Goal: Information Seeking & Learning: Learn about a topic

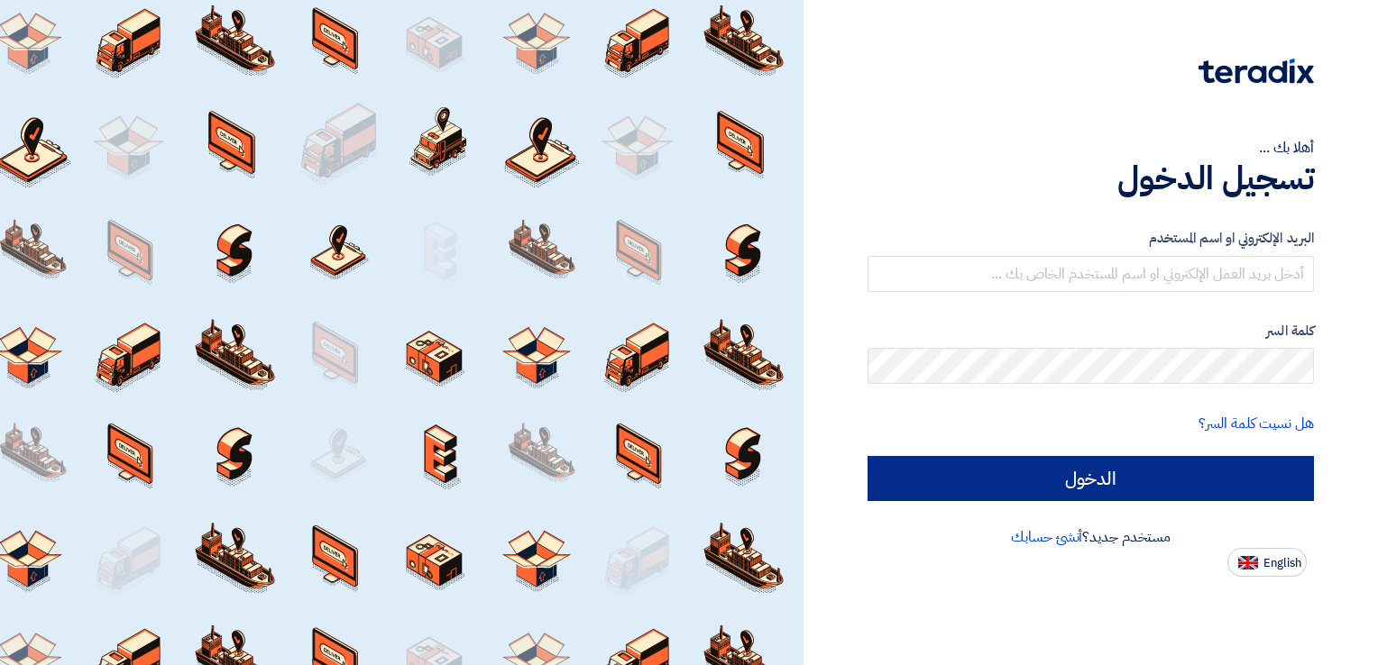
type input "[PERSON_NAME][EMAIL_ADDRESS][DOMAIN_NAME]"
click at [1135, 475] on input "الدخول" at bounding box center [1090, 478] width 446 height 45
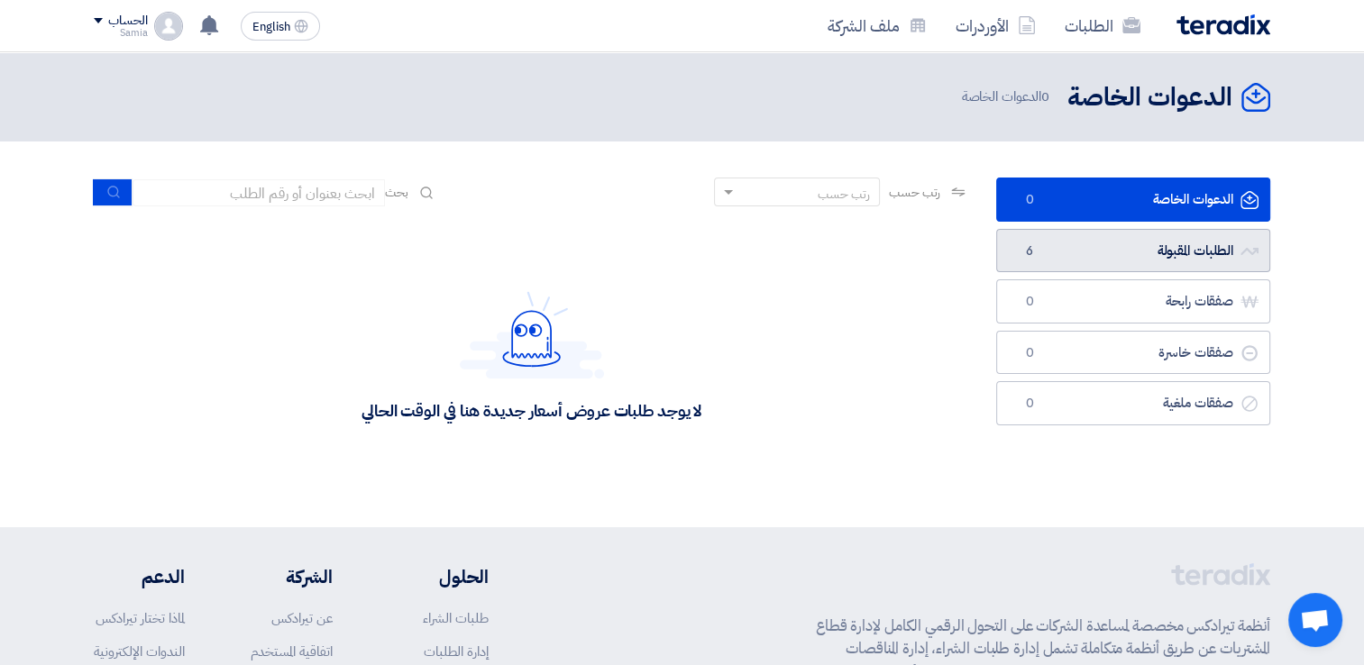
click at [1084, 235] on link "الطلبات المقبولة الطلبات المقبولة 6" at bounding box center [1133, 251] width 274 height 44
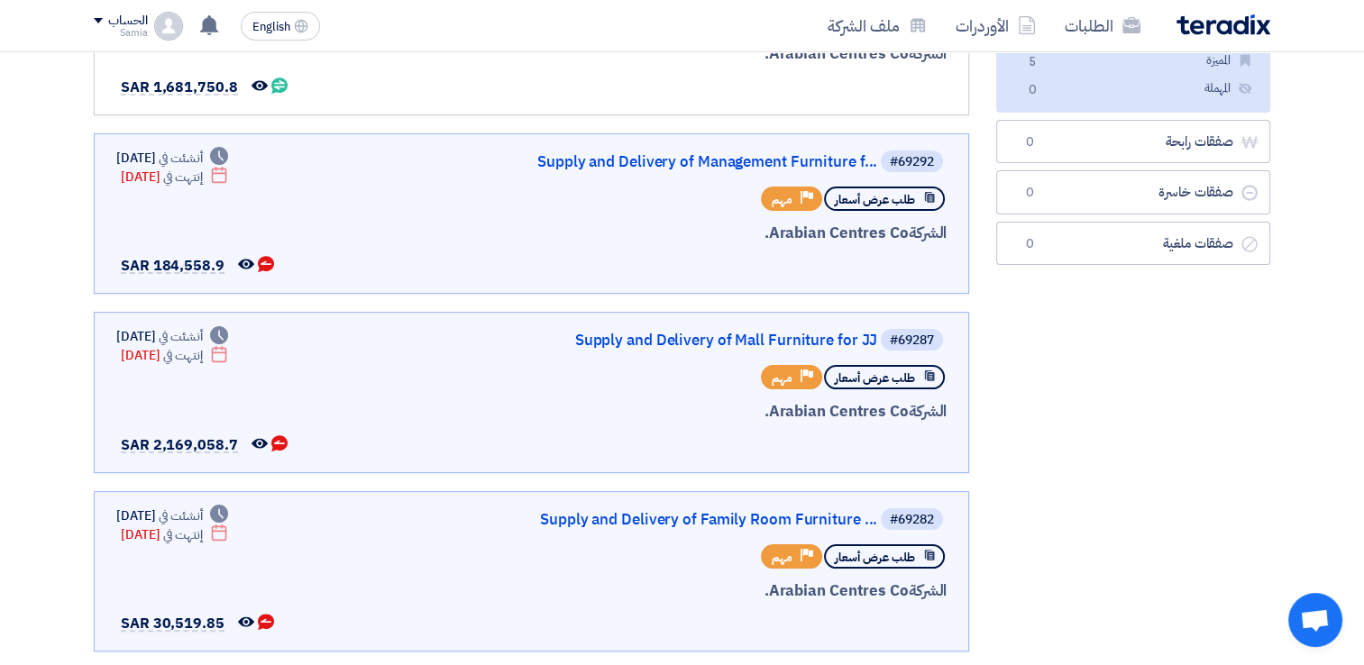
scroll to position [252, 0]
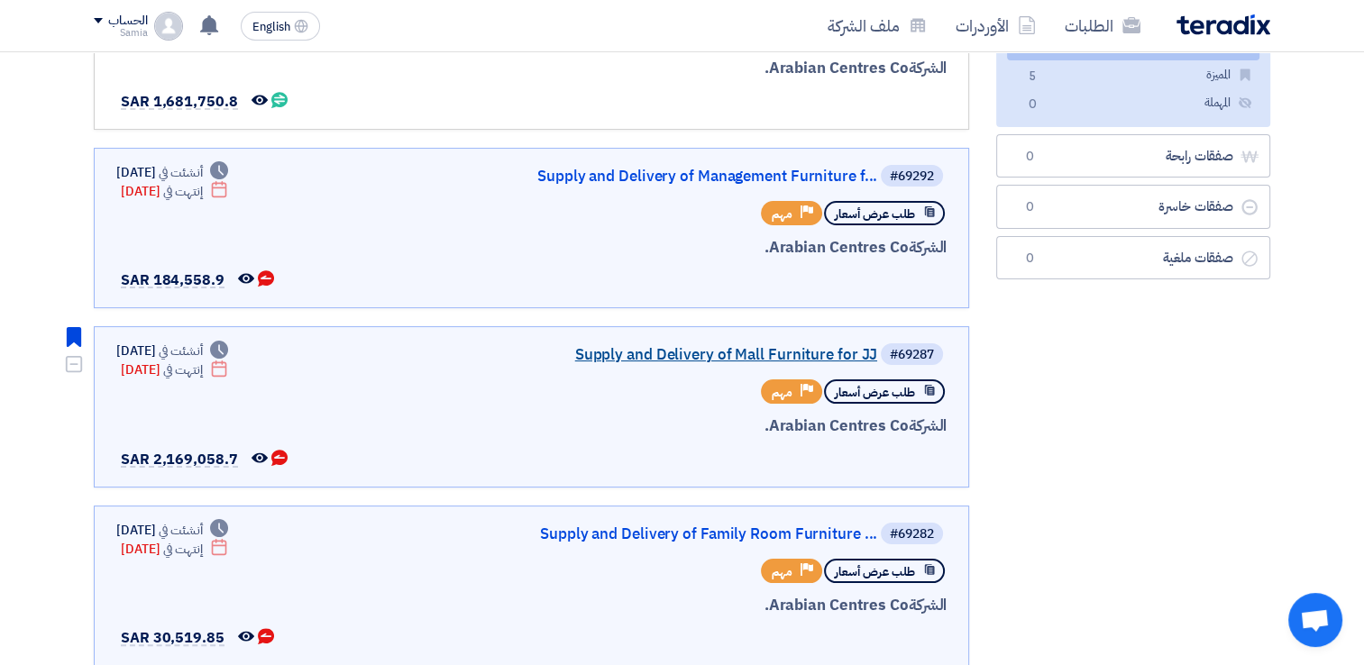
click at [746, 353] on link "Supply and Delivery of Mall Furniture for JJ" at bounding box center [697, 355] width 361 height 16
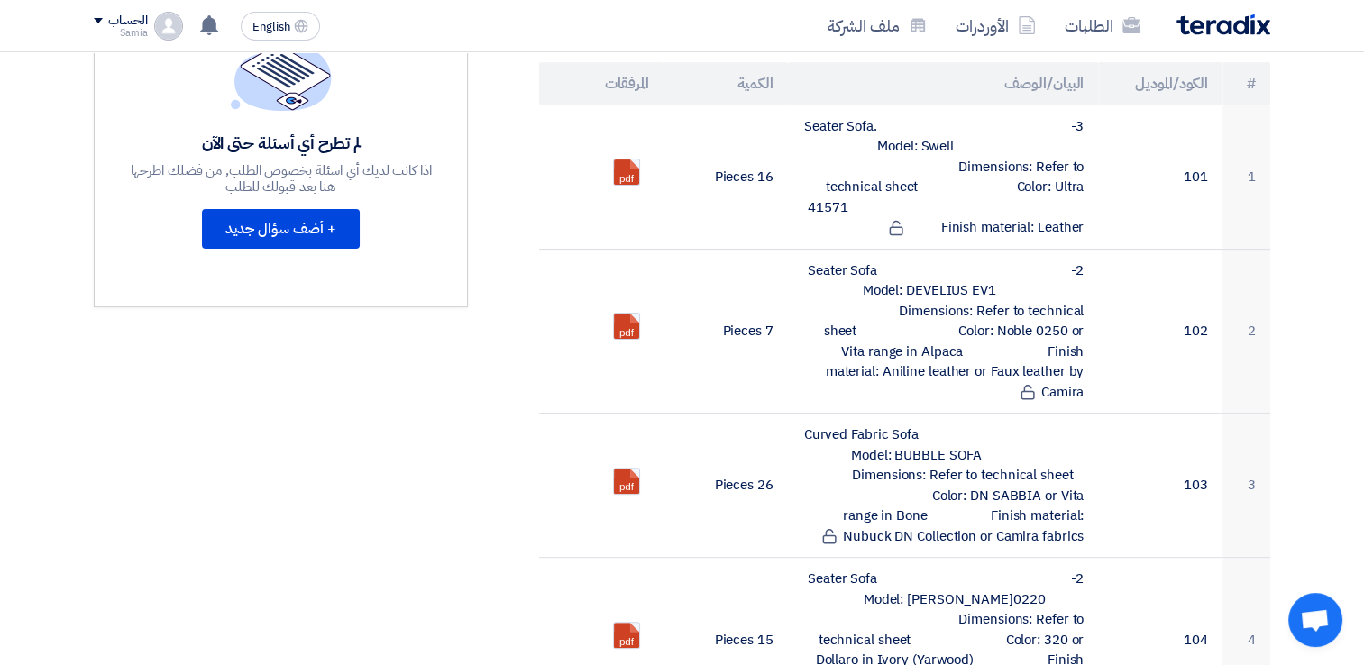
scroll to position [520, 0]
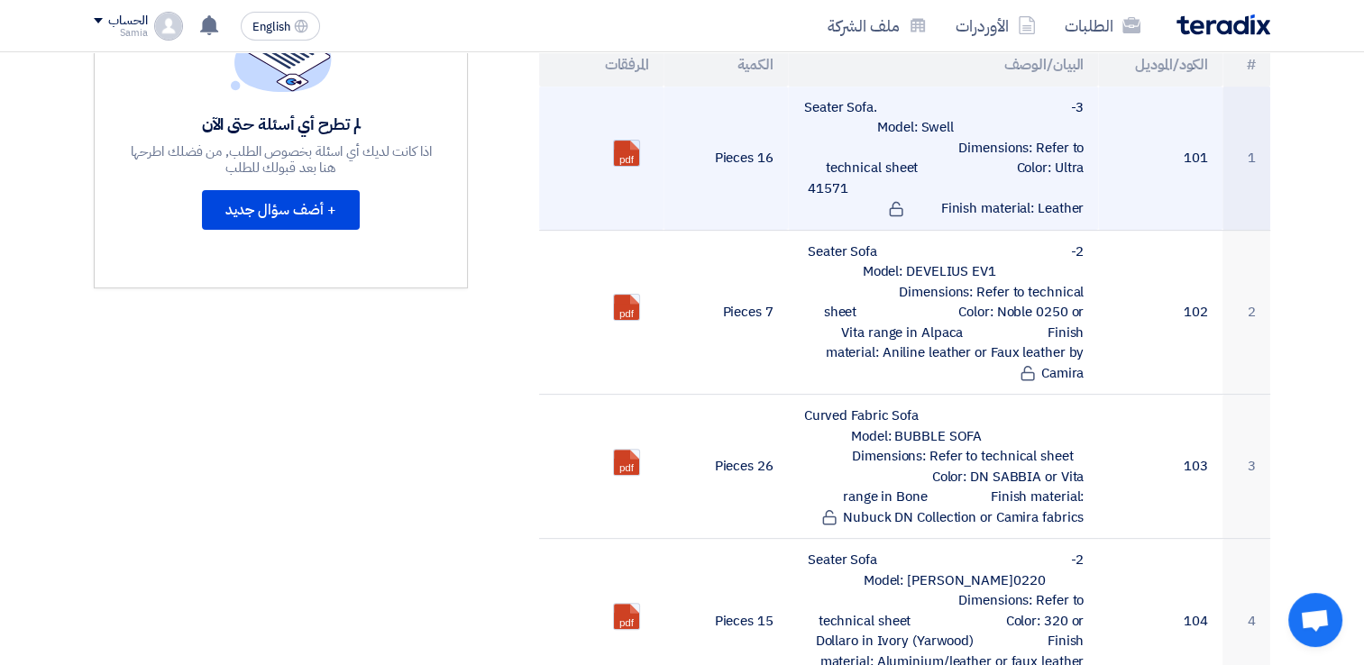
click at [630, 150] on link at bounding box center [686, 195] width 144 height 108
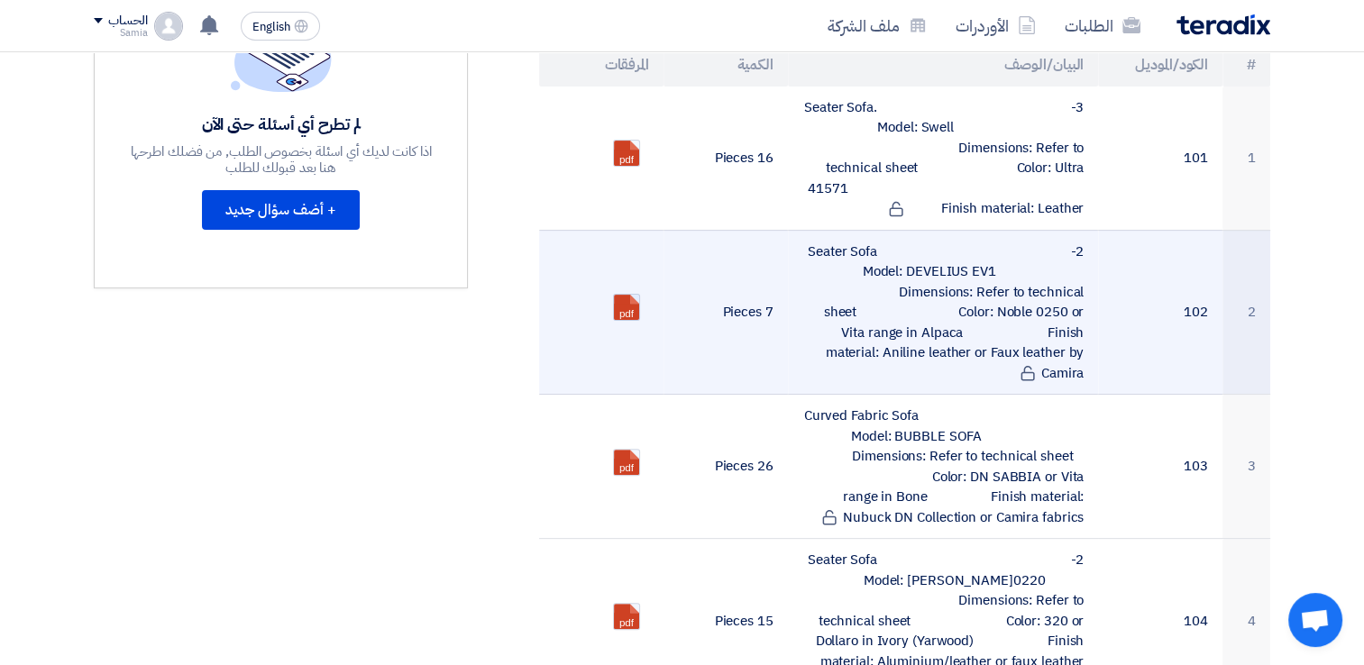
click at [621, 295] on link at bounding box center [686, 349] width 144 height 108
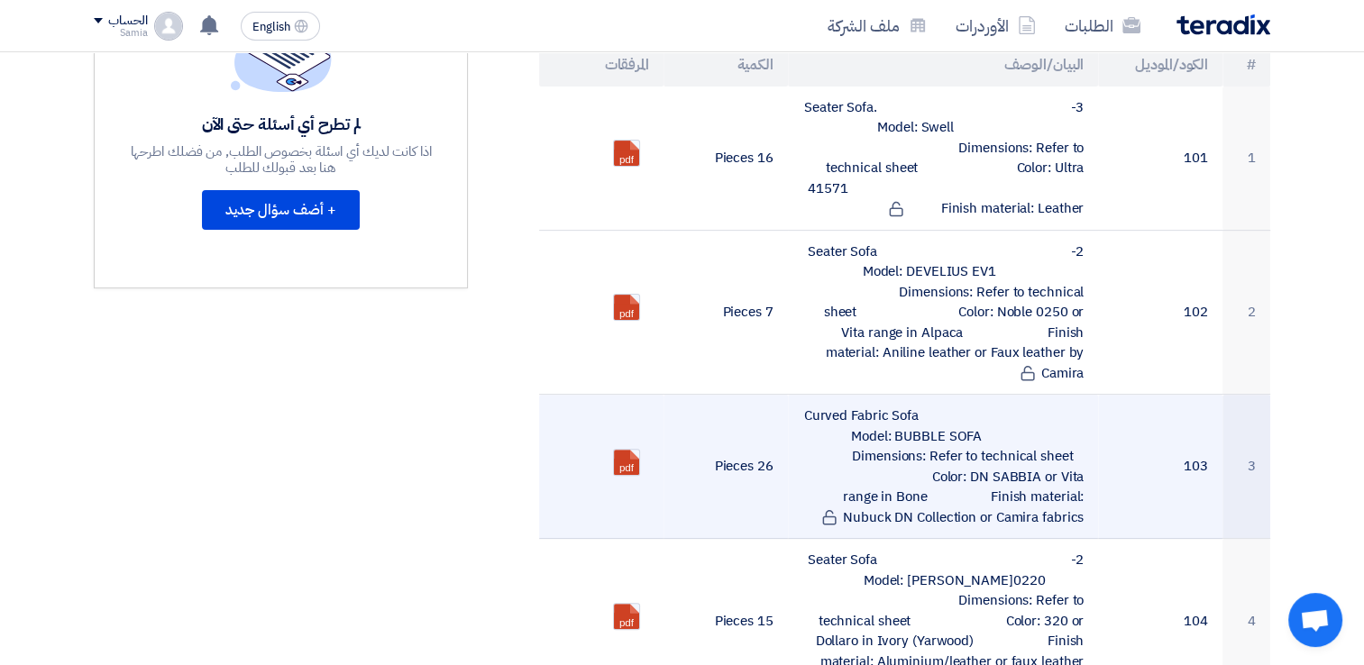
drag, startPoint x: 771, startPoint y: 439, endPoint x: 759, endPoint y: 438, distance: 11.8
click at [759, 438] on td "26 Pieces" at bounding box center [726, 467] width 124 height 144
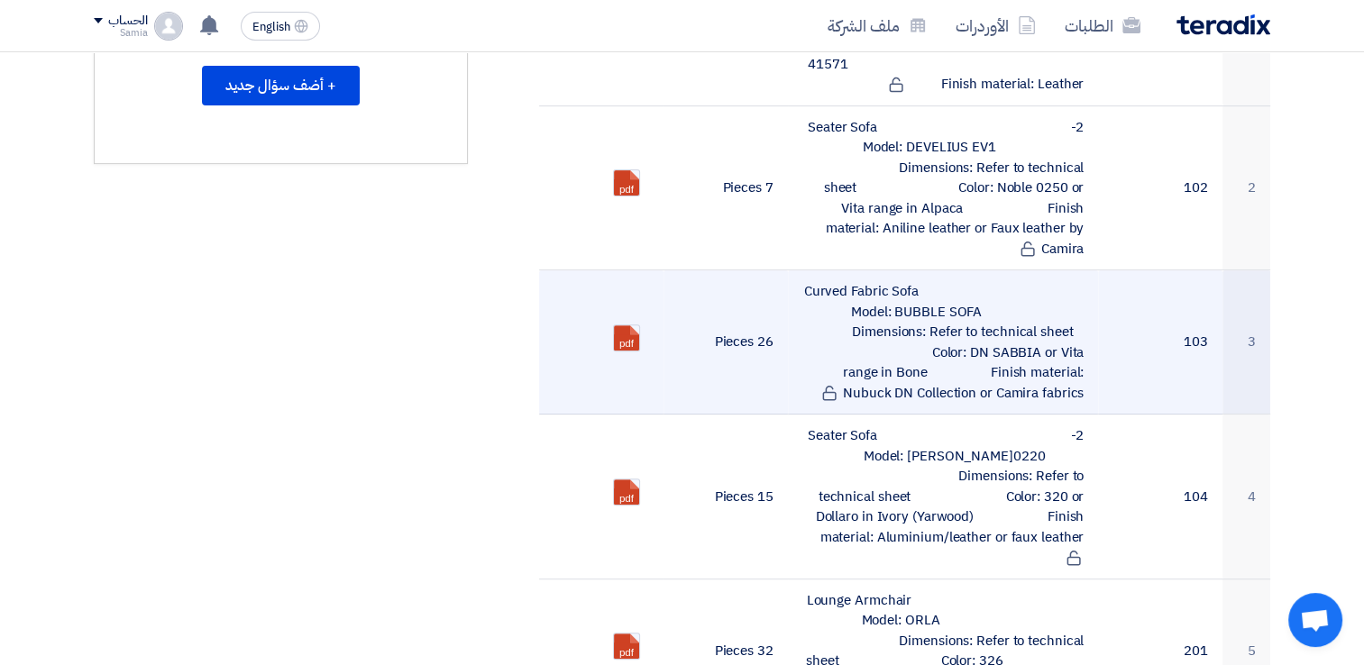
scroll to position [642, 0]
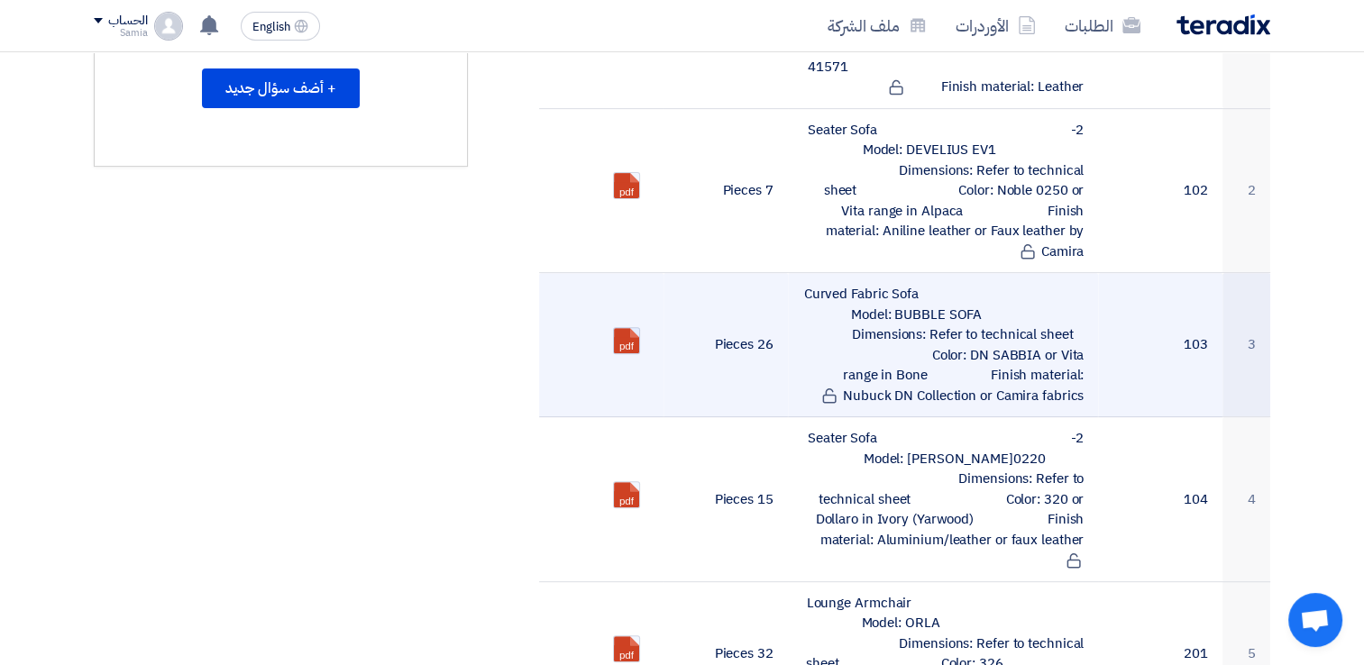
click at [619, 328] on link at bounding box center [686, 382] width 144 height 108
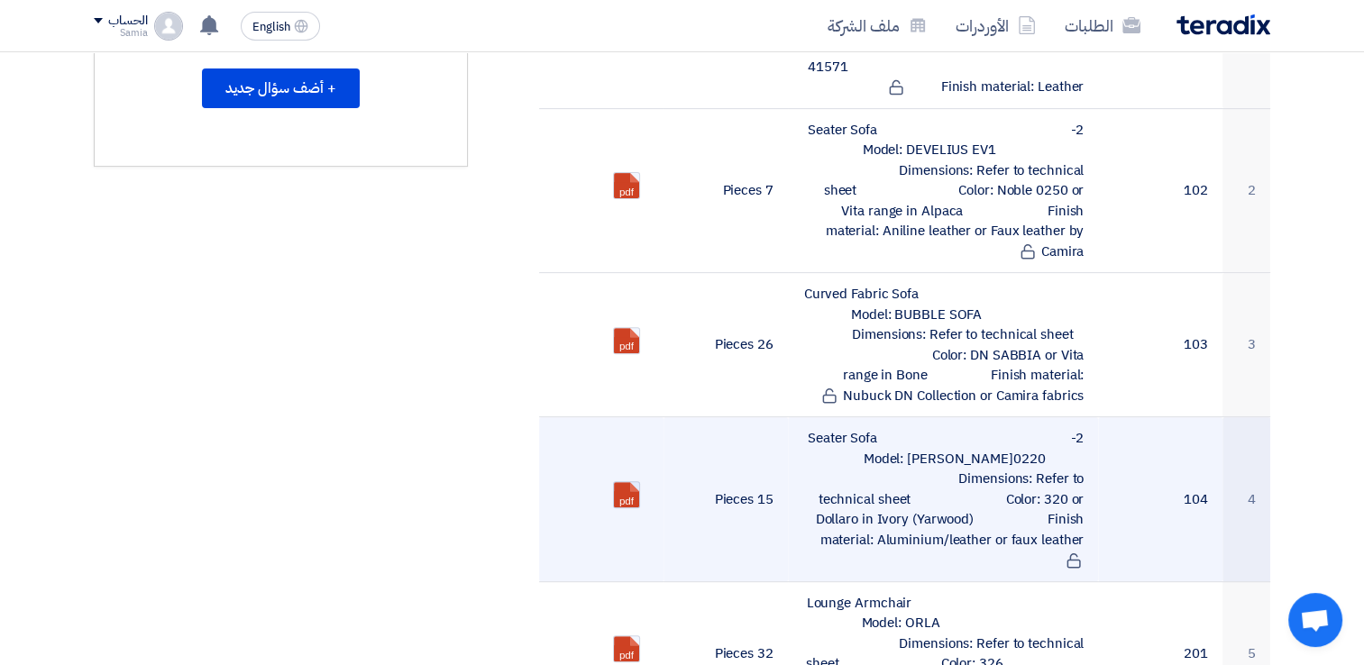
click at [630, 482] on link at bounding box center [686, 536] width 144 height 108
click at [798, 445] on td "2-Seater Sofa Model: [PERSON_NAME]0220 Dimensions: Refer to technical sheet Col…" at bounding box center [943, 499] width 311 height 165
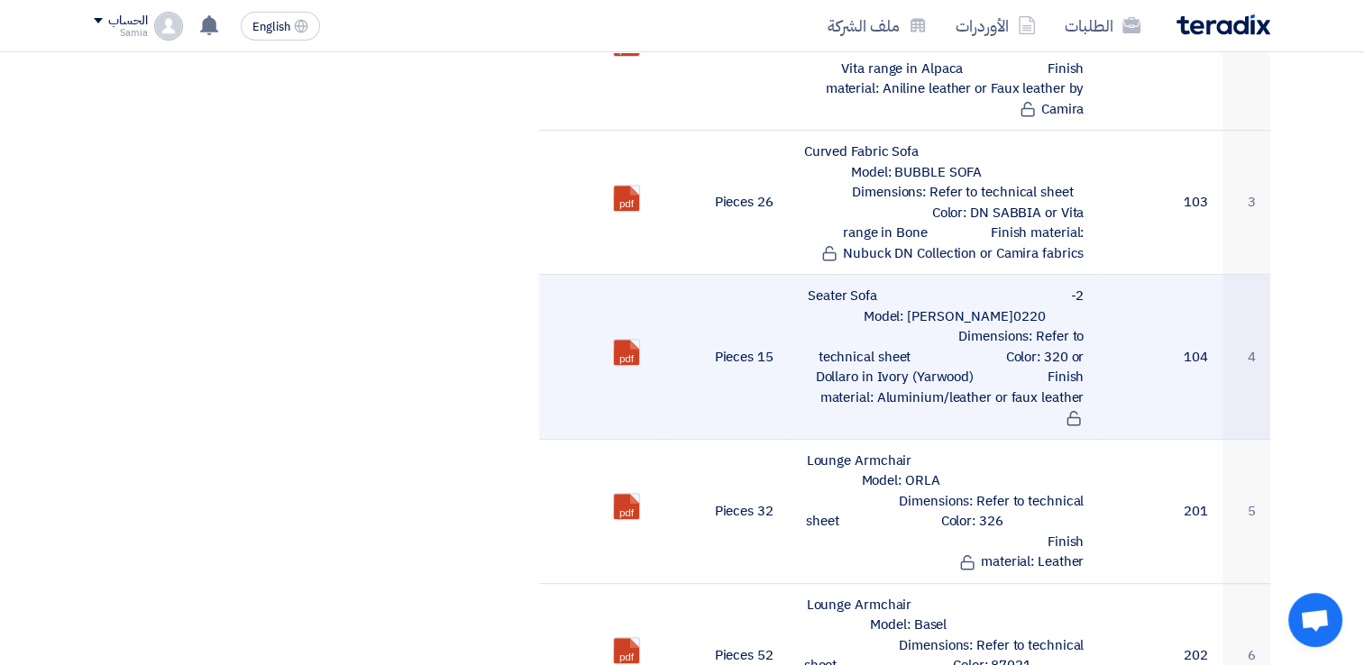
scroll to position [785, 0]
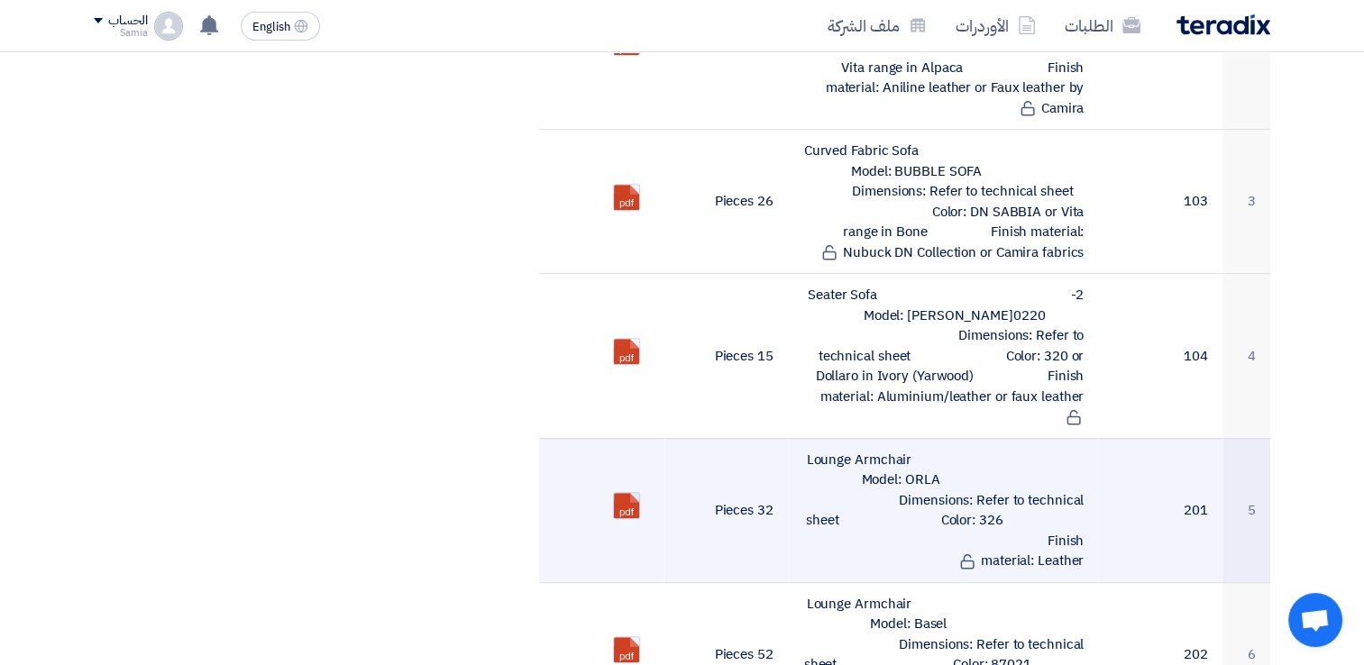
click at [622, 493] on link at bounding box center [686, 547] width 144 height 108
drag, startPoint x: 806, startPoint y: 416, endPoint x: 922, endPoint y: 408, distance: 115.6
click at [922, 438] on td "Lounge Armchair Model: ORLA Dimensions: Refer to technical sheet Color: 326 Fin…" at bounding box center [943, 510] width 311 height 144
copy td "Lounge Armchair"
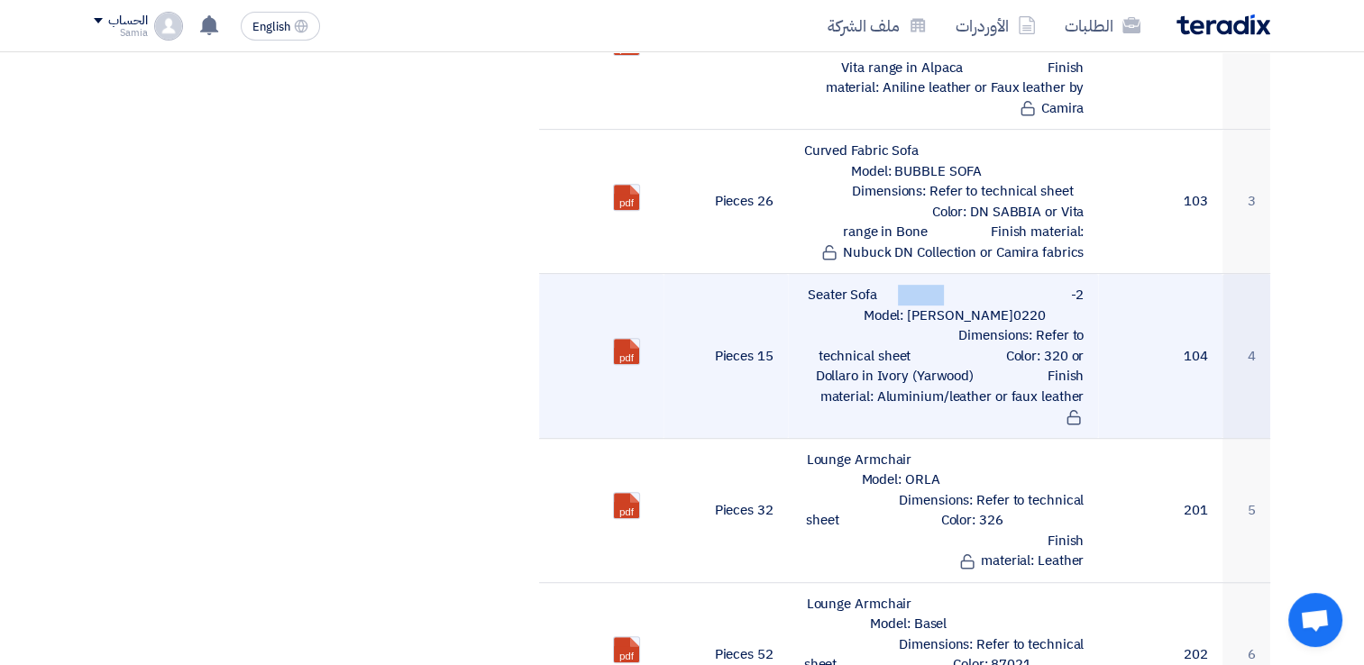
drag, startPoint x: 808, startPoint y: 270, endPoint x: 882, endPoint y: 271, distance: 73.9
click at [882, 274] on td "2-Seater Sofa Model: [PERSON_NAME]0220 Dimensions: Refer to technical sheet Col…" at bounding box center [943, 356] width 311 height 165
copy td "Seater Sofa"
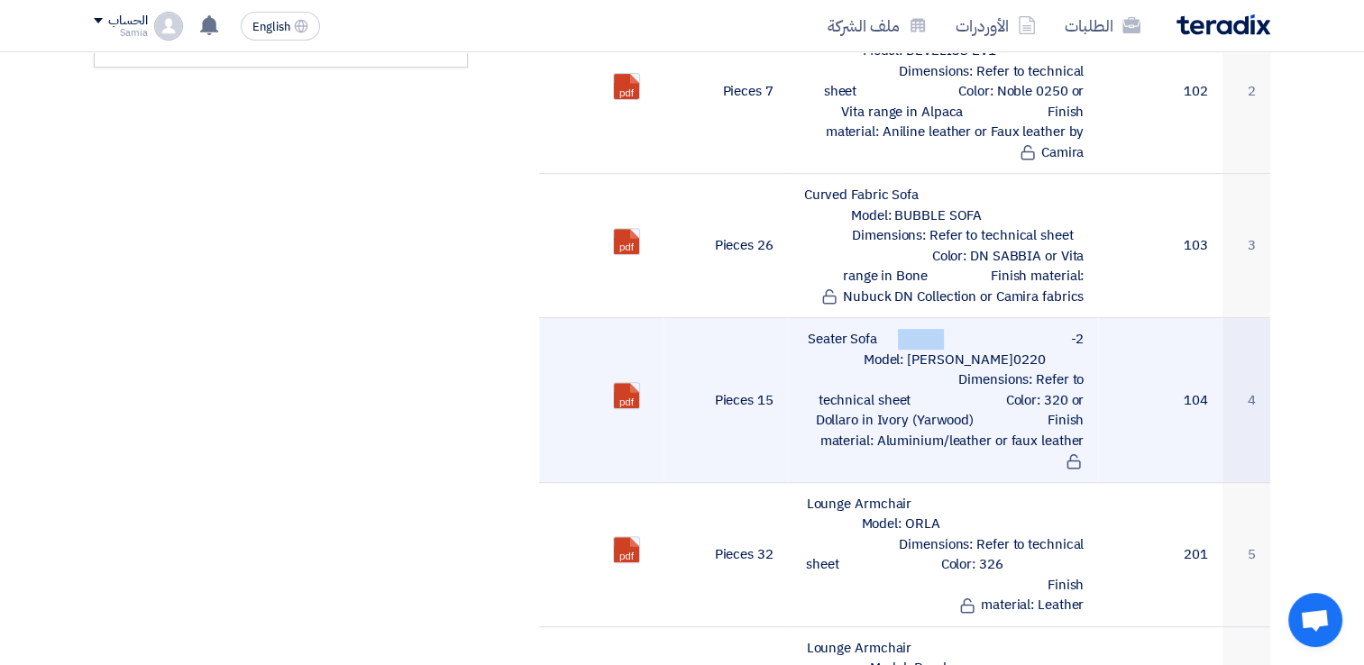
scroll to position [740, 0]
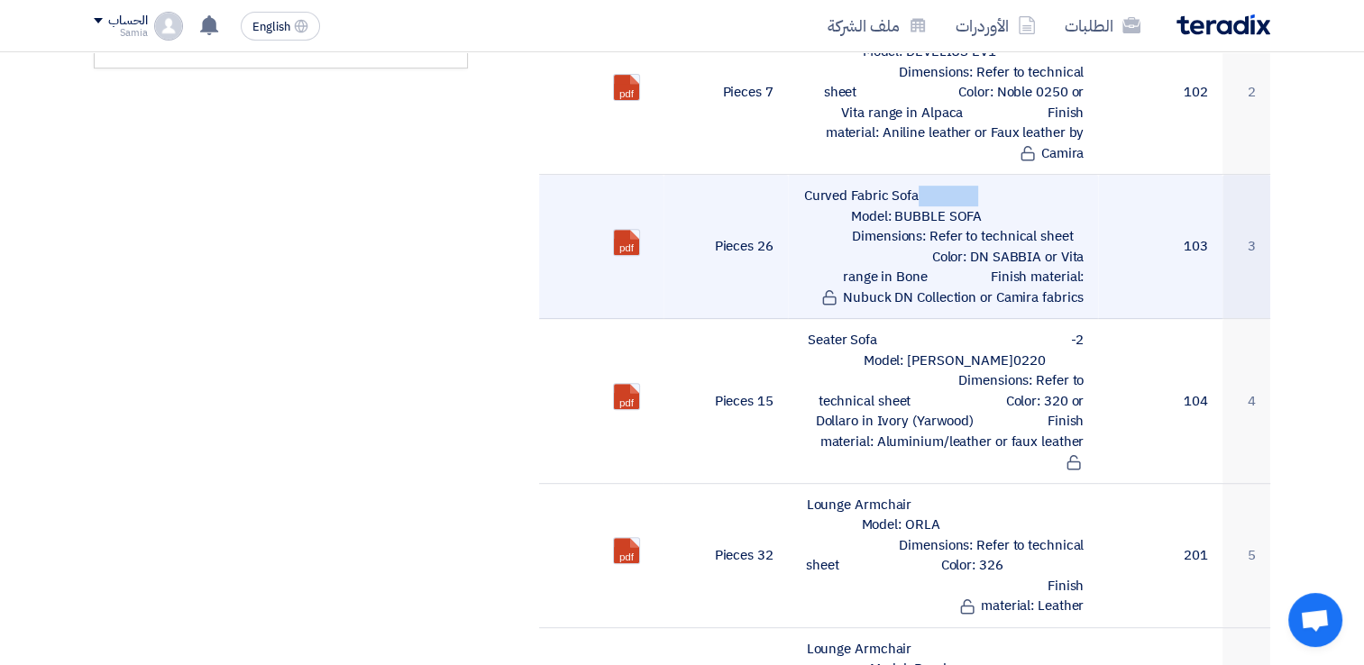
drag, startPoint x: 811, startPoint y: 166, endPoint x: 916, endPoint y: 164, distance: 105.5
click at [916, 175] on td "Curved Fabric Sofa Model: BUBBLE SOFA Dimensions: Refer to technical sheet Colo…" at bounding box center [943, 247] width 311 height 144
click at [922, 175] on td "Curved Fabric Sofa Model: BUBBLE SOFA Dimensions: Refer to technical sheet Colo…" at bounding box center [943, 247] width 311 height 144
drag, startPoint x: 920, startPoint y: 169, endPoint x: 806, endPoint y: 164, distance: 113.7
click at [806, 175] on td "Curved Fabric Sofa Model: BUBBLE SOFA Dimensions: Refer to technical sheet Colo…" at bounding box center [943, 247] width 311 height 144
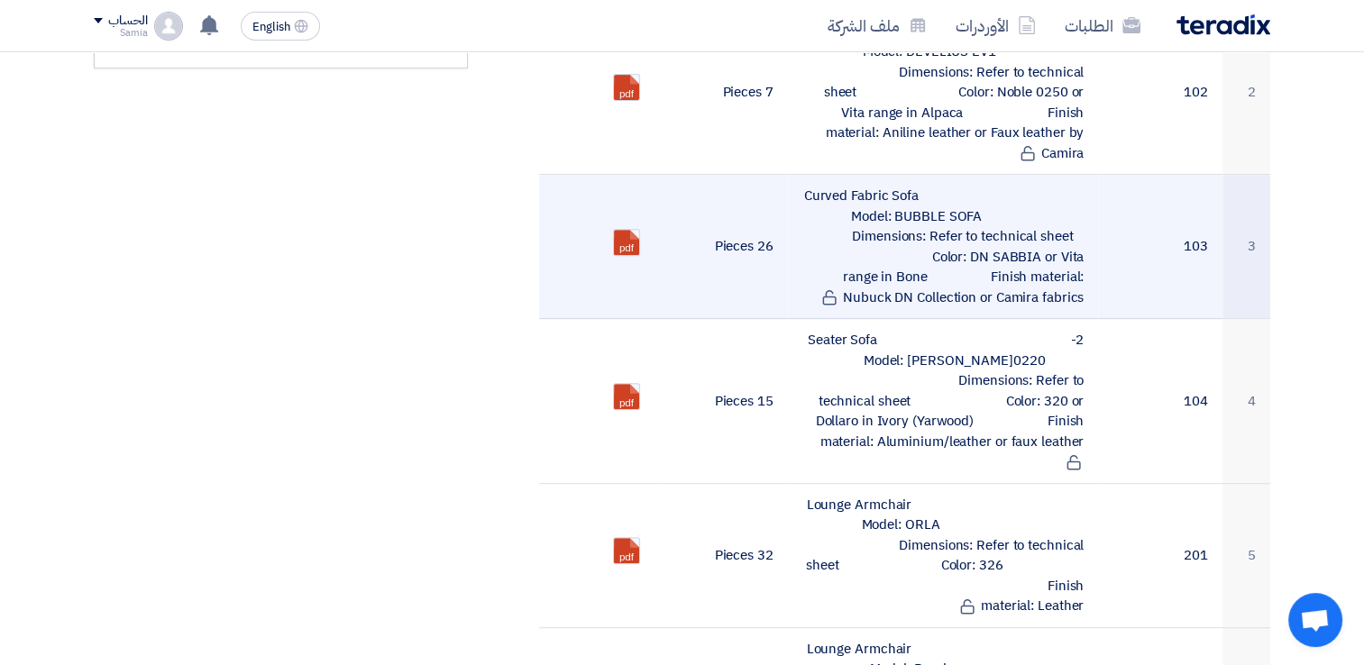
click at [806, 175] on td "Curved Fabric Sofa Model: BUBBLE SOFA Dimensions: Refer to technical sheet Colo…" at bounding box center [943, 247] width 311 height 144
drag, startPoint x: 806, startPoint y: 171, endPoint x: 921, endPoint y: 170, distance: 114.5
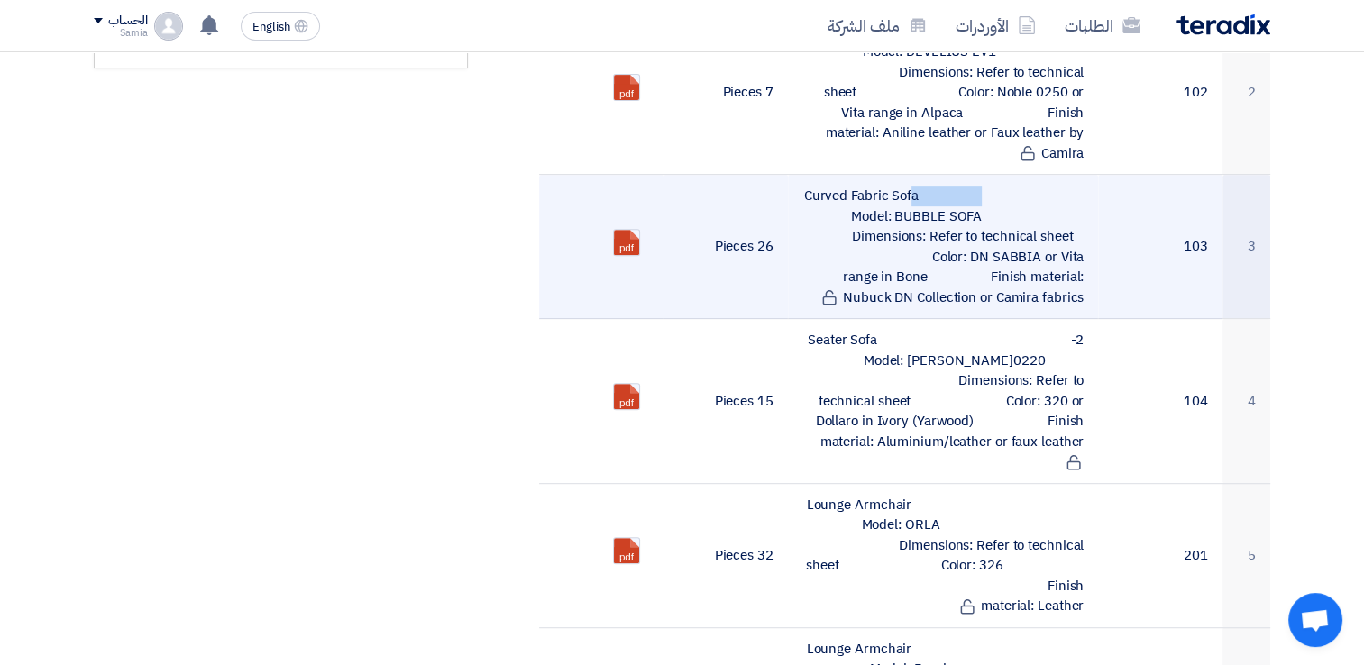
click at [921, 175] on td "Curved Fabric Sofa Model: BUBBLE SOFA Dimensions: Refer to technical sheet Colo…" at bounding box center [943, 247] width 311 height 144
copy td "Curved Fabric Sofa"
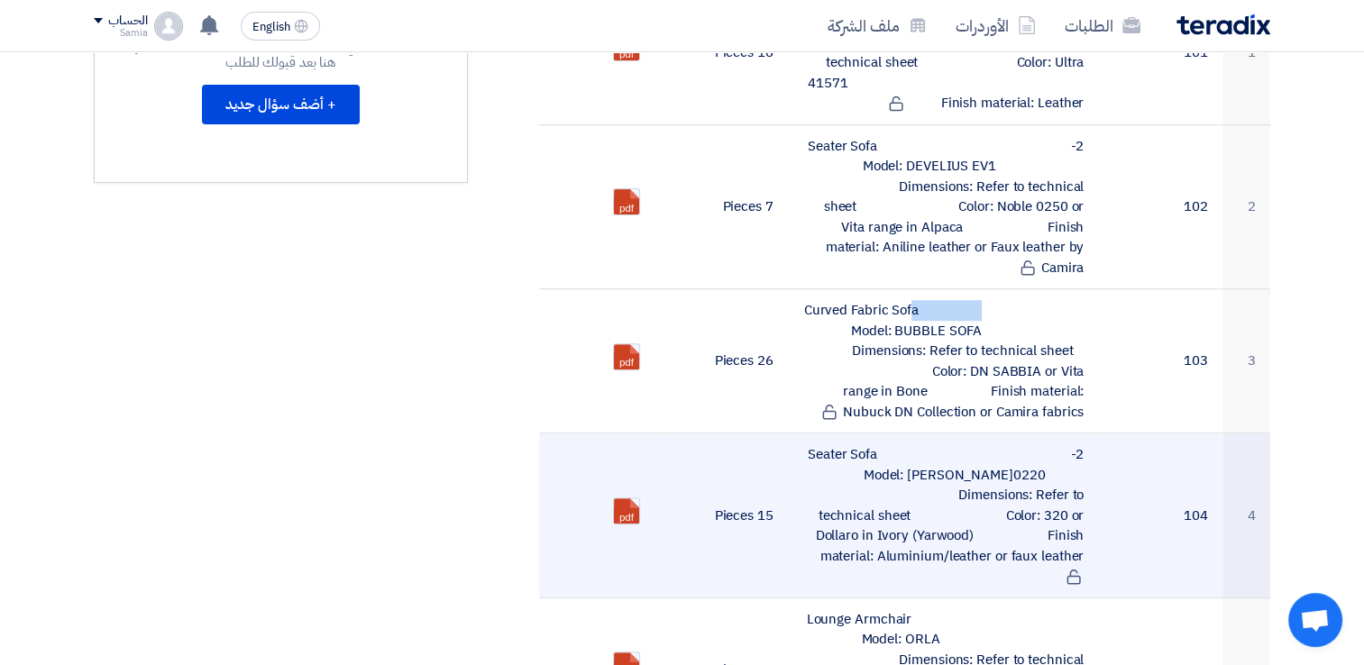
scroll to position [622, 0]
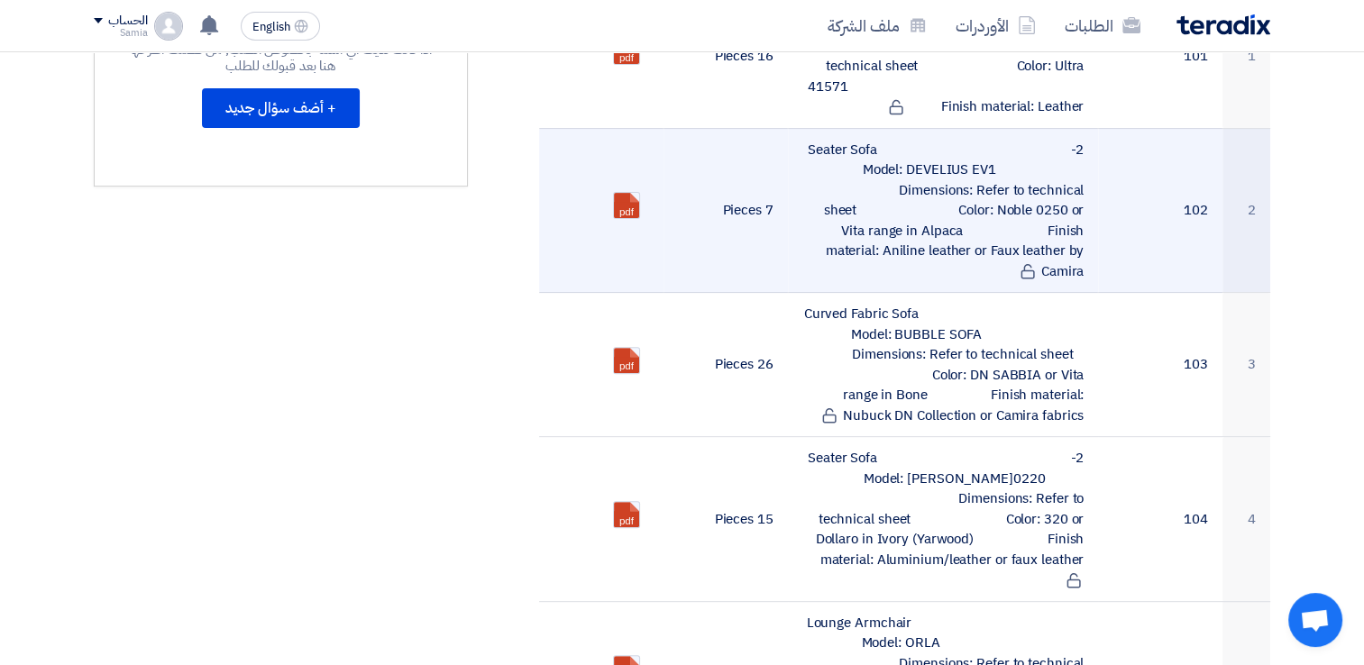
click at [855, 144] on td "2-Seater Sofa Model: DEVELIUS EV1 Dimensions: Refer to technical sheet Color: N…" at bounding box center [943, 210] width 311 height 165
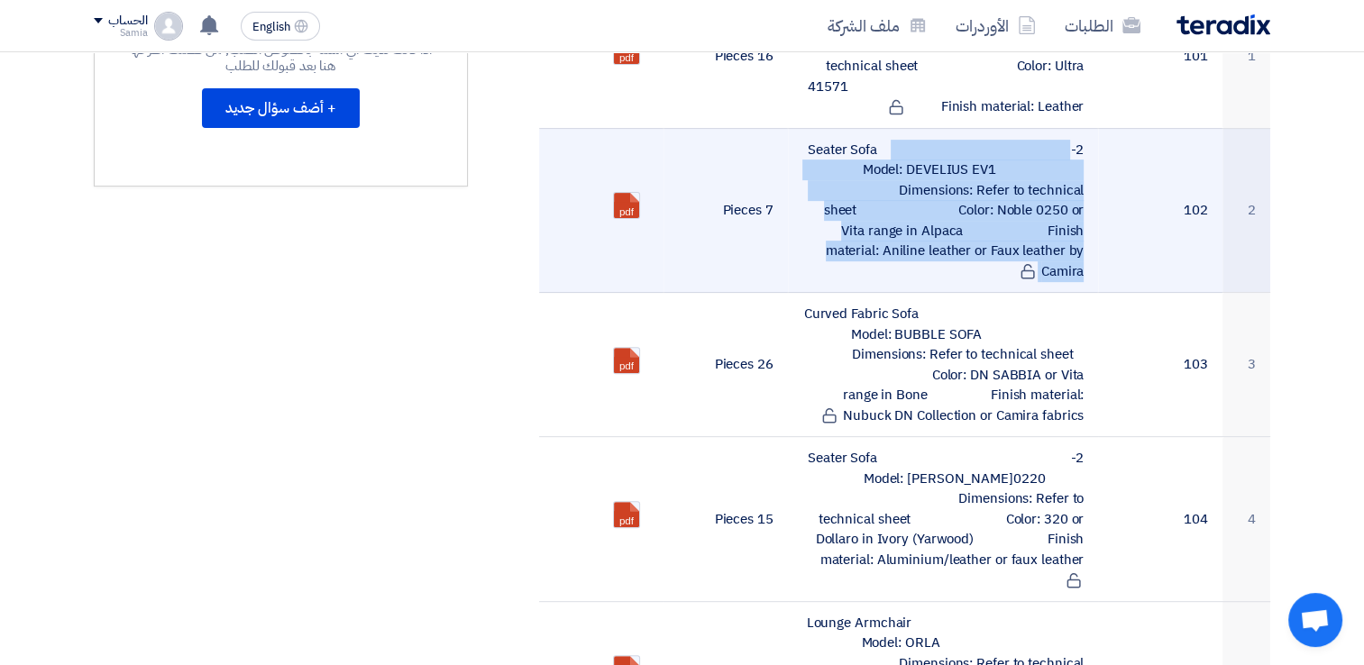
click at [855, 144] on td "2-Seater Sofa Model: DEVELIUS EV1 Dimensions: Refer to technical sheet Color: N…" at bounding box center [943, 210] width 311 height 165
drag, startPoint x: 855, startPoint y: 144, endPoint x: 812, endPoint y: 139, distance: 42.7
click at [812, 139] on td "2-Seater Sofa Model: DEVELIUS EV1 Dimensions: Refer to technical sheet Color: N…" at bounding box center [943, 210] width 311 height 165
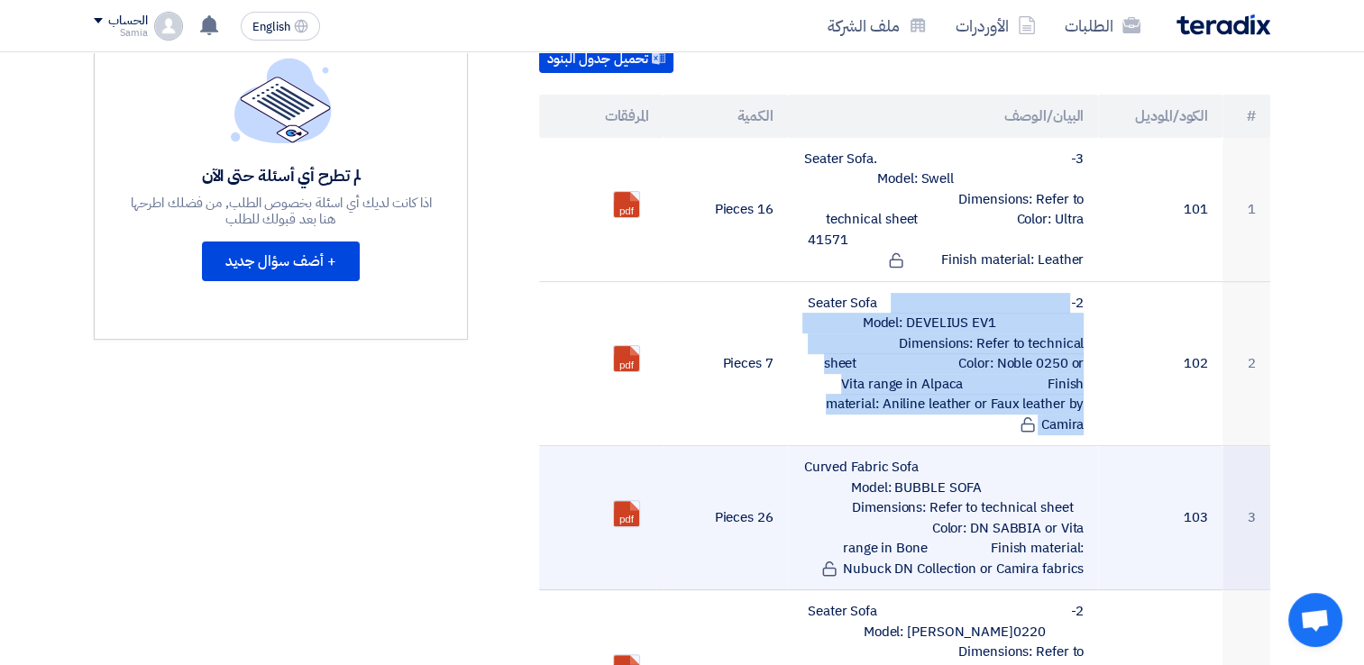
scroll to position [467, 0]
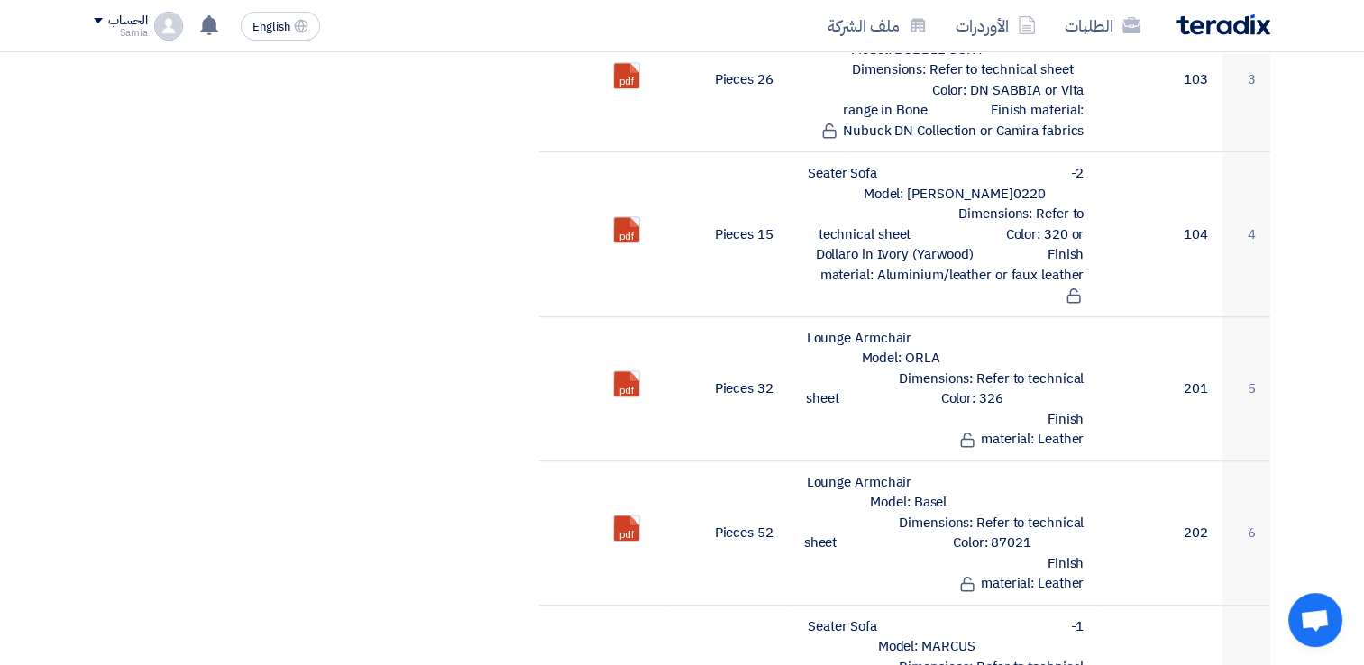
scroll to position [908, 0]
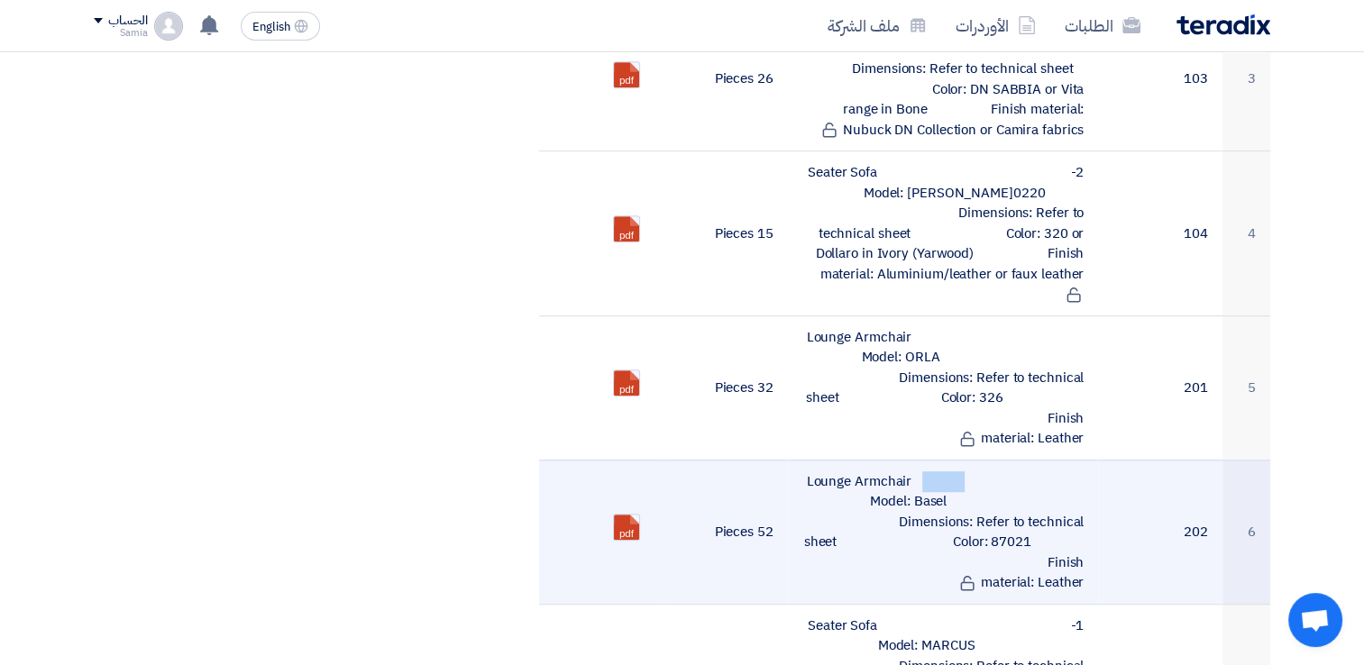
drag, startPoint x: 810, startPoint y: 412, endPoint x: 901, endPoint y: 416, distance: 91.1
click at [901, 460] on td "Lounge Armchair Model: Basel Dimensions: Refer to technical sheet Color: 87021 …" at bounding box center [943, 532] width 311 height 144
click at [904, 460] on td "Lounge Armchair Model: Basel Dimensions: Refer to technical sheet Color: 87021 …" at bounding box center [943, 532] width 311 height 144
drag, startPoint x: 904, startPoint y: 417, endPoint x: 804, endPoint y: 413, distance: 100.2
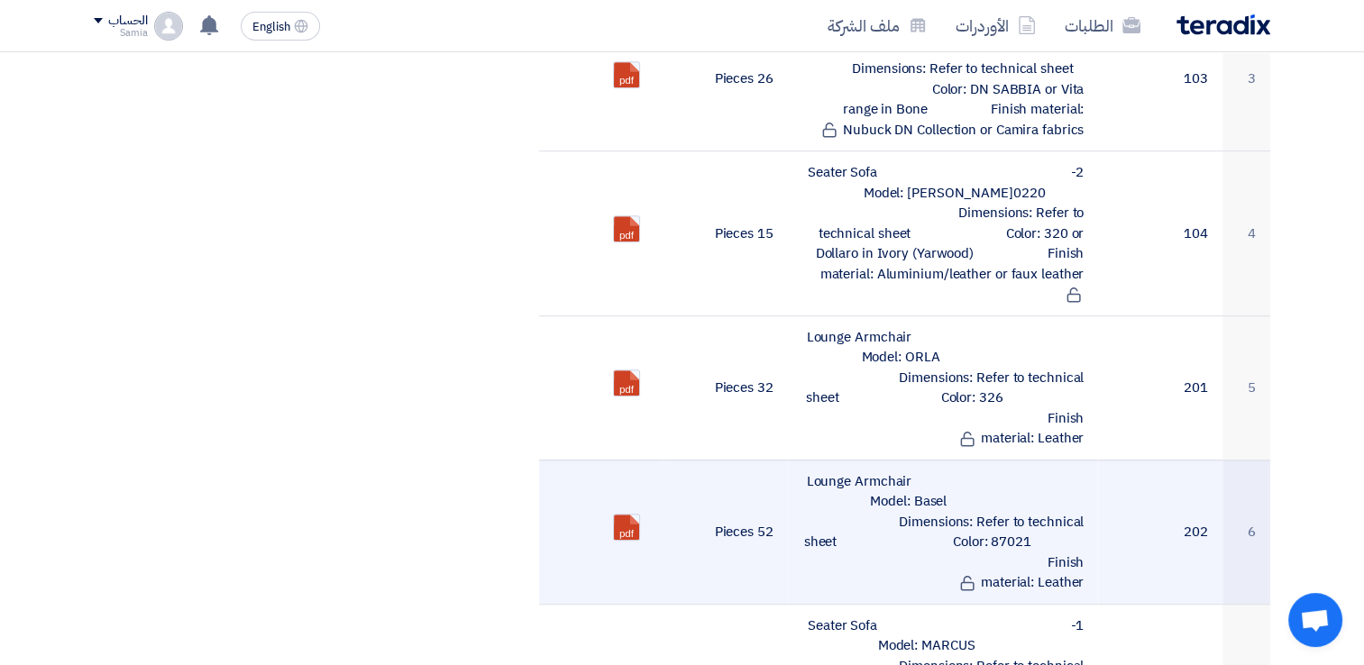
click at [804, 460] on td "Lounge Armchair Model: Basel Dimensions: Refer to technical sheet Color: 87021 …" at bounding box center [943, 532] width 311 height 144
click at [629, 515] on link at bounding box center [686, 569] width 144 height 108
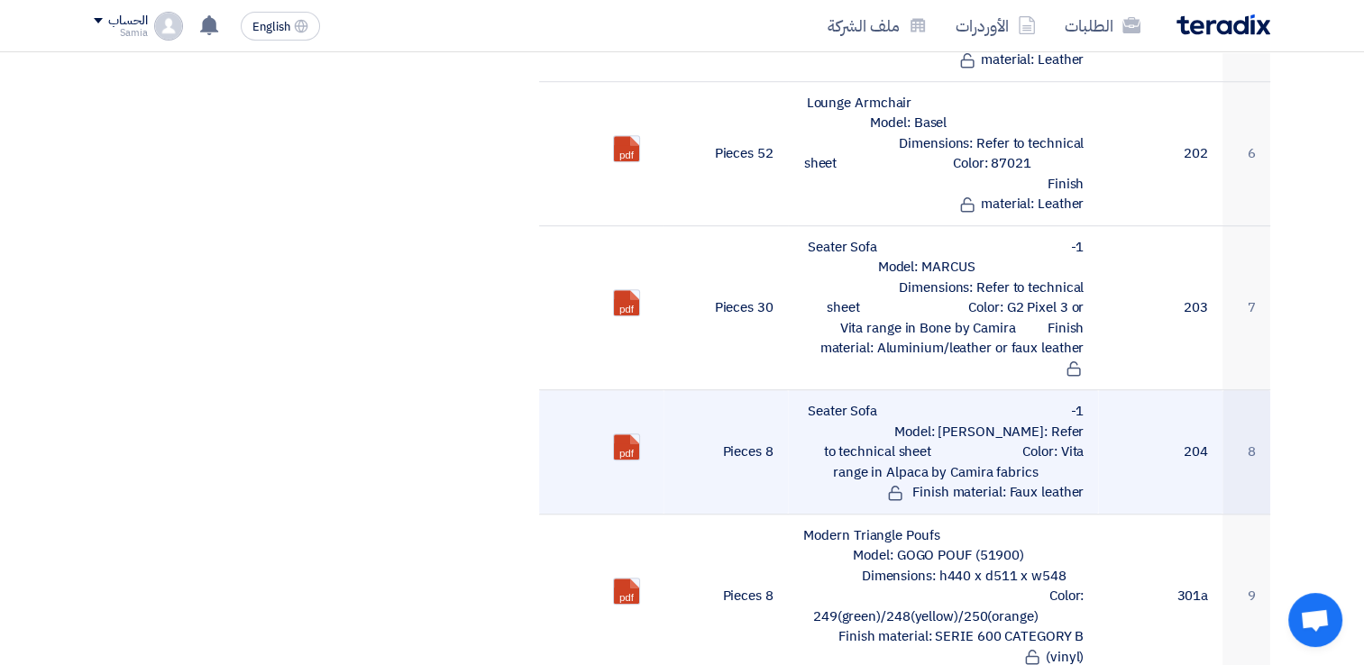
scroll to position [1257, 0]
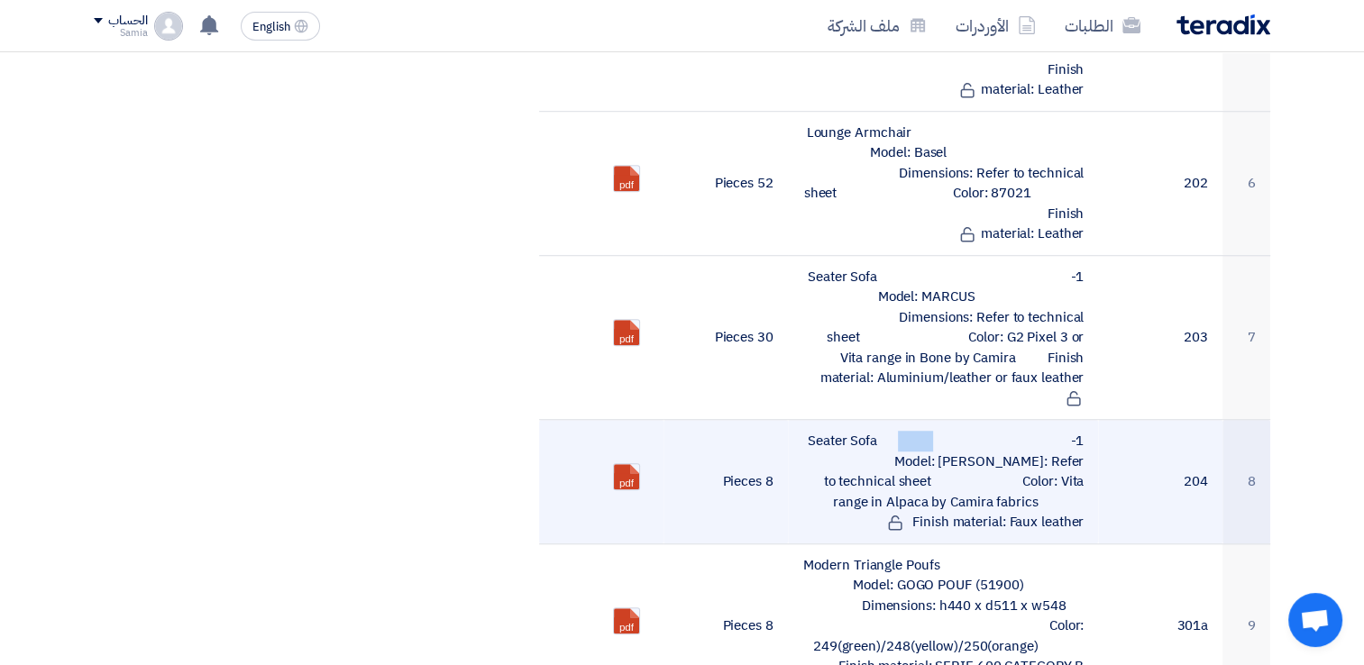
drag, startPoint x: 808, startPoint y: 328, endPoint x: 867, endPoint y: 335, distance: 59.0
click at [867, 420] on td "1-Seater Sofa Model: [PERSON_NAME]: Refer to technical sheet Color: Vita range …" at bounding box center [943, 482] width 311 height 124
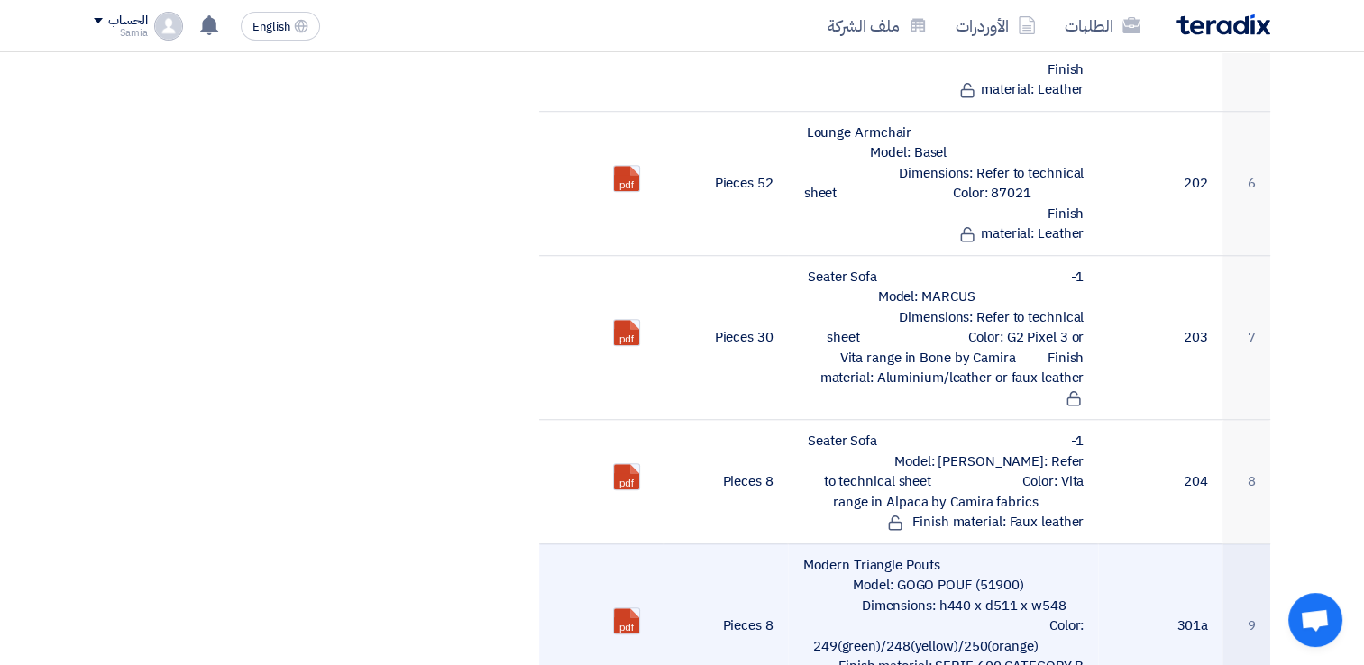
click at [722, 544] on td "8 Pieces" at bounding box center [726, 626] width 124 height 165
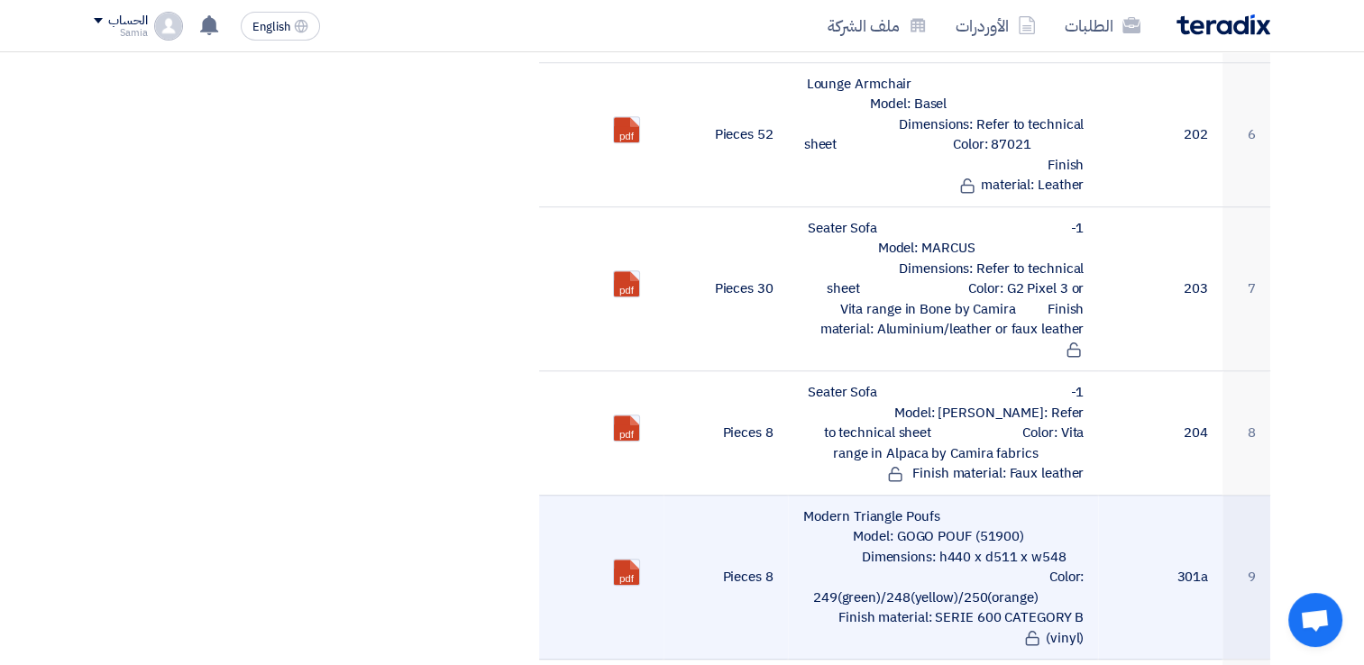
scroll to position [1347, 0]
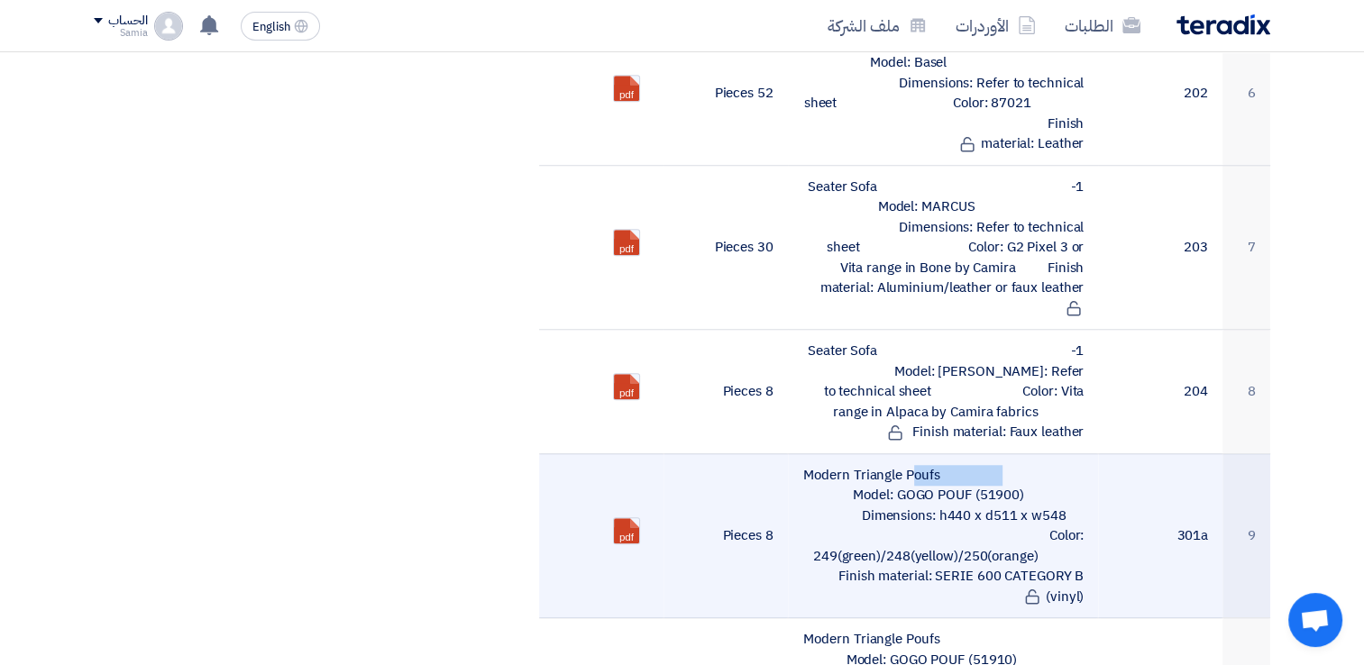
drag, startPoint x: 803, startPoint y: 386, endPoint x: 941, endPoint y: 385, distance: 138.0
click at [941, 454] on td "Modern Triangle Poufs Model: GOGO POUF (51900) Dimensions: h440 x d511 x w548 C…" at bounding box center [943, 536] width 311 height 165
copy td "Modern Triangle Poufs"
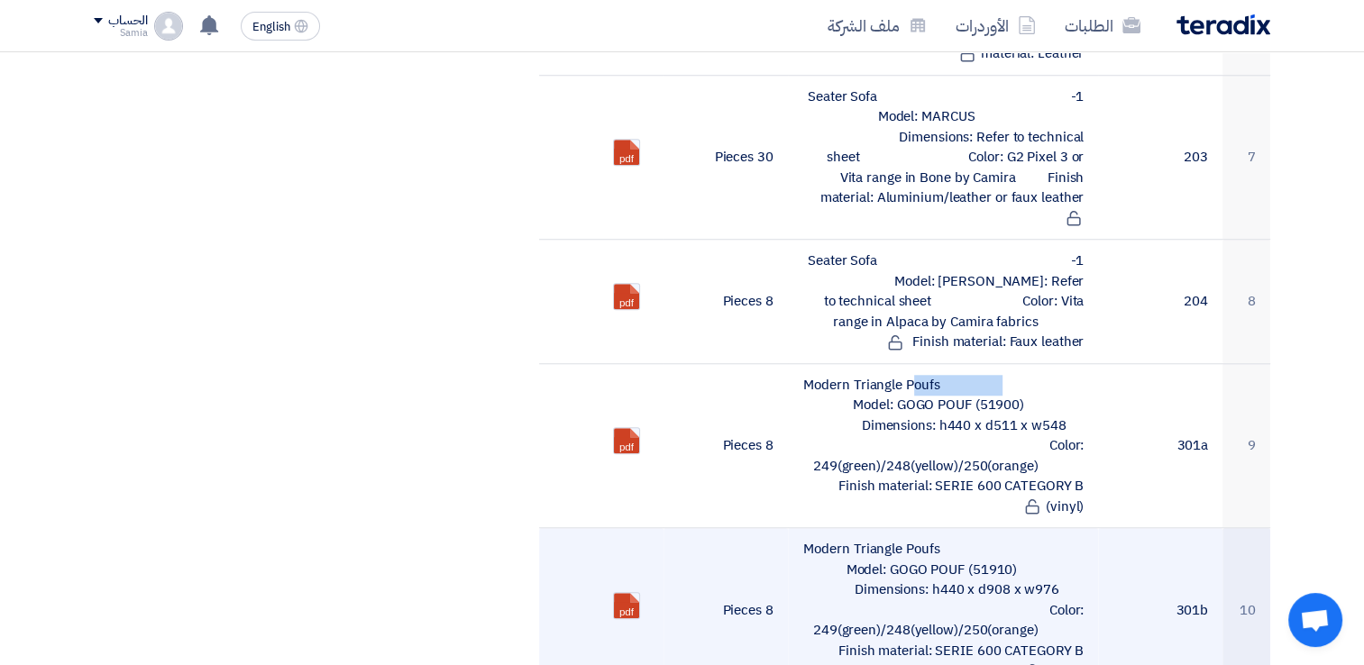
scroll to position [1257, 0]
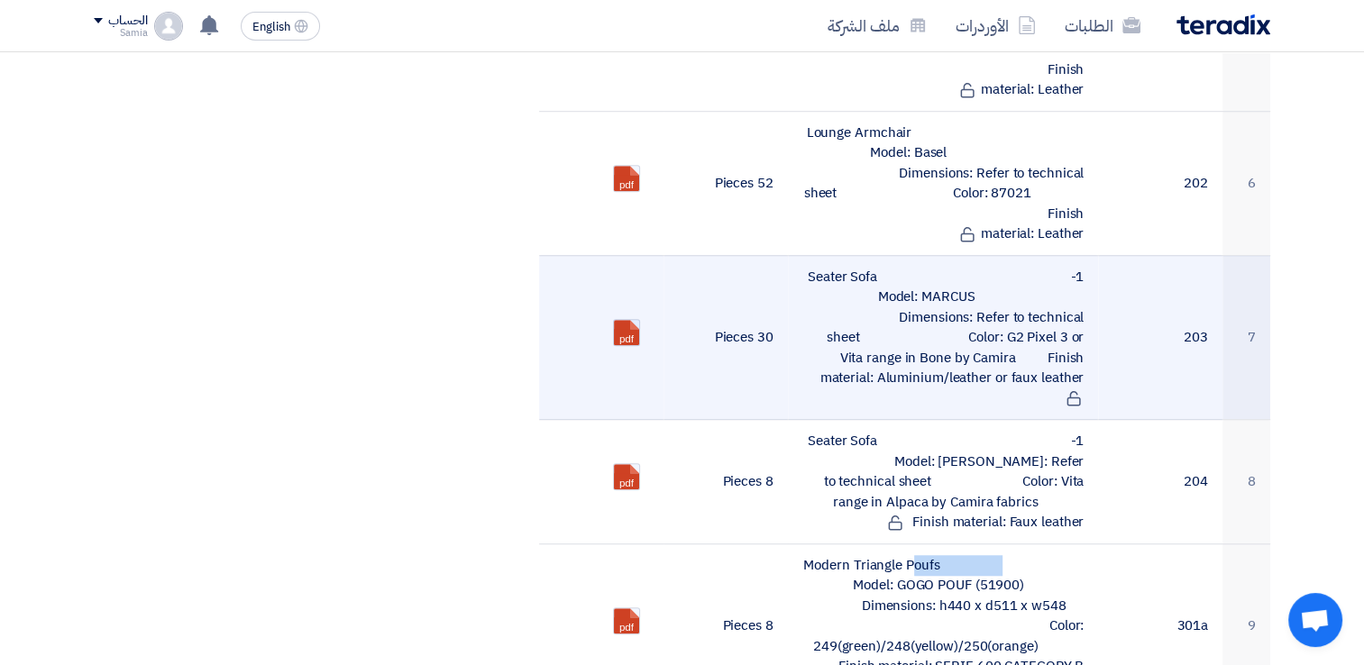
click at [617, 320] on link at bounding box center [686, 374] width 144 height 108
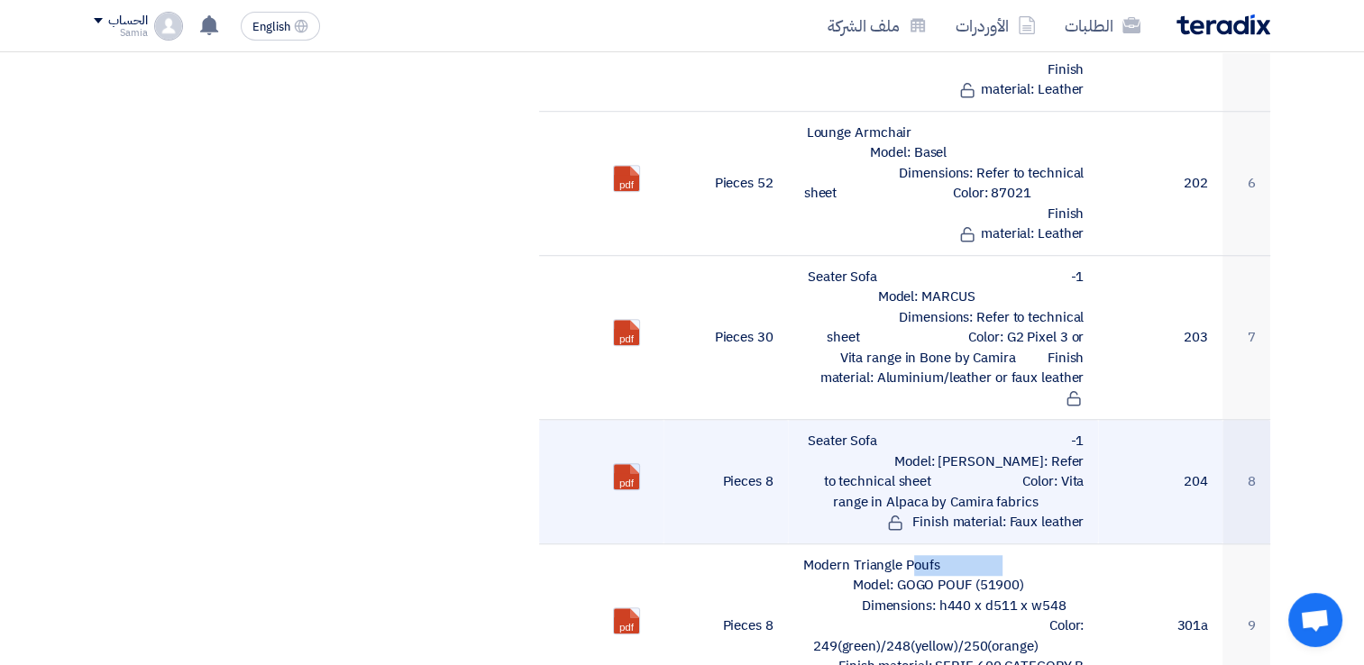
click at [616, 464] on link at bounding box center [686, 518] width 144 height 108
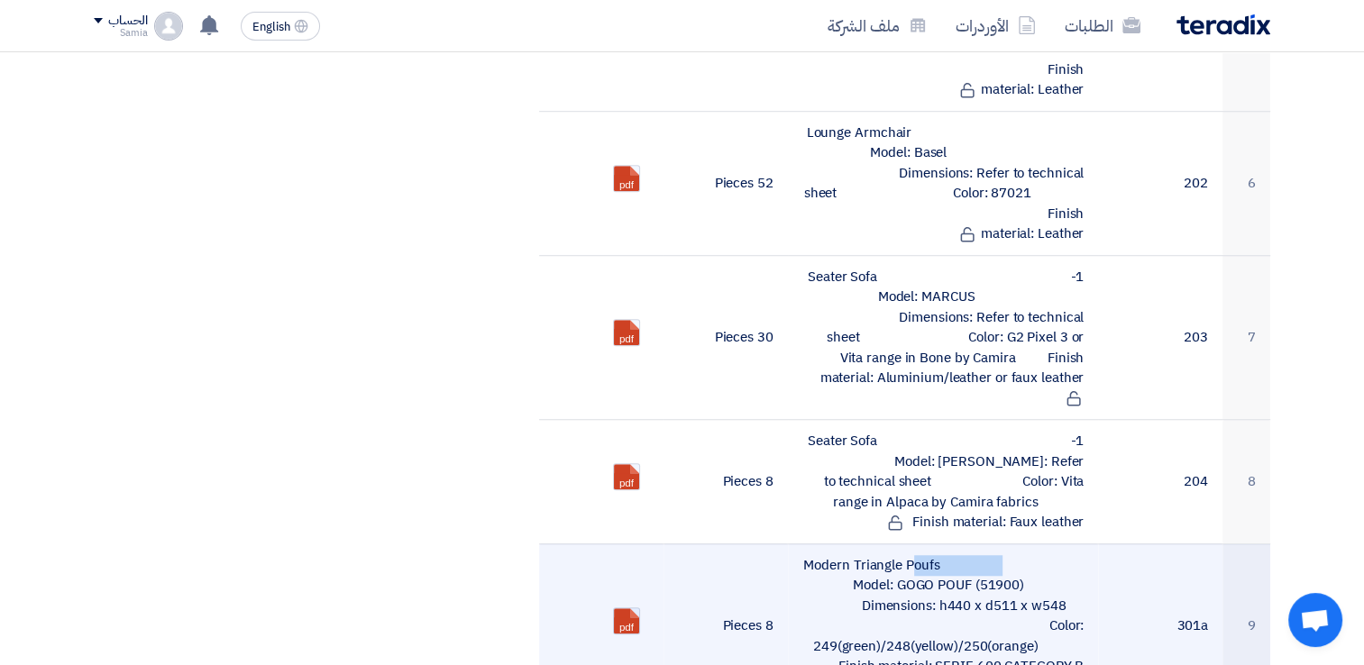
click at [637, 609] on link at bounding box center [686, 663] width 144 height 108
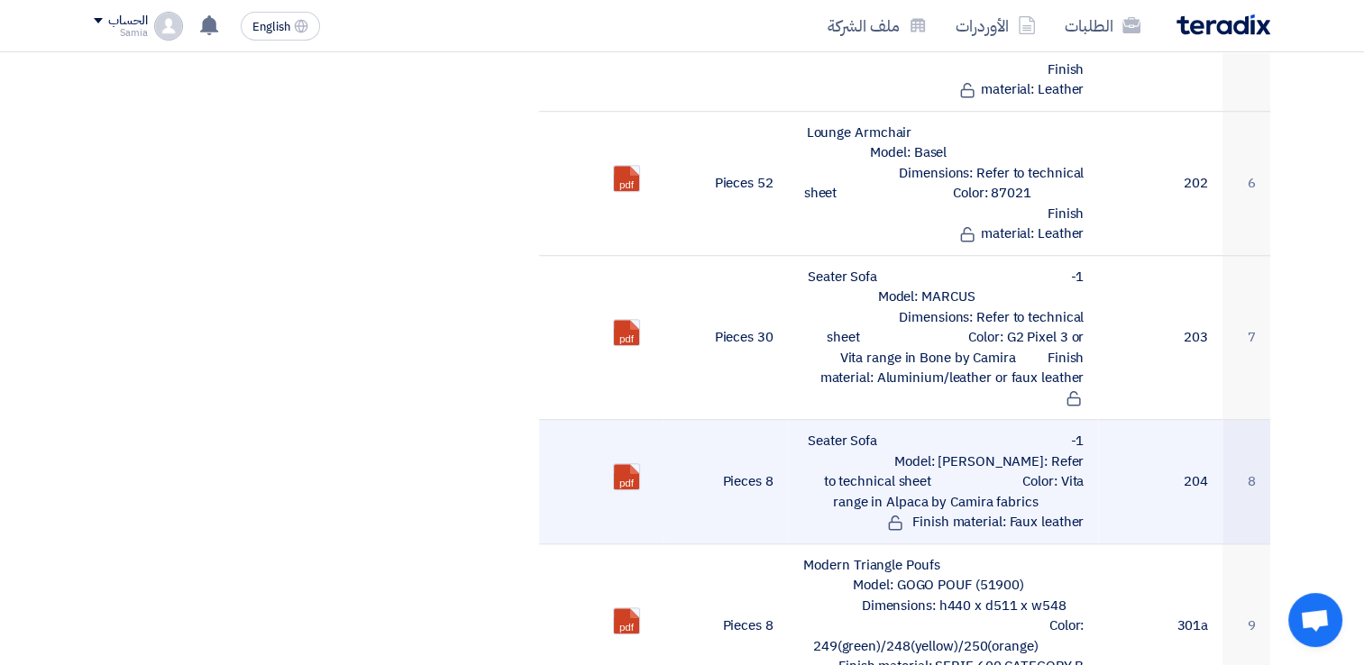
click at [762, 420] on td "8 Pieces" at bounding box center [726, 482] width 124 height 124
click at [765, 420] on td "8 Pieces" at bounding box center [726, 482] width 124 height 124
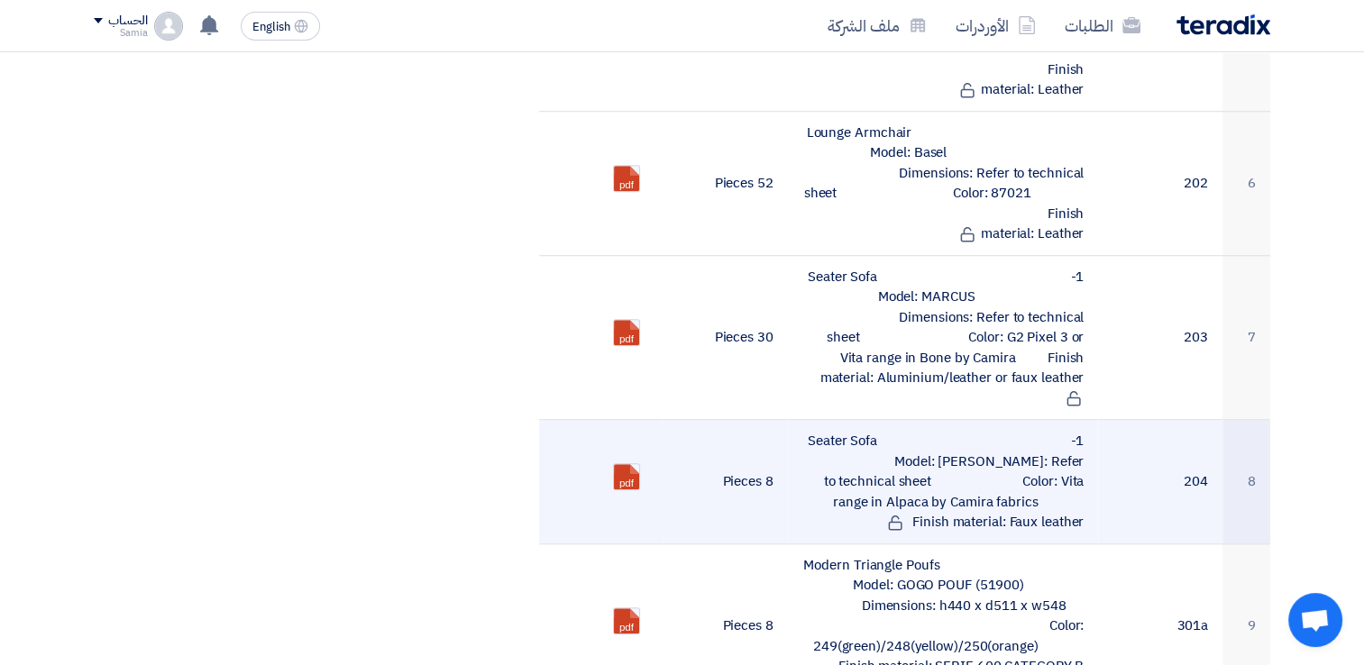
drag, startPoint x: 1185, startPoint y: 381, endPoint x: 1213, endPoint y: 387, distance: 28.7
click at [1213, 420] on td "204" at bounding box center [1160, 482] width 124 height 124
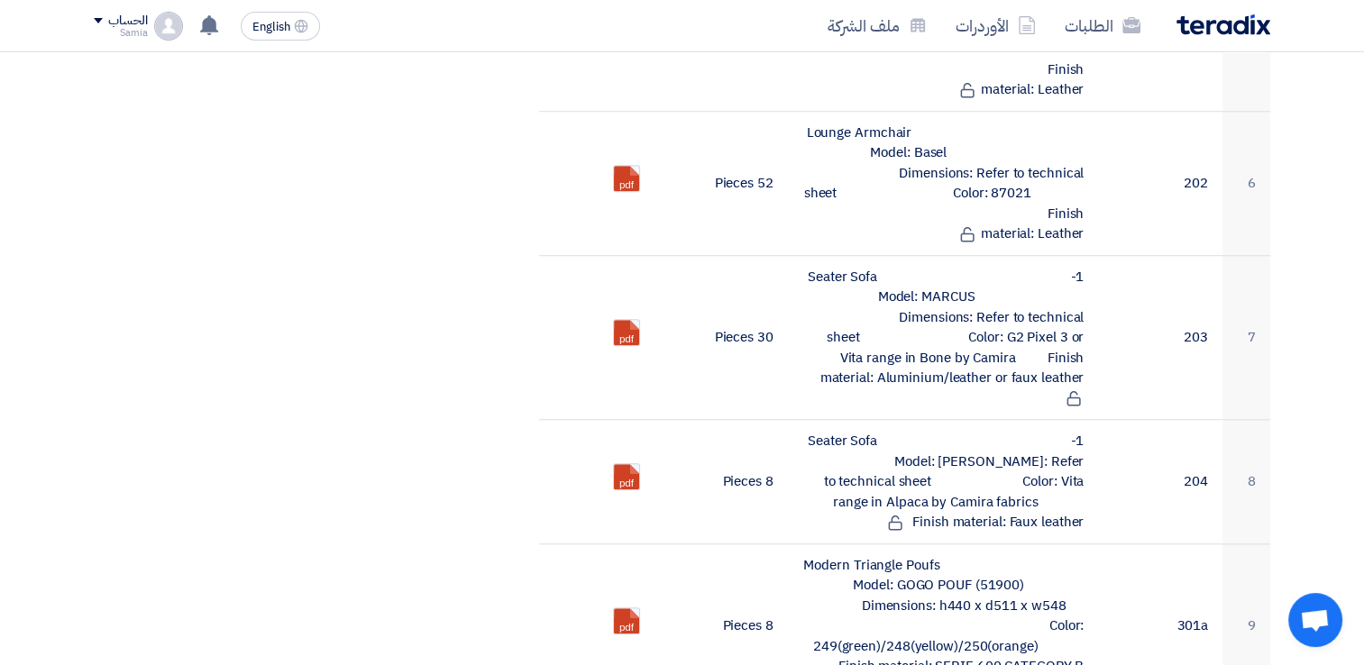
drag, startPoint x: 1213, startPoint y: 387, endPoint x: 1316, endPoint y: 404, distance: 105.1
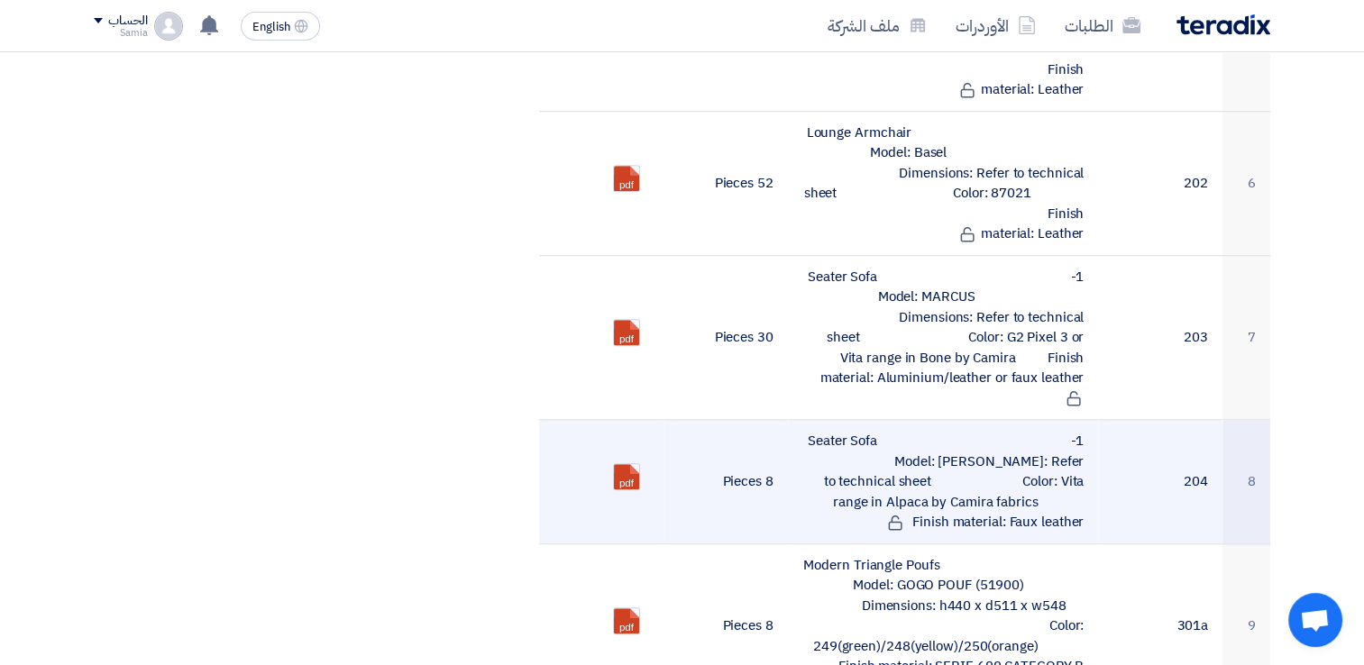
click at [1252, 420] on td "8" at bounding box center [1247, 482] width 48 height 124
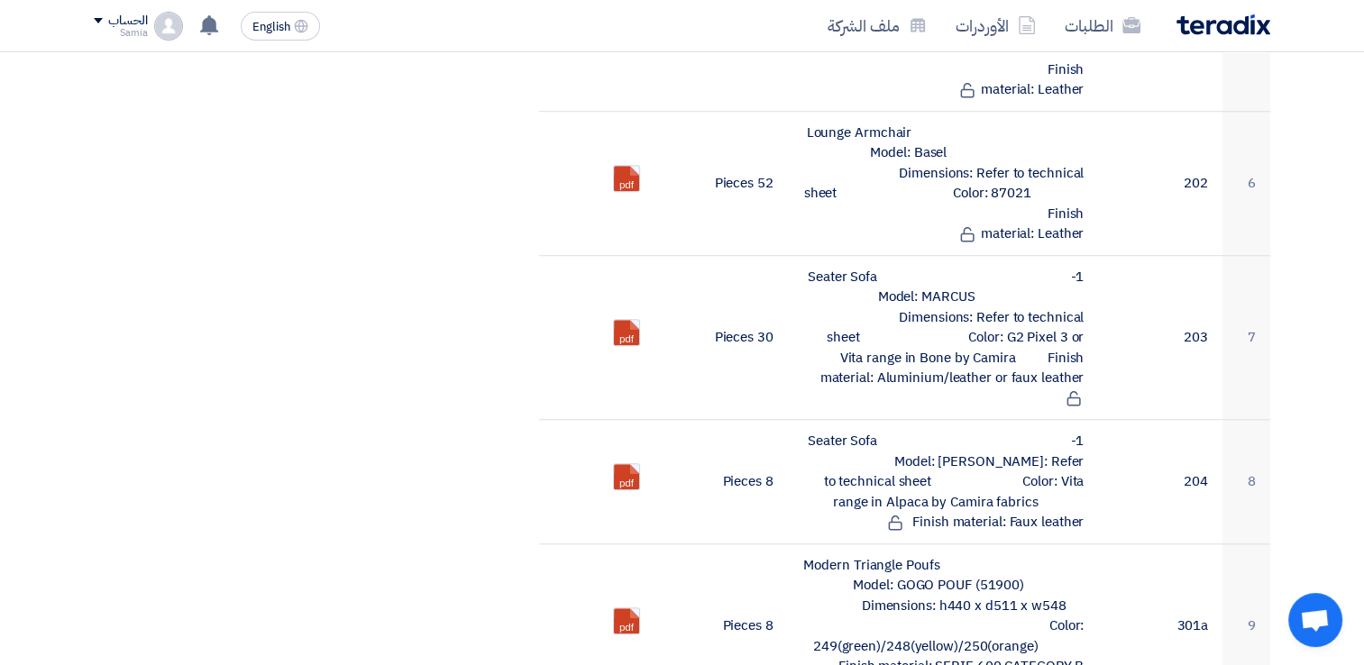
drag, startPoint x: 1252, startPoint y: 381, endPoint x: 1298, endPoint y: 445, distance: 79.0
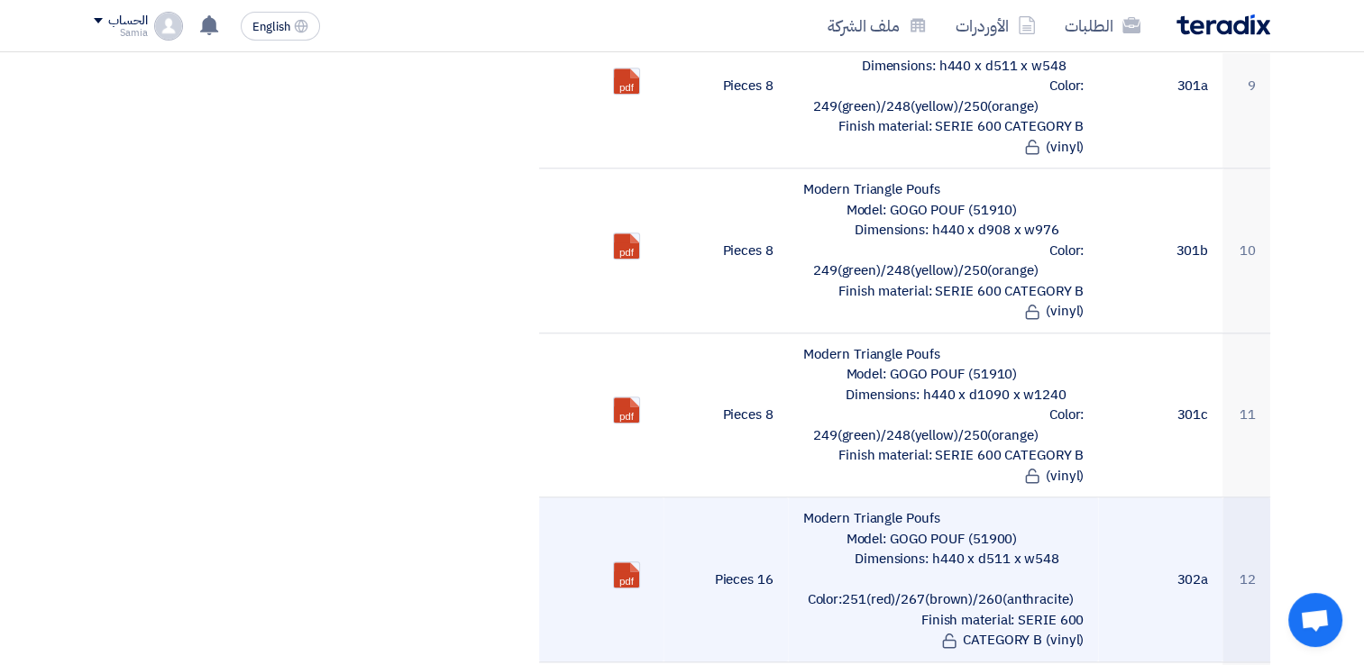
scroll to position [1798, 0]
drag, startPoint x: 1017, startPoint y: 489, endPoint x: 1075, endPoint y: 490, distance: 57.7
click at [1075, 497] on td "Modern Triangle Poufs Model: GOGO POUF (51900) Dimensions: h440 x d511 x w548 C…" at bounding box center [943, 579] width 311 height 165
copy td "anthracite"
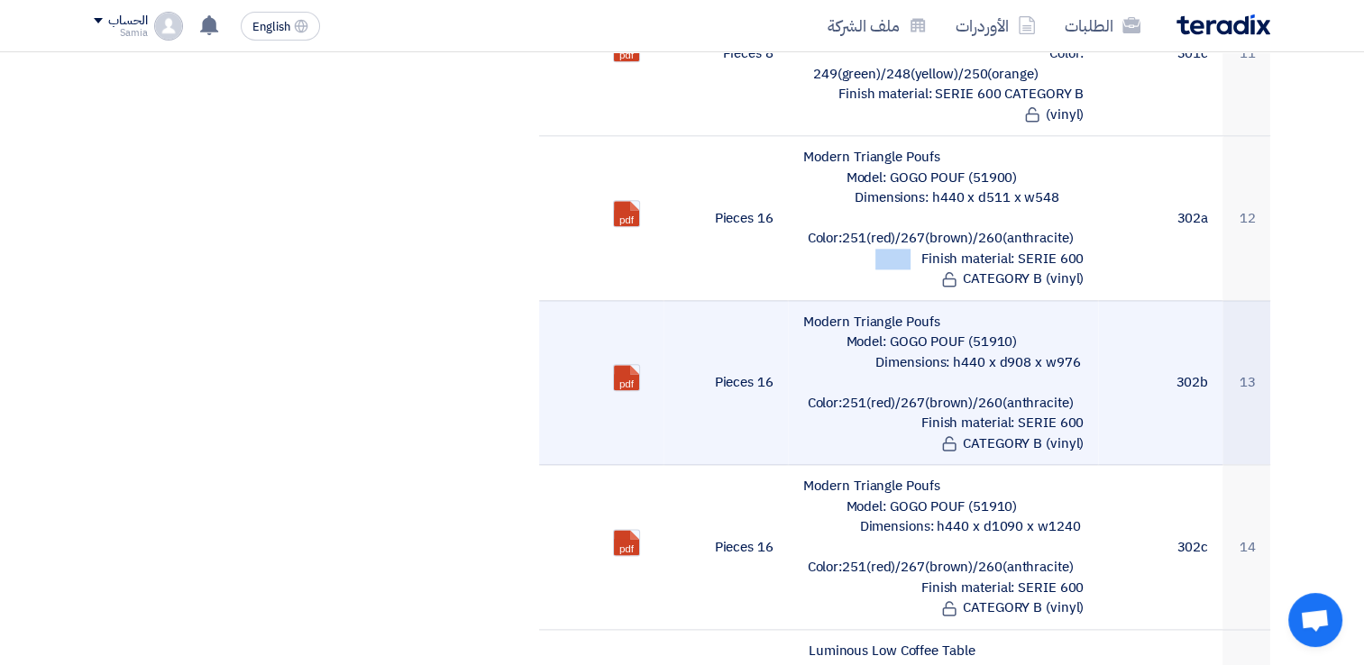
scroll to position [2249, 0]
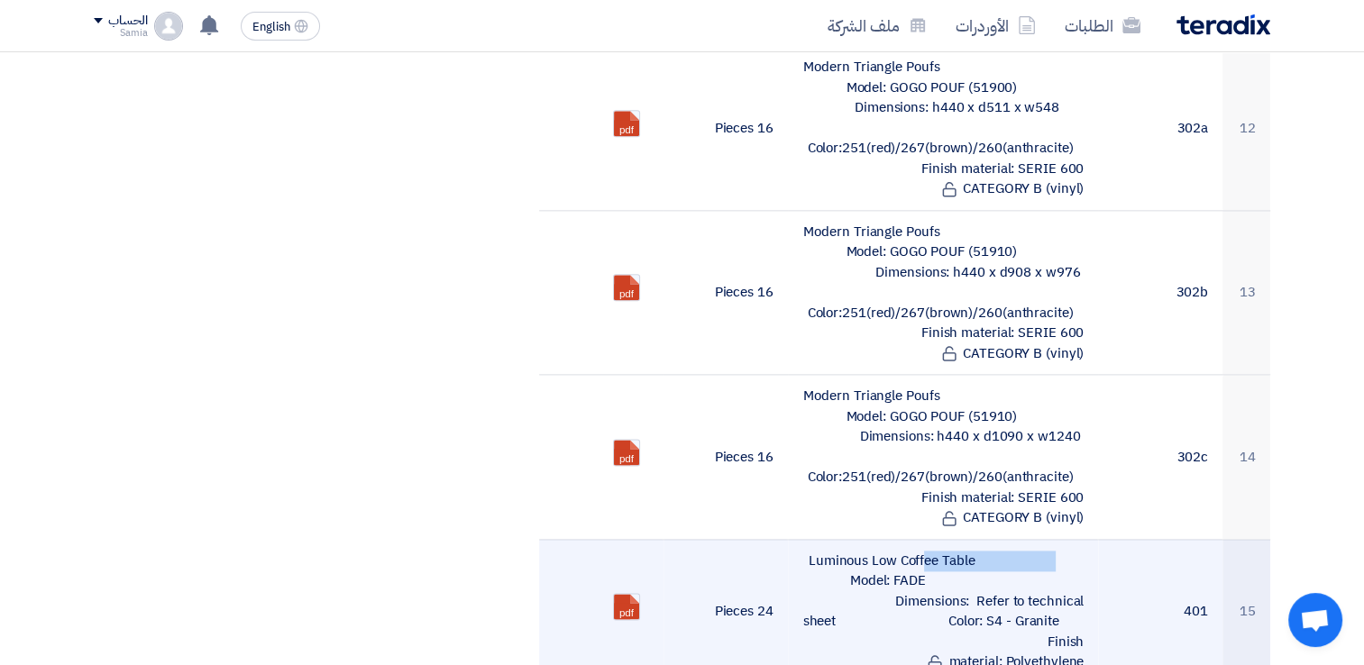
drag, startPoint x: 804, startPoint y: 447, endPoint x: 986, endPoint y: 452, distance: 182.2
click at [986, 539] on td "Luminous Low Coffee Table Model: FADE Dimensions: Refer to technical sheet Colo…" at bounding box center [943, 611] width 311 height 144
copy td "Luminous Low Coffee Table"
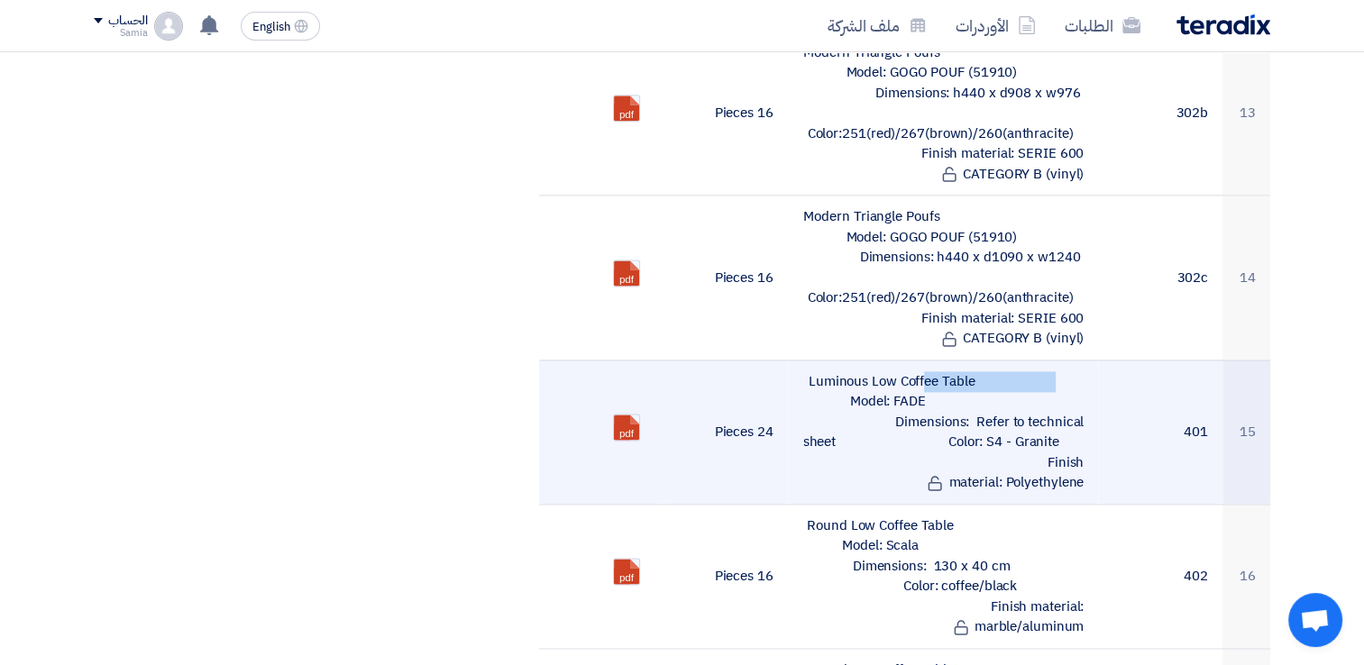
scroll to position [2429, 0]
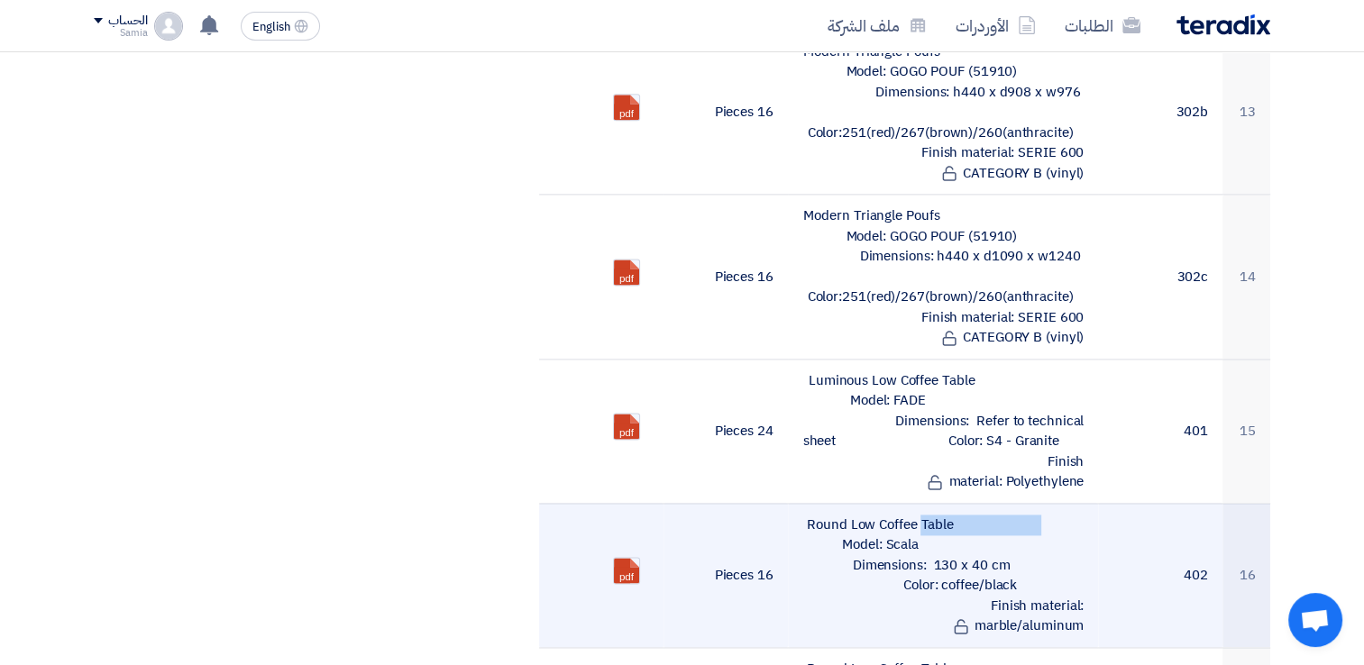
drag, startPoint x: 808, startPoint y: 410, endPoint x: 977, endPoint y: 419, distance: 168.9
click at [977, 503] on td "Round Low Coffee Table Model: Scala Dimensions: 130 x 40 cm Color: coffee/black…" at bounding box center [943, 575] width 311 height 144
copy td "Round Low Coffee Table"
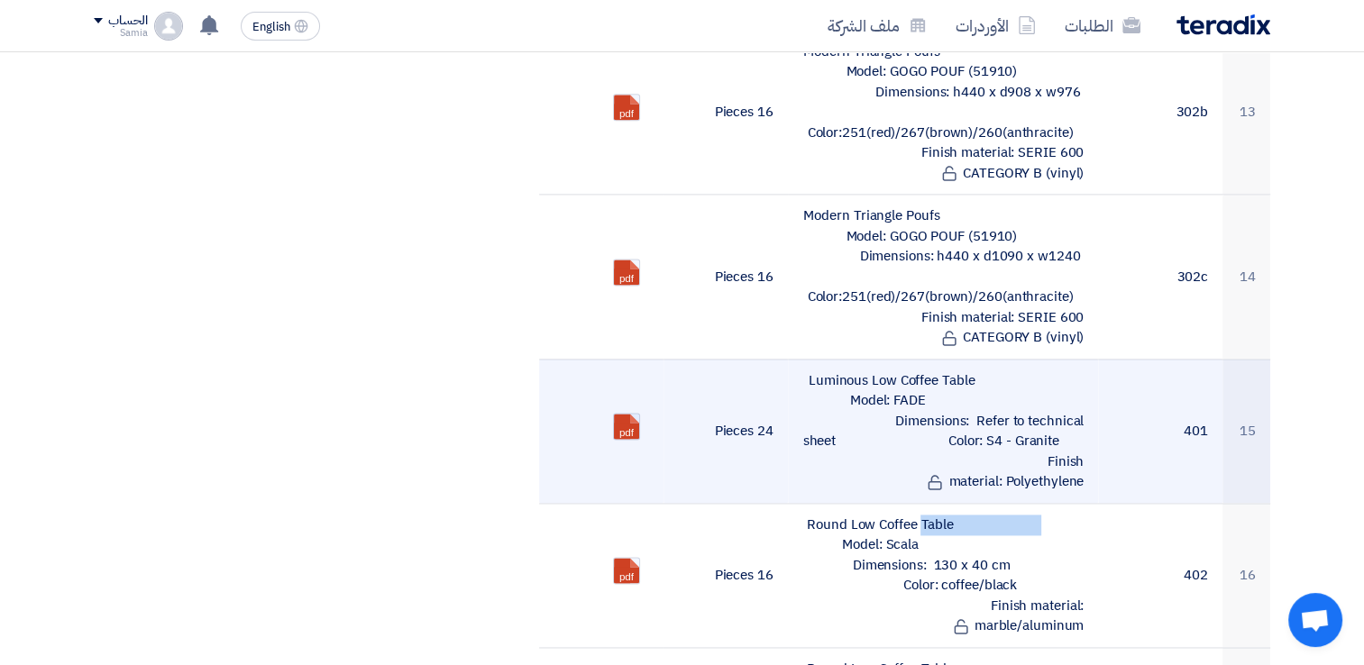
click at [630, 414] on link at bounding box center [686, 468] width 144 height 108
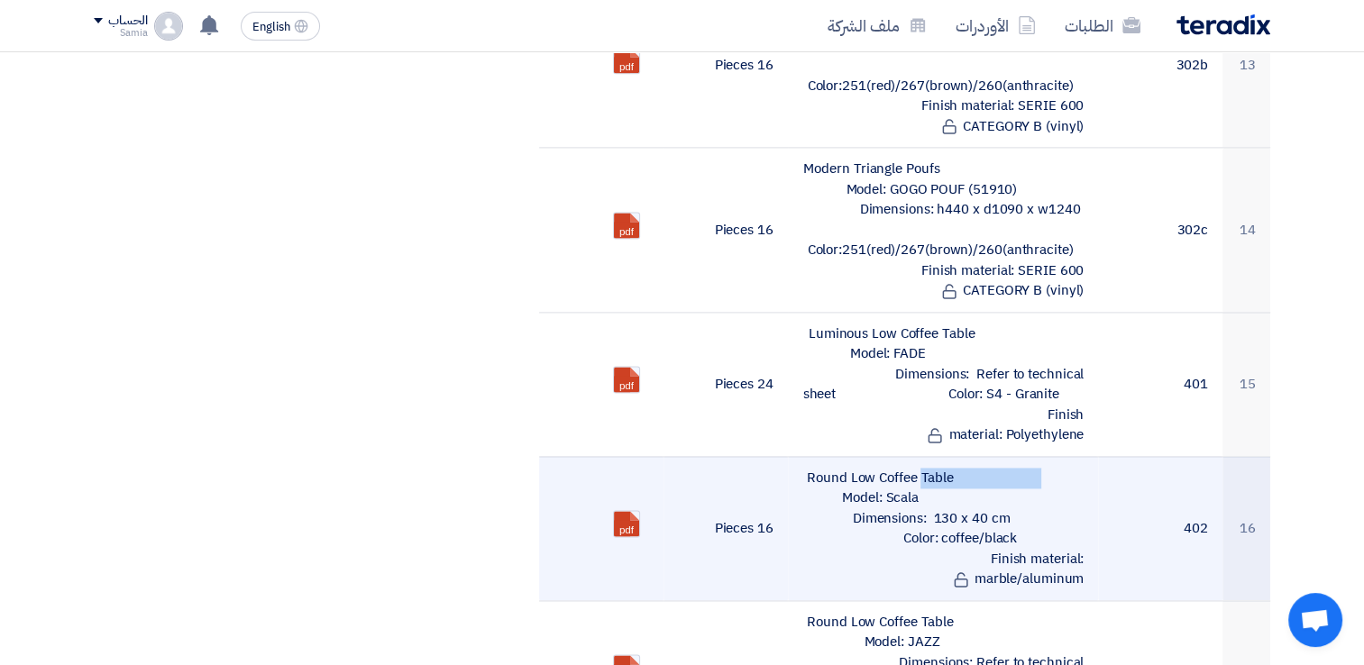
scroll to position [2519, 0]
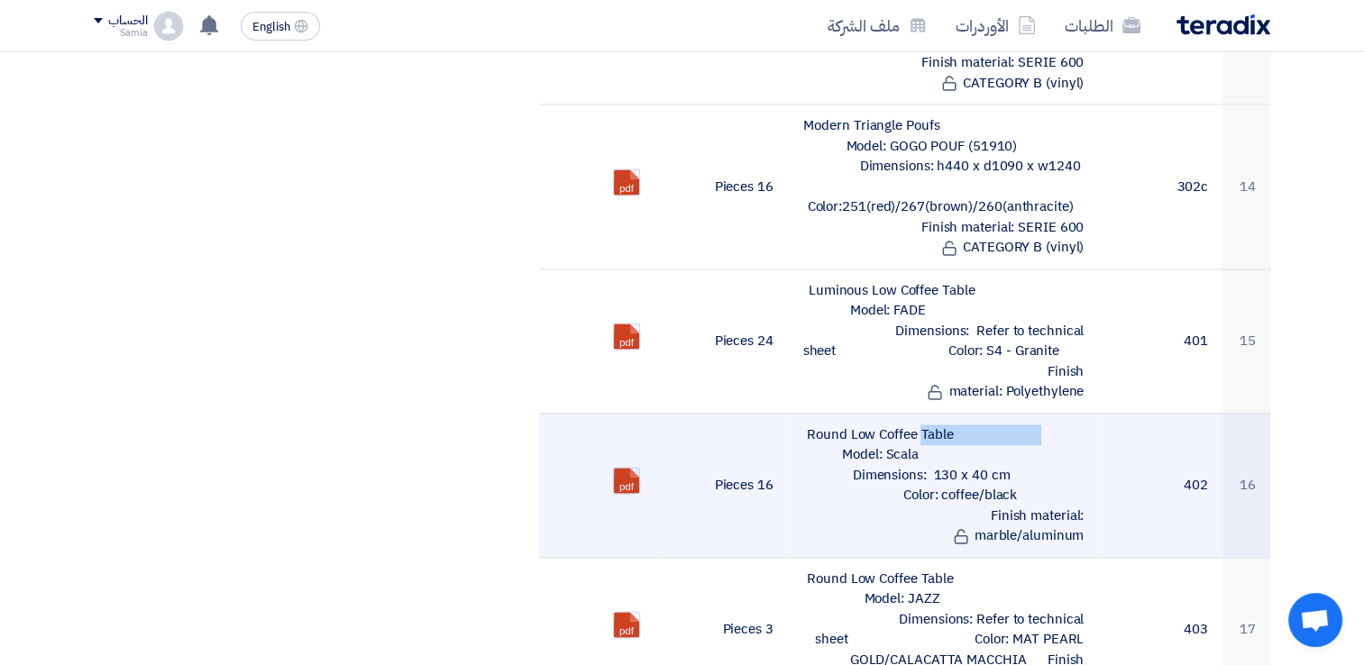
click at [619, 468] on link at bounding box center [686, 522] width 144 height 108
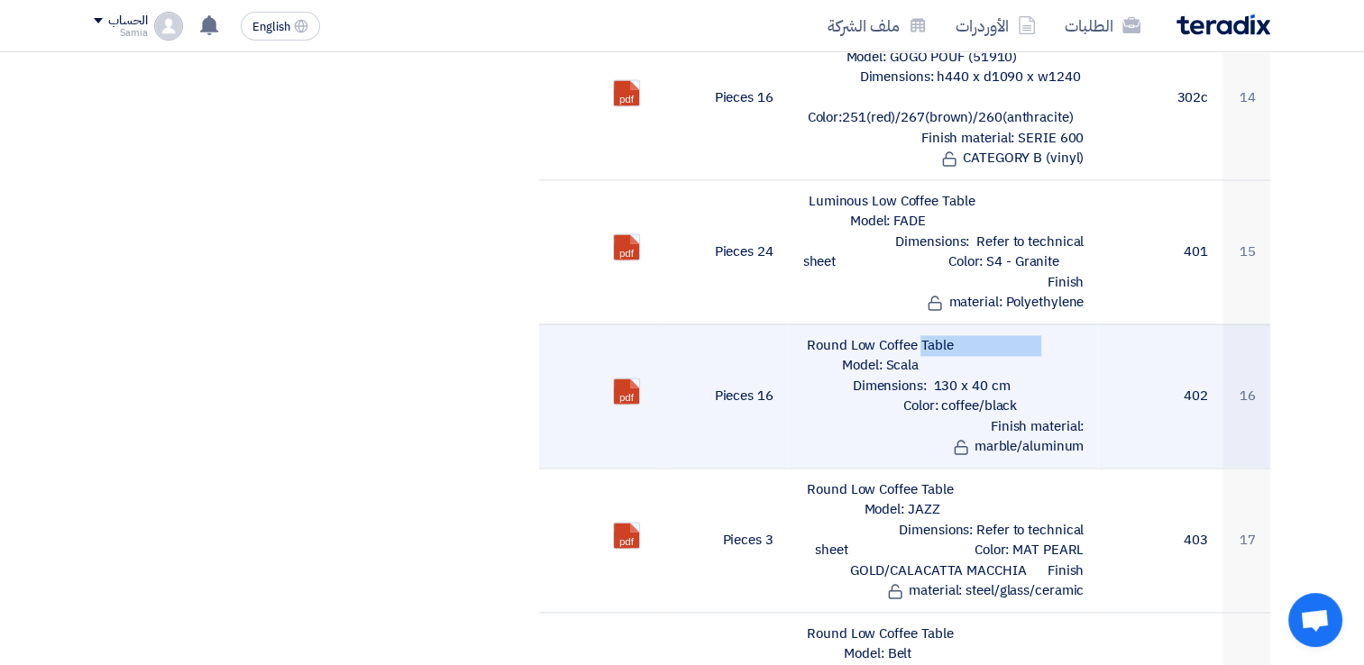
scroll to position [2610, 0]
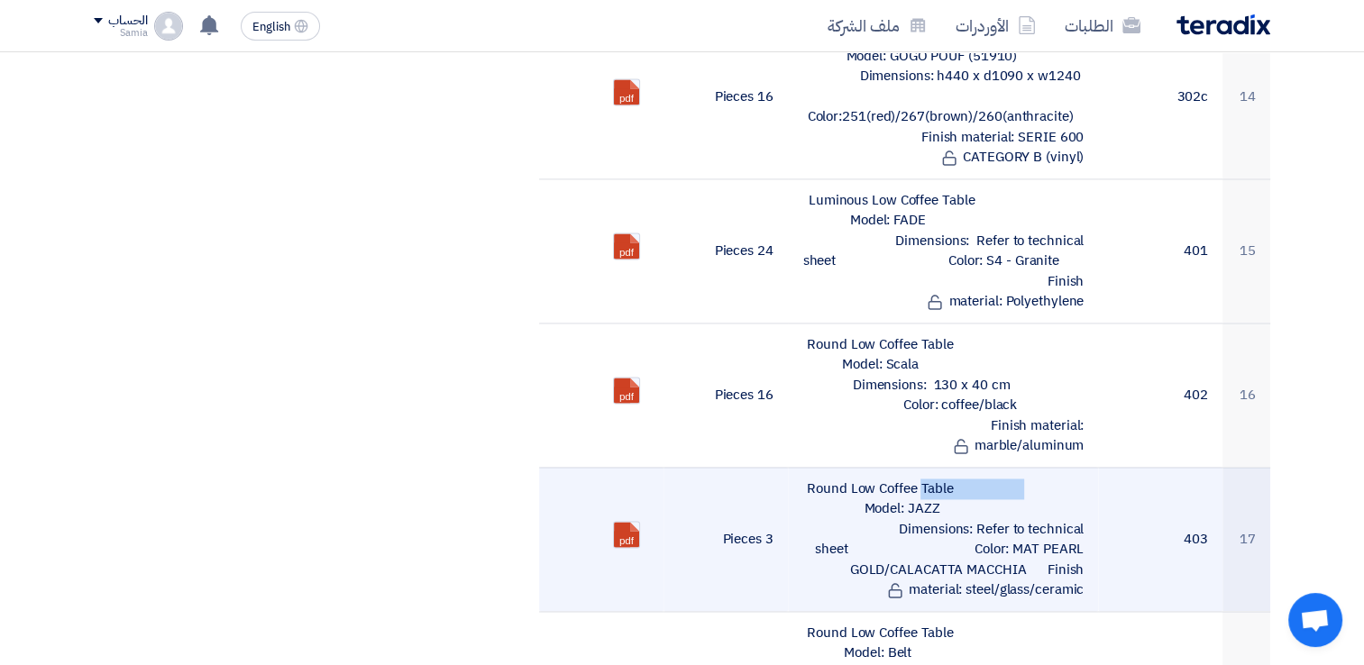
drag, startPoint x: 804, startPoint y: 374, endPoint x: 959, endPoint y: 372, distance: 155.1
click at [959, 467] on td "Round Low Coffee Table Model: JAZZ Dimensions: Refer to technical sheet Color: …" at bounding box center [943, 539] width 311 height 144
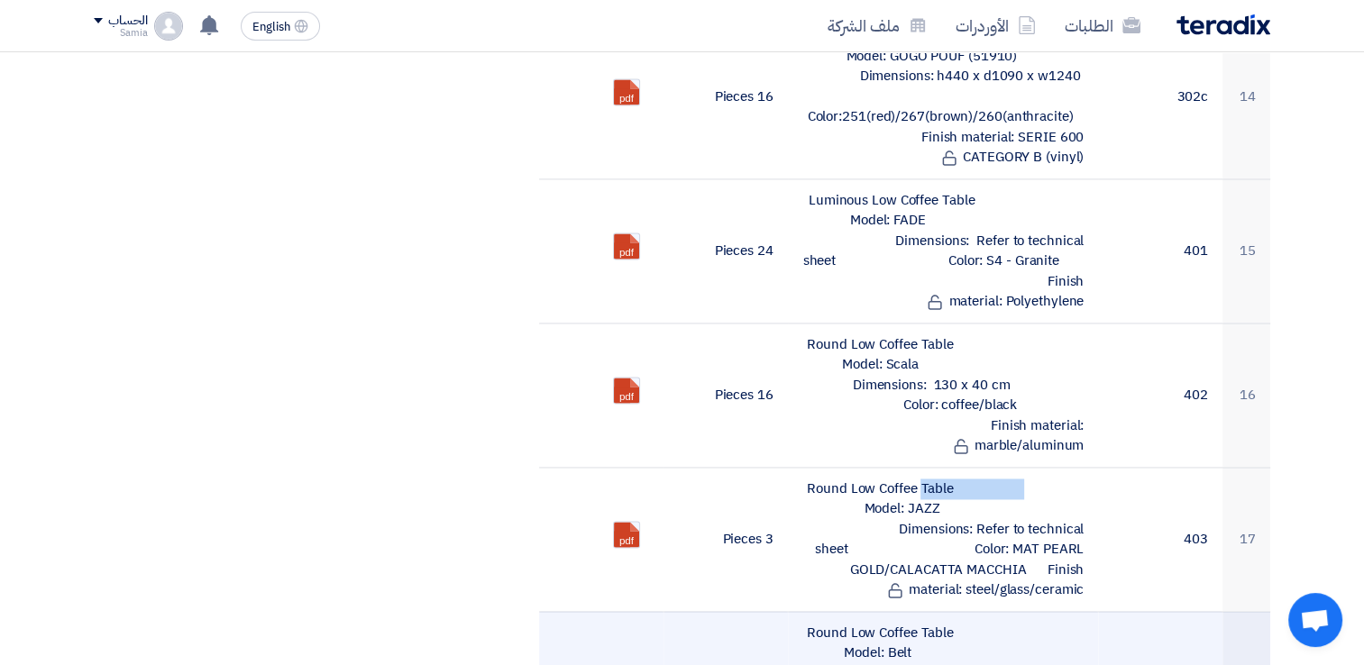
copy td "Round Low Coffee Table"
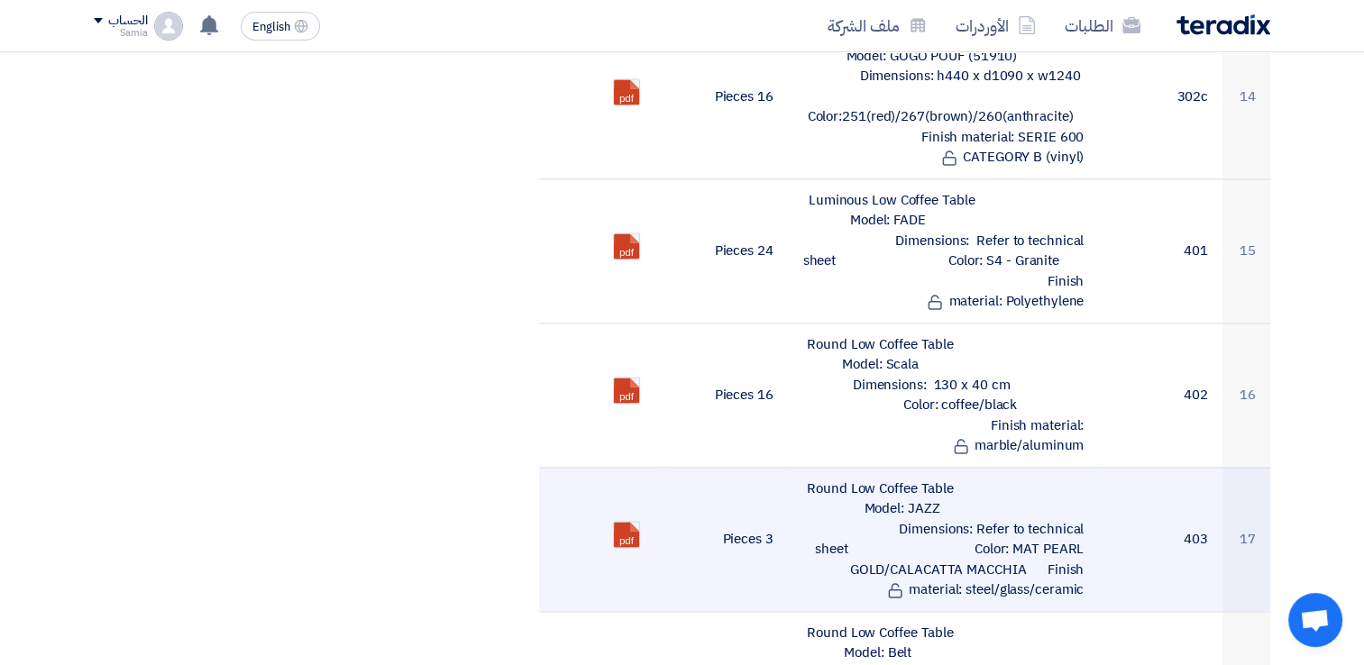
click at [878, 467] on td "Round Low Coffee Table Model: JAZZ Dimensions: Refer to technical sheet Color: …" at bounding box center [943, 539] width 311 height 144
click at [636, 522] on link at bounding box center [686, 576] width 144 height 108
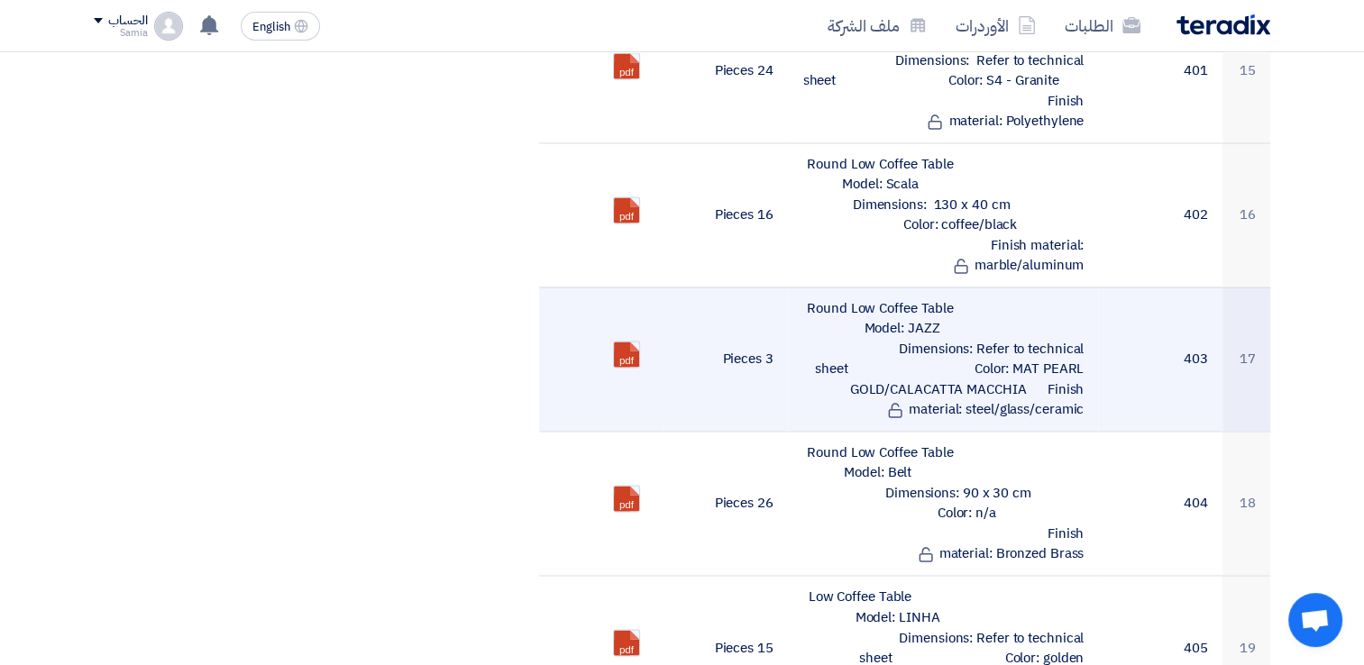
scroll to position [2880, 0]
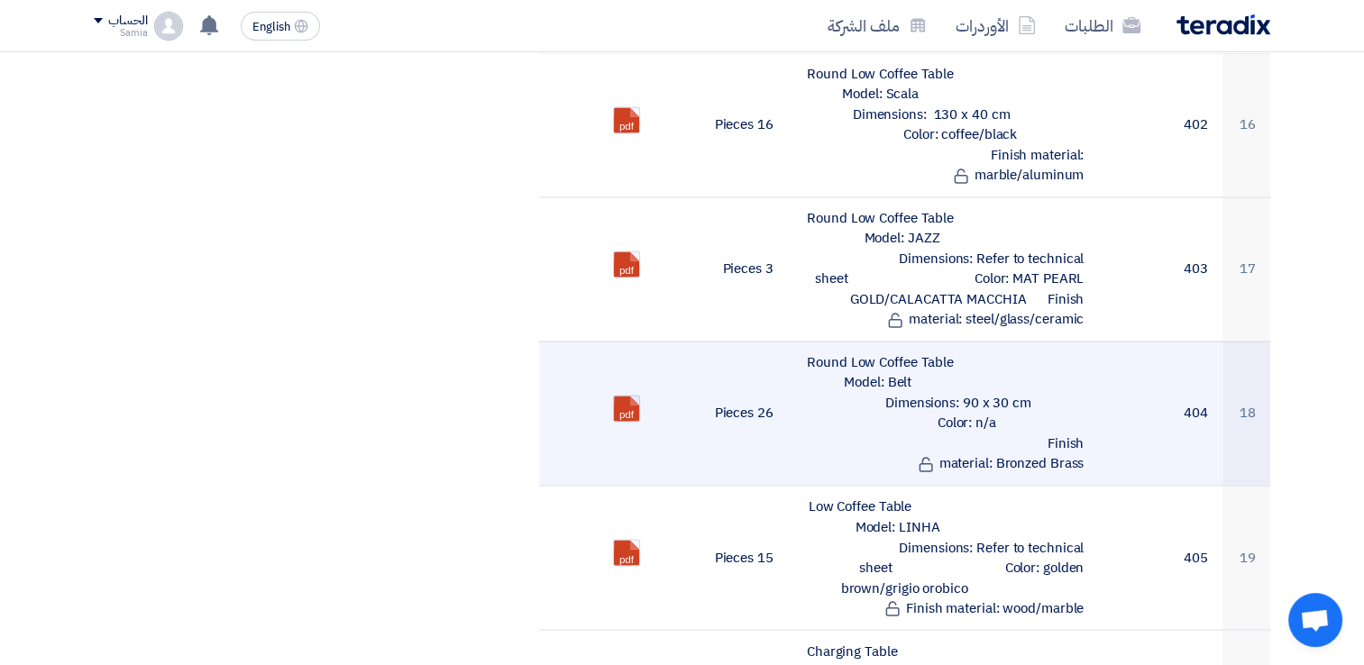
click at [638, 396] on link at bounding box center [686, 450] width 144 height 108
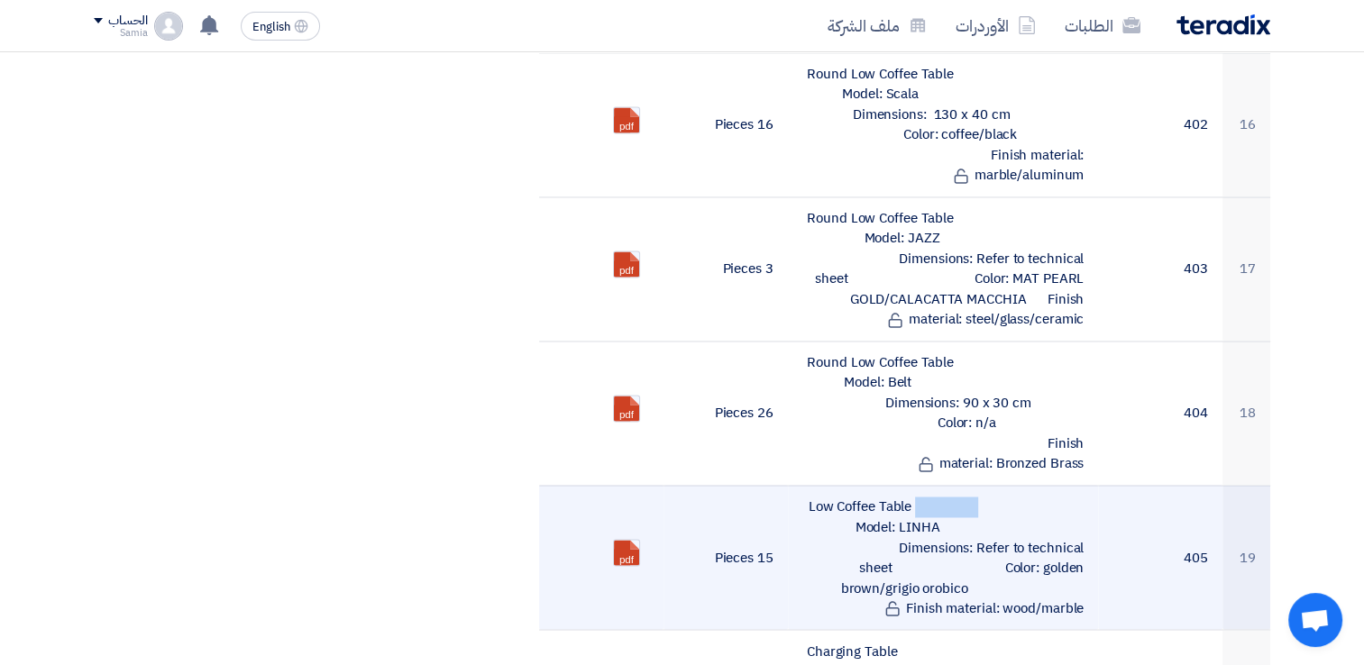
drag, startPoint x: 804, startPoint y: 391, endPoint x: 913, endPoint y: 394, distance: 108.2
click at [913, 485] on td "Low Coffee Table Model: LINHA Dimensions: Refer to technical sheet Color: golde…" at bounding box center [943, 557] width 311 height 144
copy td "Low Coffee Table"
click at [673, 485] on td "15 Pieces" at bounding box center [726, 557] width 124 height 144
click at [638, 540] on link at bounding box center [686, 594] width 144 height 108
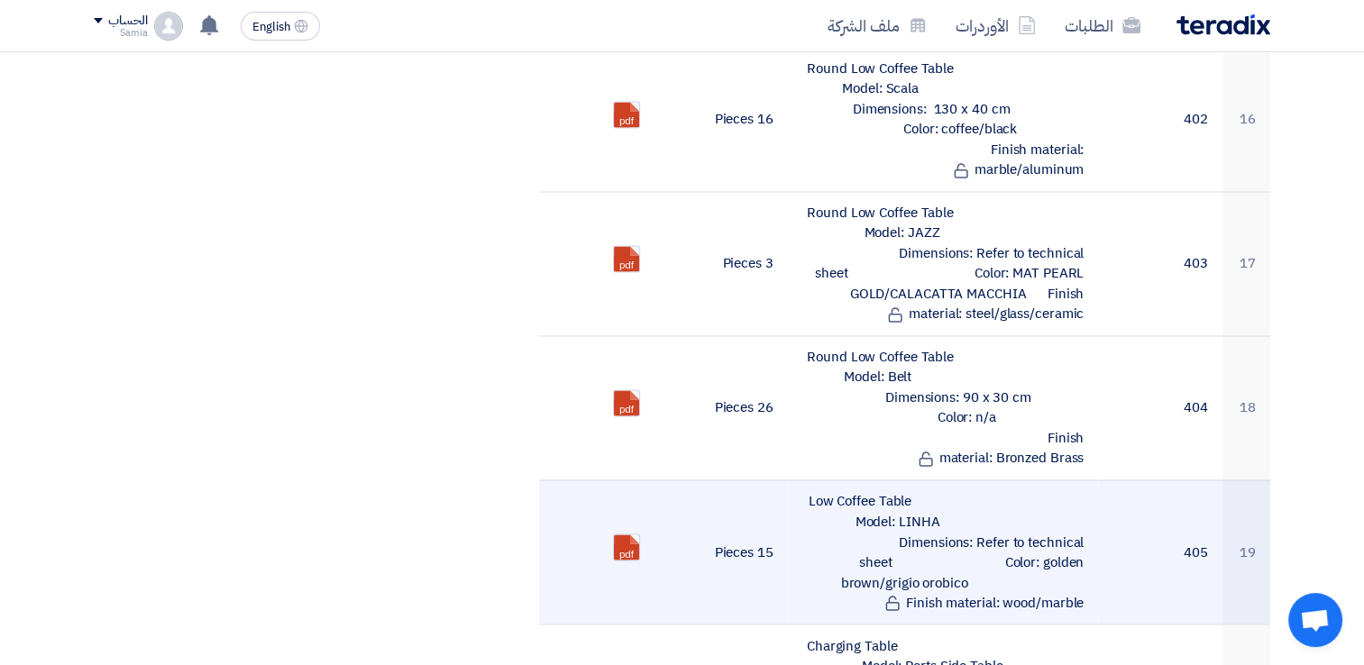
scroll to position [2970, 0]
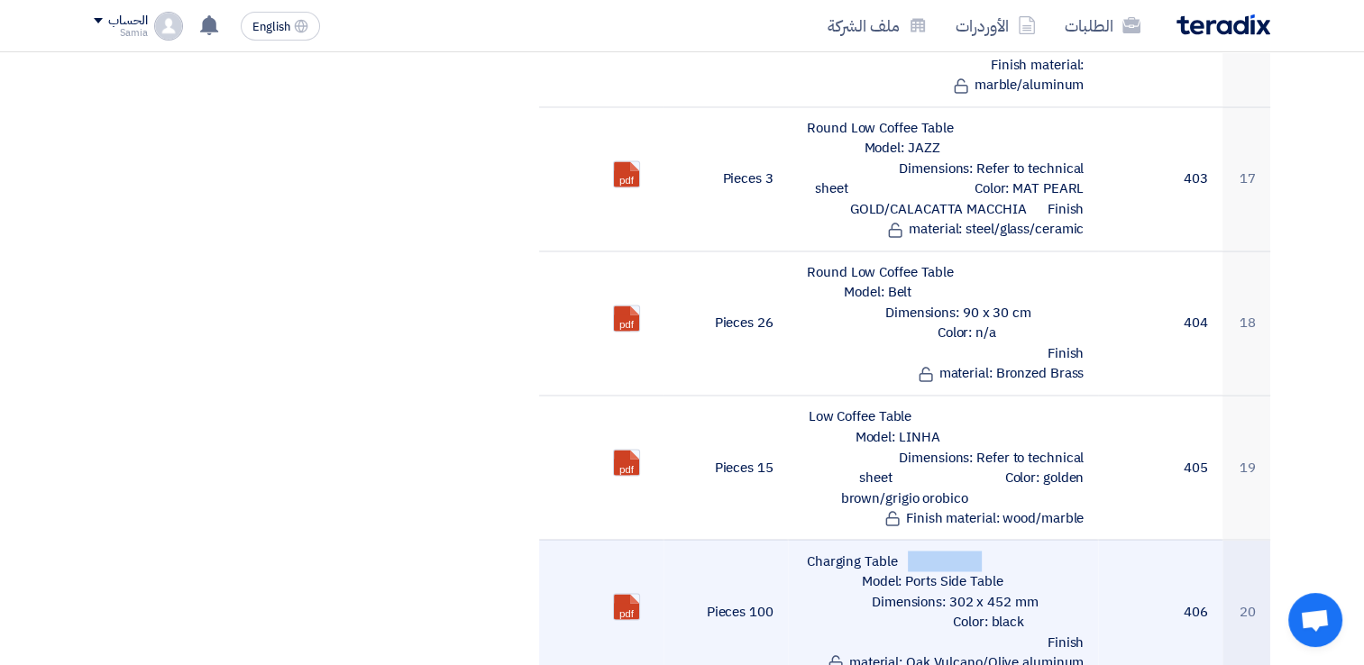
drag, startPoint x: 808, startPoint y: 449, endPoint x: 916, endPoint y: 456, distance: 108.4
click at [916, 539] on td "Charging Table Model: Ports Side Table Dimensions: 302 x 452 mm Color: black Fi…" at bounding box center [943, 611] width 311 height 144
copy td "Charging Table"
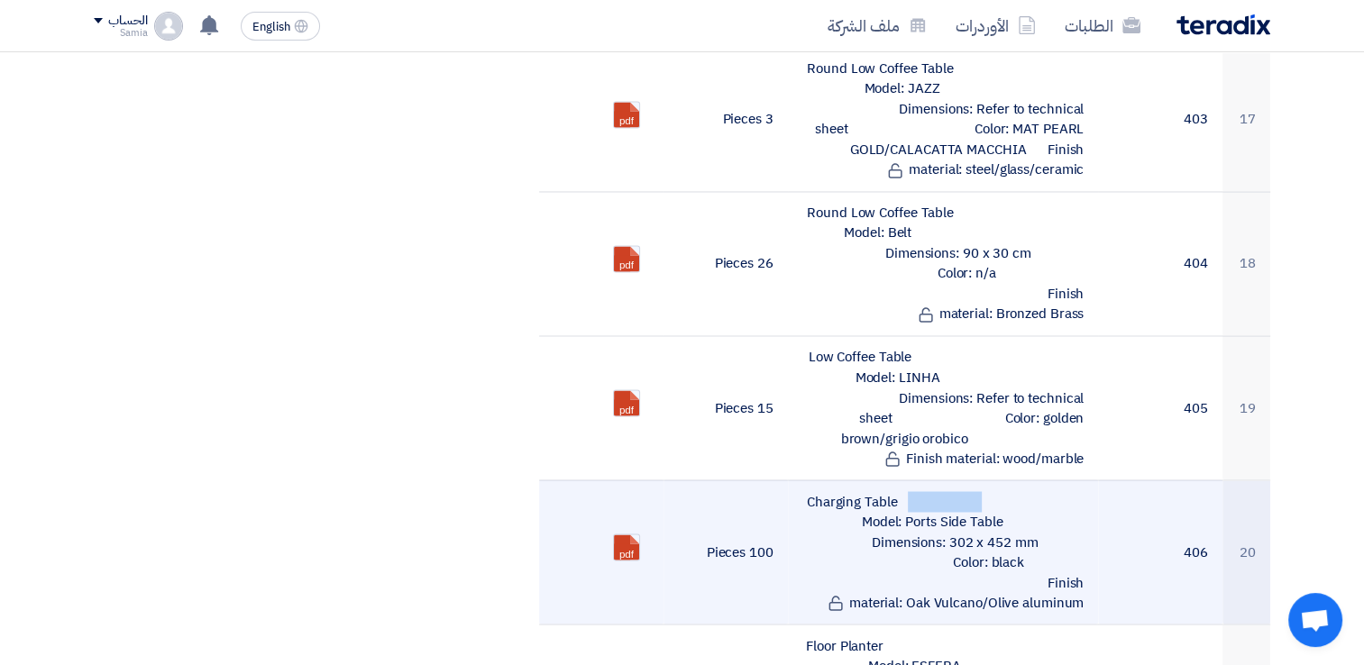
scroll to position [3060, 0]
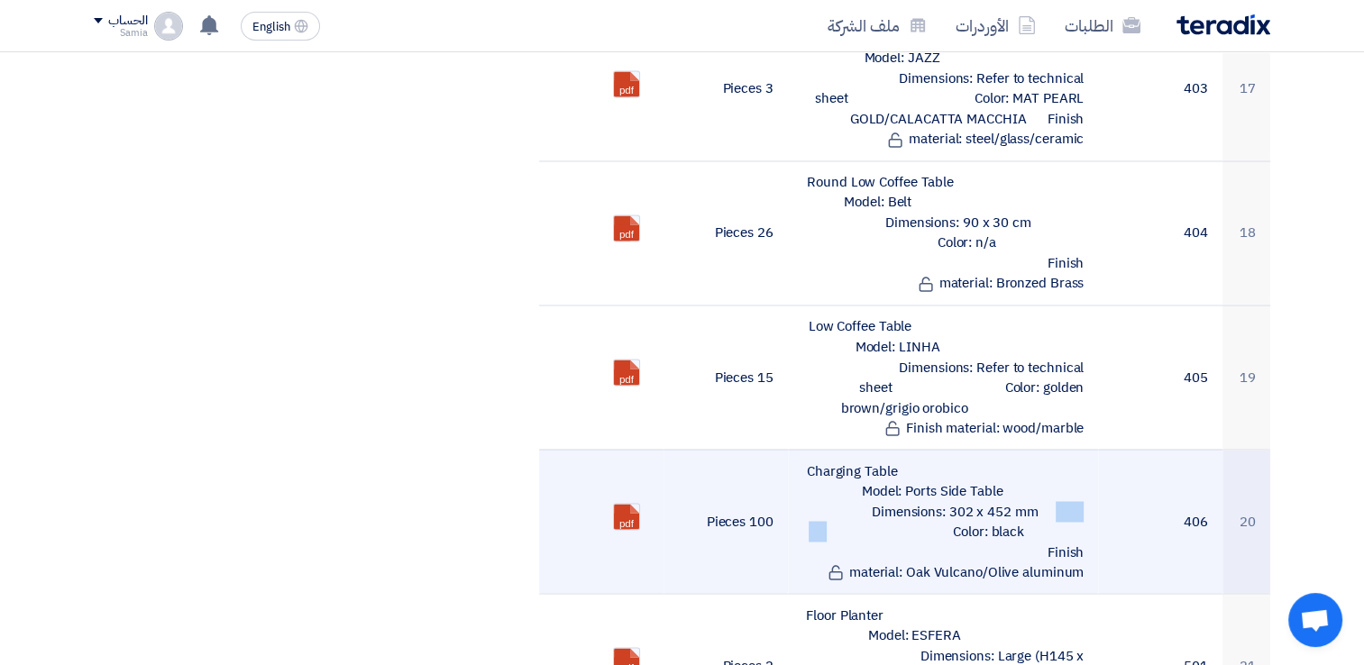
drag, startPoint x: 894, startPoint y: 399, endPoint x: 988, endPoint y: 402, distance: 93.8
click at [988, 449] on td "Charging Table Model: Ports Side Table Dimensions: 302 x 452 mm Color: black Fi…" at bounding box center [943, 521] width 311 height 144
drag, startPoint x: 912, startPoint y: 416, endPoint x: 952, endPoint y: 423, distance: 41.2
click at [952, 449] on td "Charging Table Model: Ports Side Table Dimensions: 302 x 452 mm Color: black Fi…" at bounding box center [943, 521] width 311 height 144
drag, startPoint x: 875, startPoint y: 417, endPoint x: 1071, endPoint y: 465, distance: 202.3
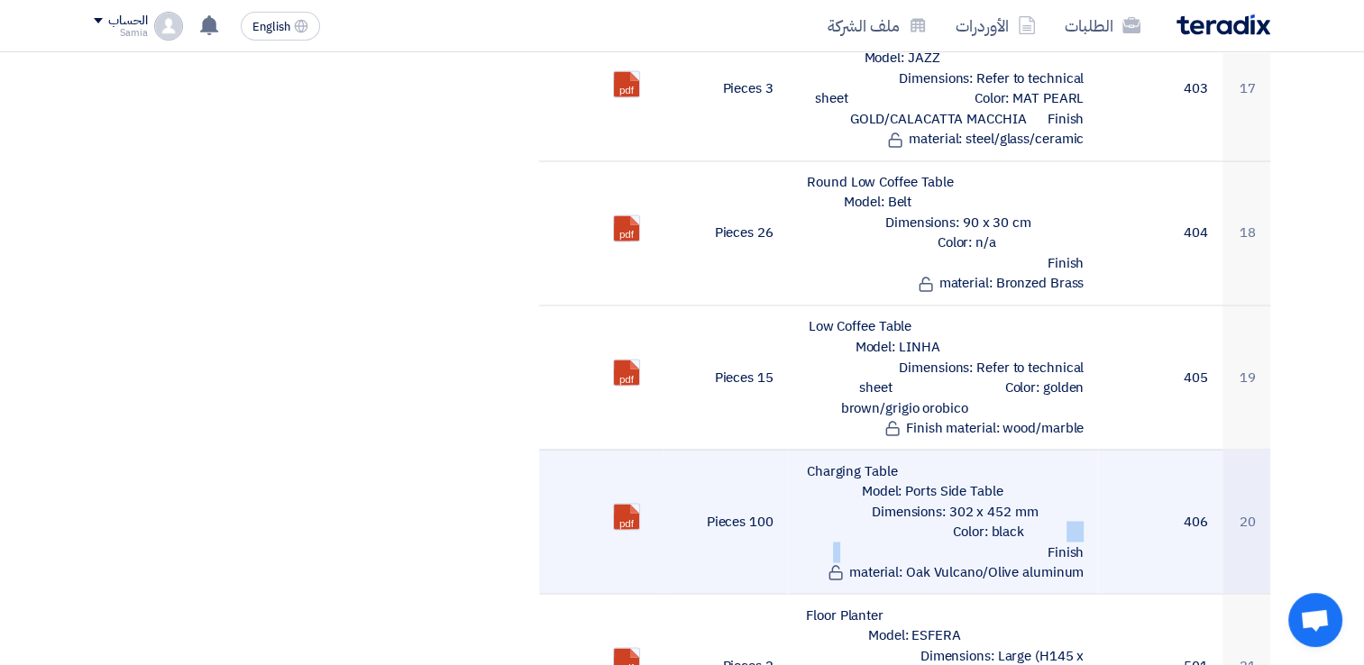
click at [1071, 465] on td "Charging Table Model: Ports Side Table Dimensions: 302 x 452 mm Color: black Fi…" at bounding box center [943, 521] width 311 height 144
click at [640, 494] on ul "pdf" at bounding box center [602, 516] width 96 height 45
click at [634, 504] on link at bounding box center [686, 558] width 144 height 108
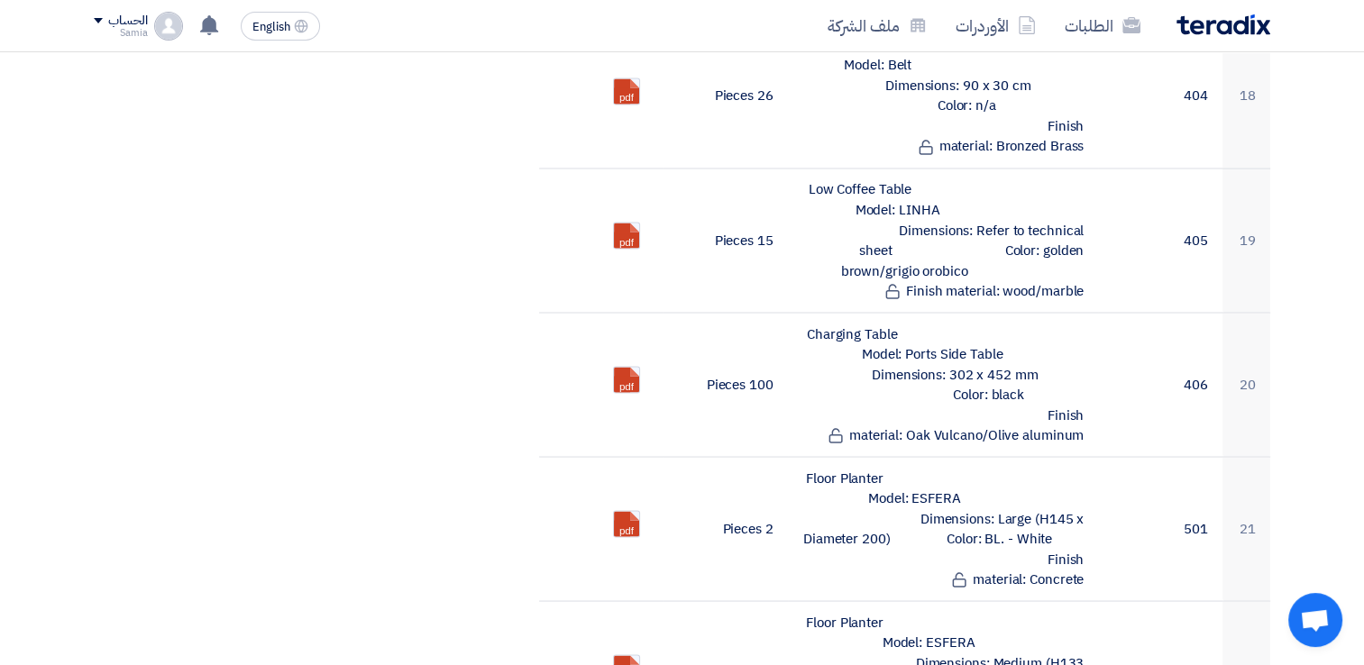
scroll to position [3241, 0]
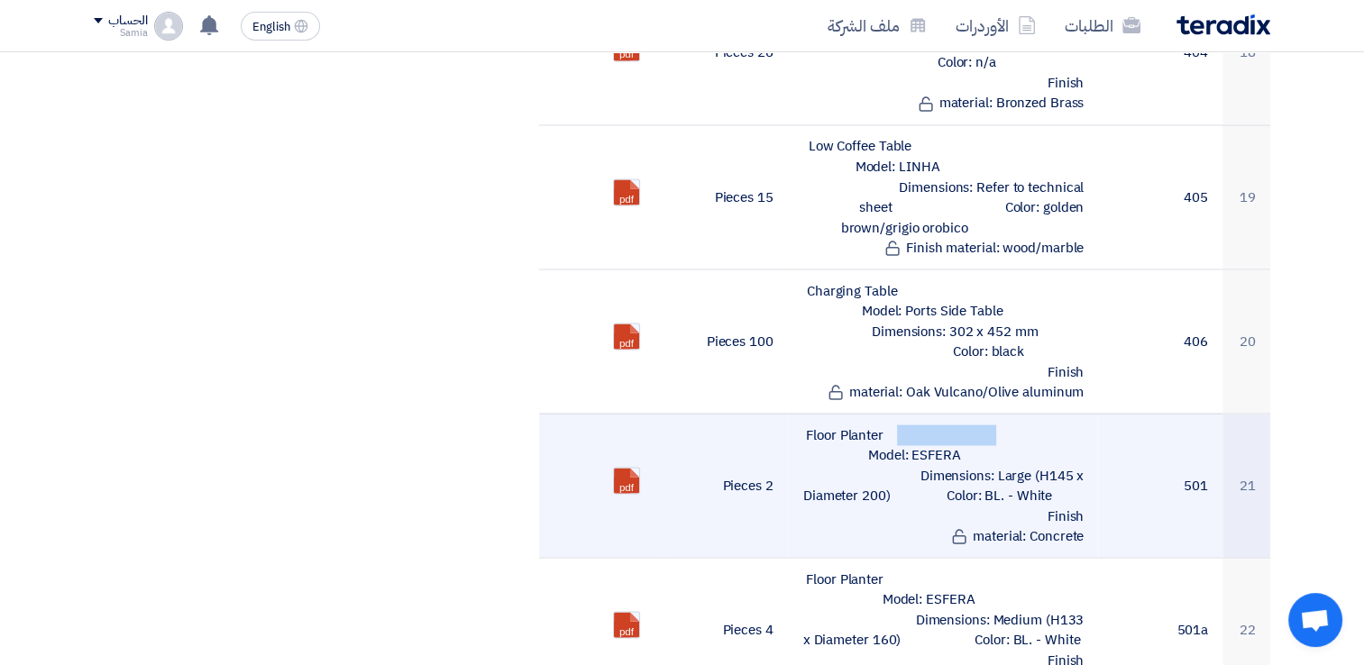
drag, startPoint x: 805, startPoint y: 323, endPoint x: 930, endPoint y: 328, distance: 124.6
click at [930, 413] on td "Floor Planter Model: ESFERA Dimensions: Large (H145 x Diameter 200) Color: BL. …" at bounding box center [943, 485] width 311 height 144
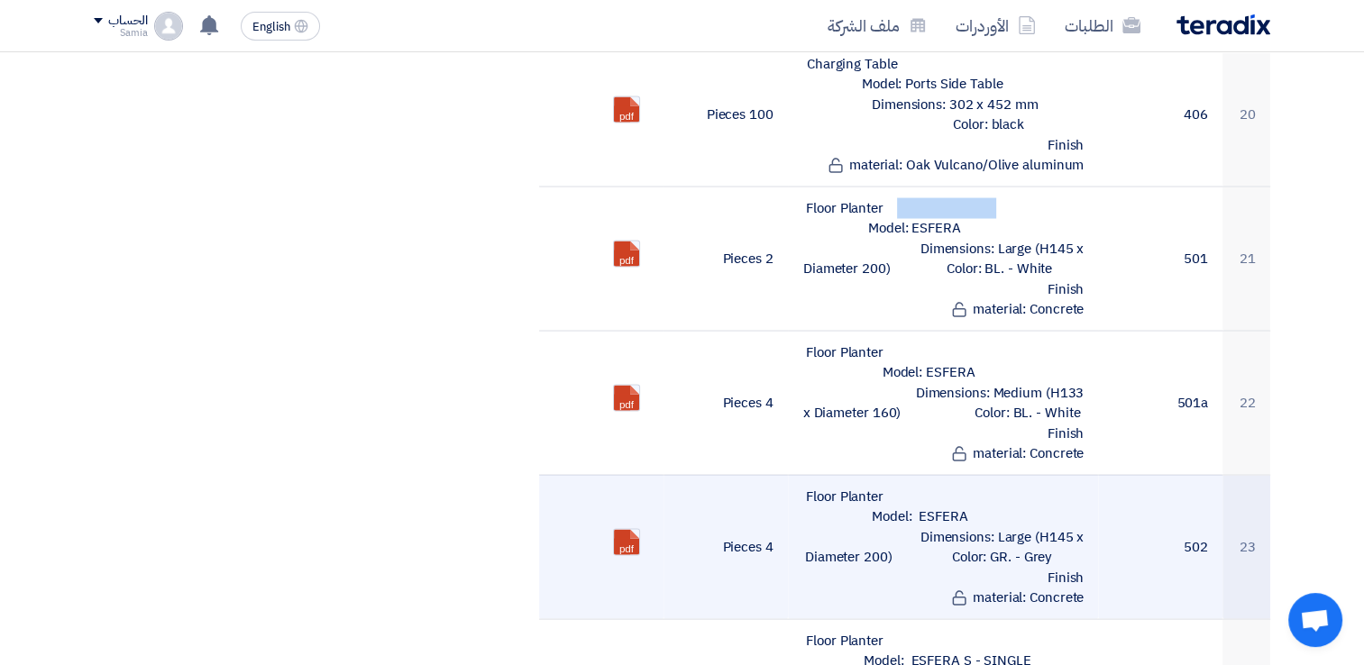
scroll to position [3511, 0]
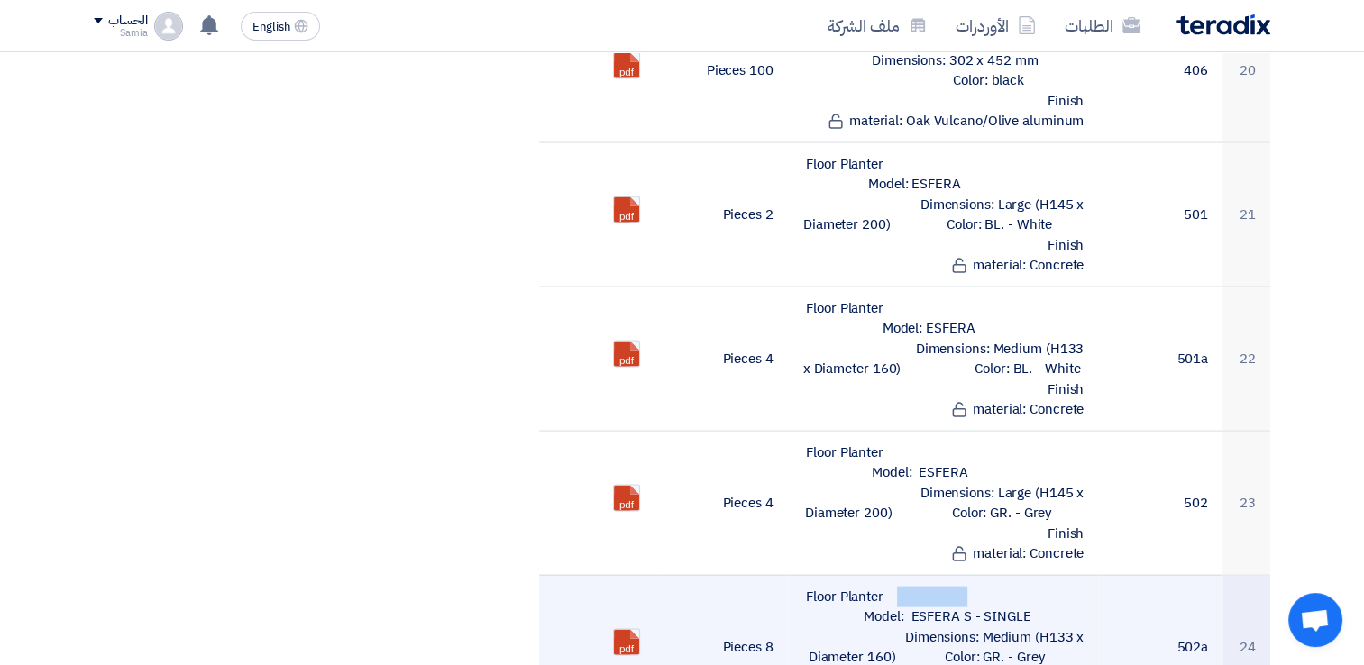
drag, startPoint x: 806, startPoint y: 481, endPoint x: 904, endPoint y: 484, distance: 98.4
click at [904, 575] on td "Floor Planter Model: ESFERA S - SINGLE Dimensions: Medium (H133 x Diameter 160)…" at bounding box center [943, 647] width 311 height 144
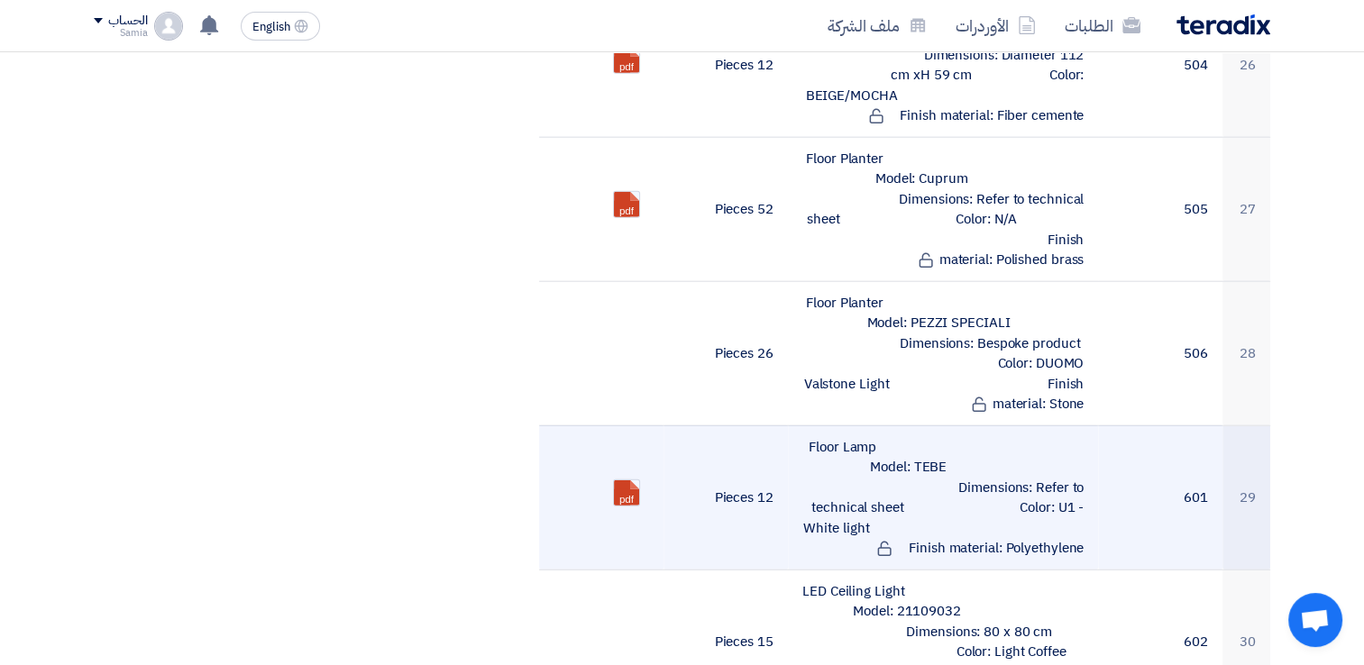
scroll to position [4413, 0]
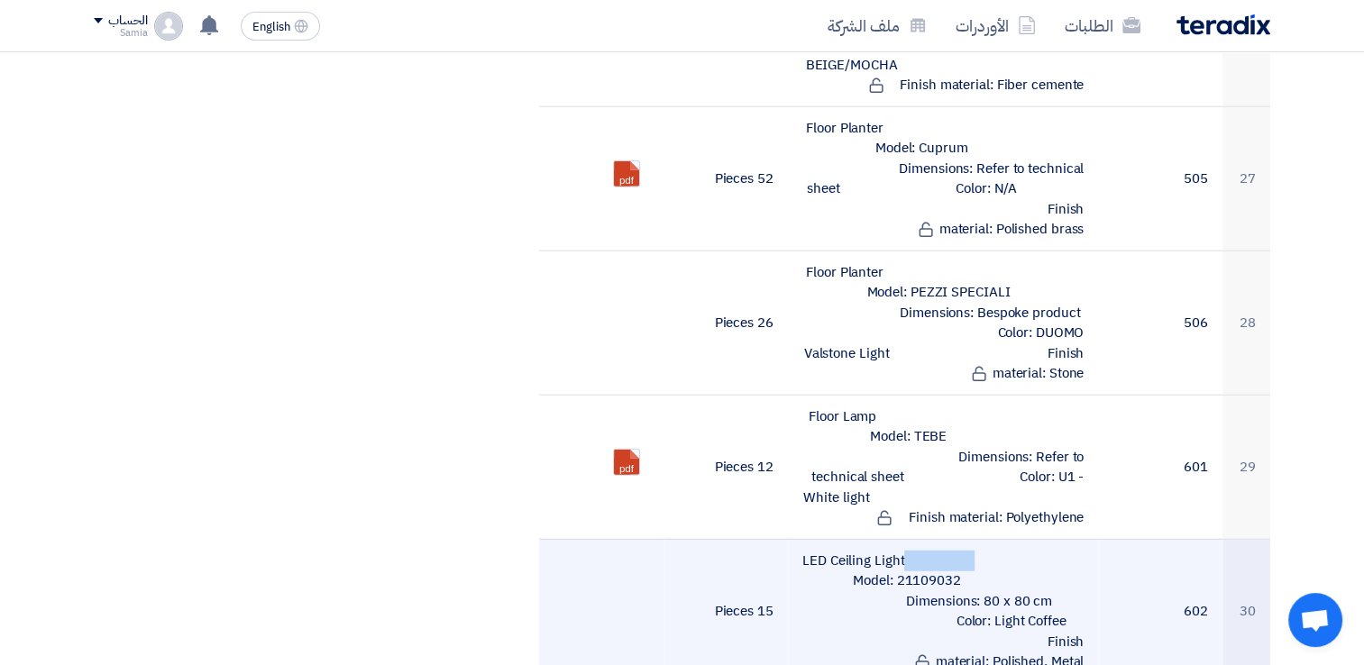
drag, startPoint x: 807, startPoint y: 426, endPoint x: 915, endPoint y: 422, distance: 108.3
click at [915, 539] on td "LED Ceiling Light Model: 21109032 Dimensions: 80 x 80 cm Color: Light Coffee Fi…" at bounding box center [943, 611] width 311 height 144
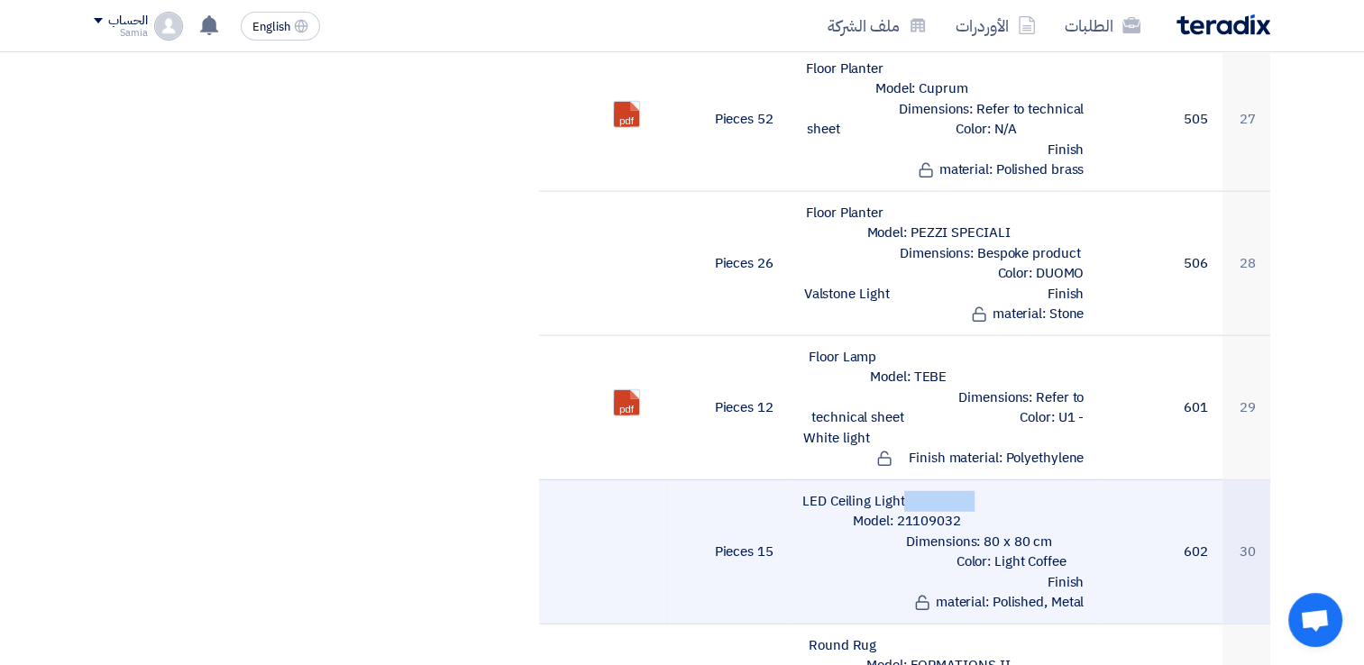
scroll to position [4503, 0]
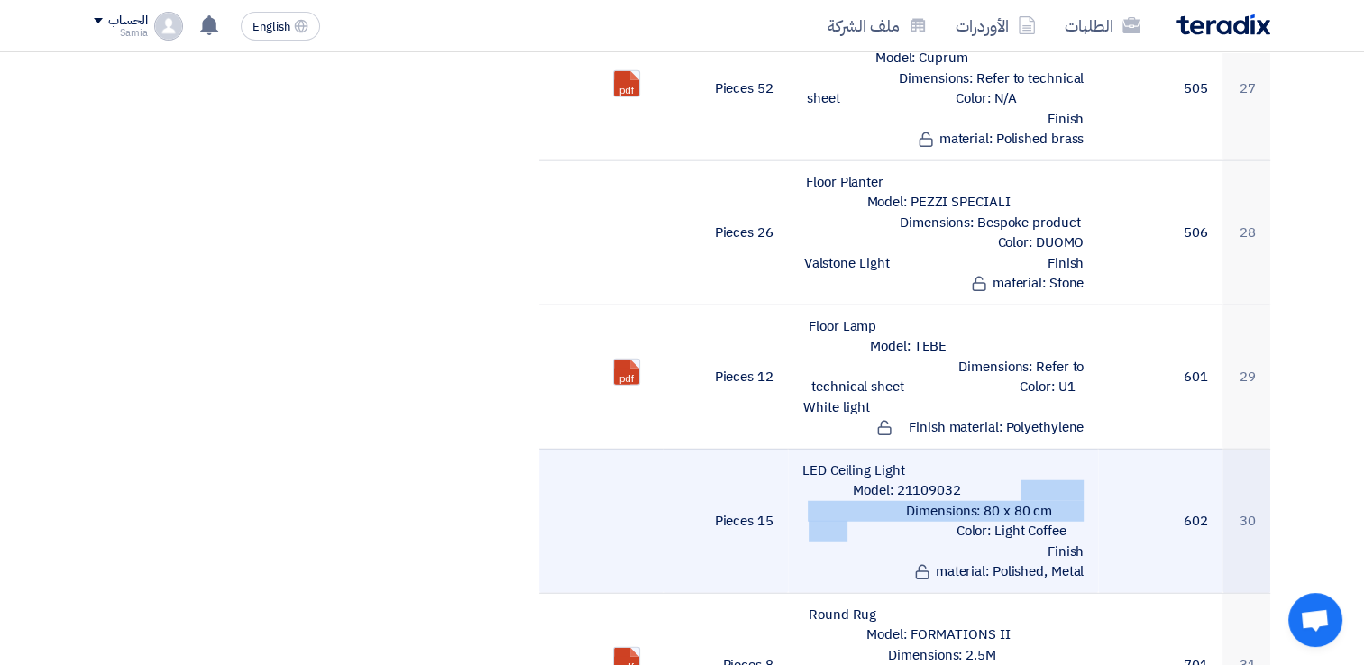
drag, startPoint x: 974, startPoint y: 379, endPoint x: 1014, endPoint y: 379, distance: 39.7
click at [1014, 449] on td "LED Ceiling Light Model: 21109032 Dimensions: 80 x 80 cm Color: Light Coffee Fi…" at bounding box center [943, 521] width 311 height 144
click at [989, 449] on td "LED Ceiling Light Model: 21109032 Dimensions: 80 x 80 cm Color: Light Coffee Fi…" at bounding box center [943, 521] width 311 height 144
drag, startPoint x: 1006, startPoint y: 382, endPoint x: 936, endPoint y: 381, distance: 70.4
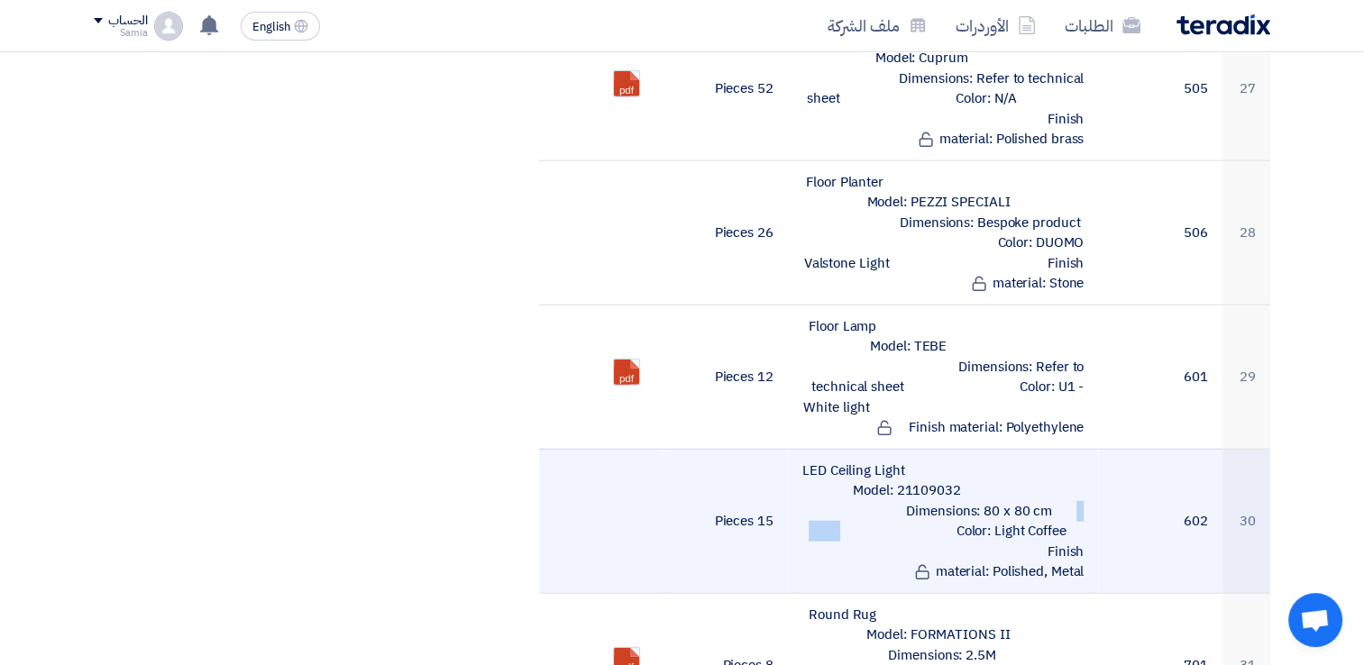
click at [936, 449] on td "LED Ceiling Light Model: 21109032 Dimensions: 80 x 80 cm Color: Light Coffee Fi…" at bounding box center [943, 521] width 311 height 144
drag, startPoint x: 943, startPoint y: 405, endPoint x: 1082, endPoint y: 441, distance: 143.5
click at [1081, 449] on td "LED Ceiling Light Model: 21109032 Dimensions: 80 x 80 cm Color: Light Coffee Fi…" at bounding box center [943, 521] width 311 height 144
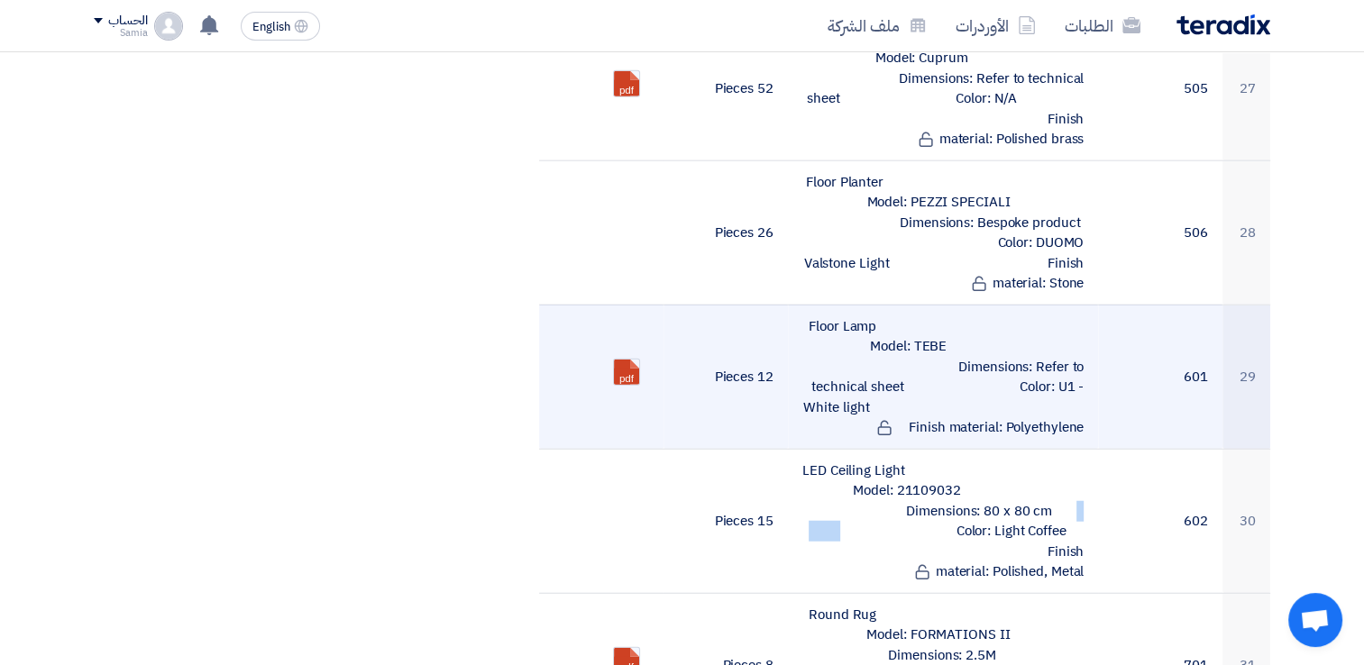
drag, startPoint x: 1082, startPoint y: 299, endPoint x: 946, endPoint y: 258, distance: 142.3
click at [946, 305] on td "Floor Lamp Model: TEBE Dimensions: Refer to technical sheet Color: U1 - White l…" at bounding box center [943, 377] width 311 height 144
drag, startPoint x: 946, startPoint y: 258, endPoint x: 900, endPoint y: 254, distance: 46.1
click at [901, 305] on td "Floor Lamp Model: TEBE Dimensions: Refer to technical sheet Color: U1 - White l…" at bounding box center [943, 377] width 311 height 144
drag, startPoint x: 900, startPoint y: 259, endPoint x: 1075, endPoint y: 311, distance: 182.6
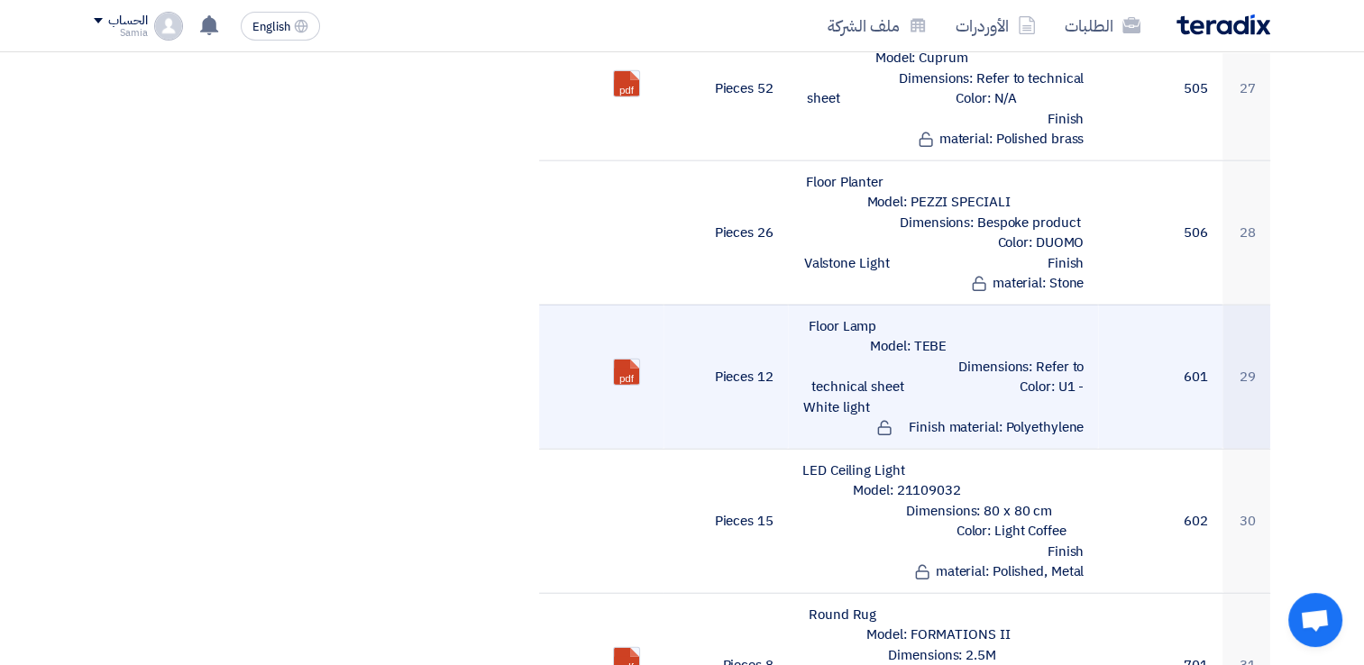
click at [1075, 311] on td "Floor Lamp Model: TEBE Dimensions: Refer to technical sheet Color: U1 - White l…" at bounding box center [943, 377] width 311 height 144
click at [610, 350] on ul "pdf" at bounding box center [602, 372] width 96 height 45
click at [620, 360] on link at bounding box center [686, 414] width 144 height 108
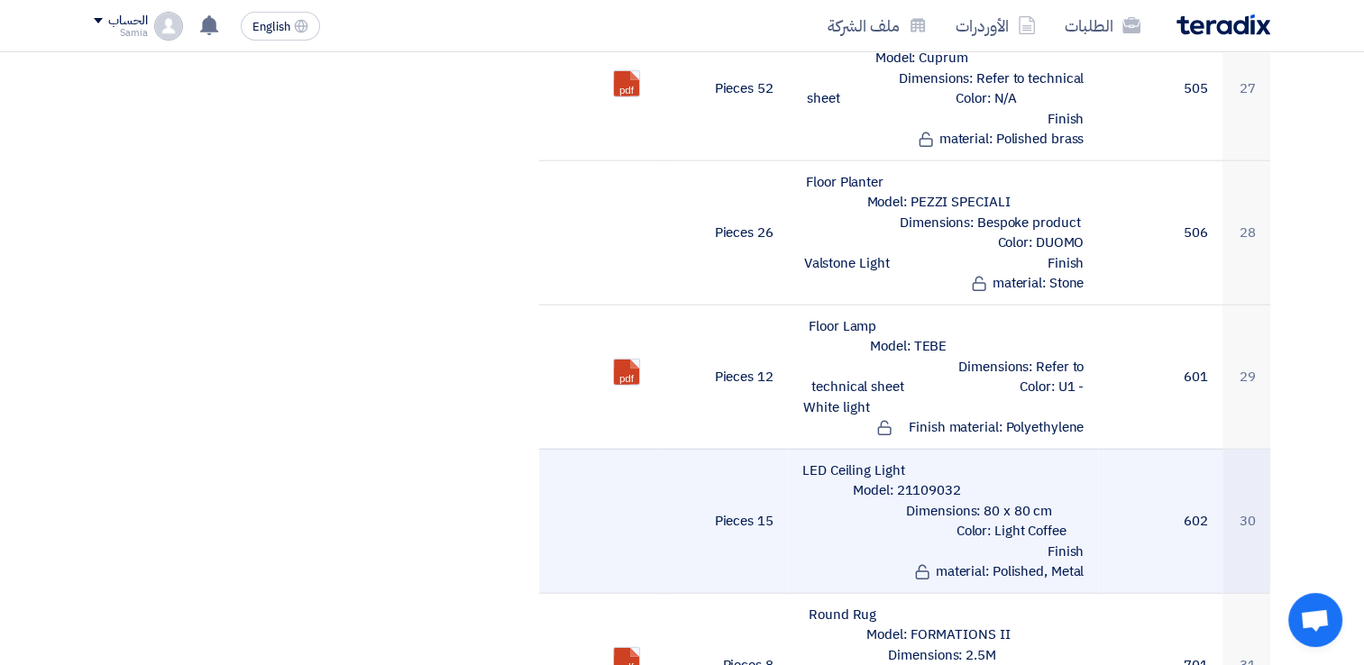
click at [636, 449] on td at bounding box center [601, 521] width 124 height 144
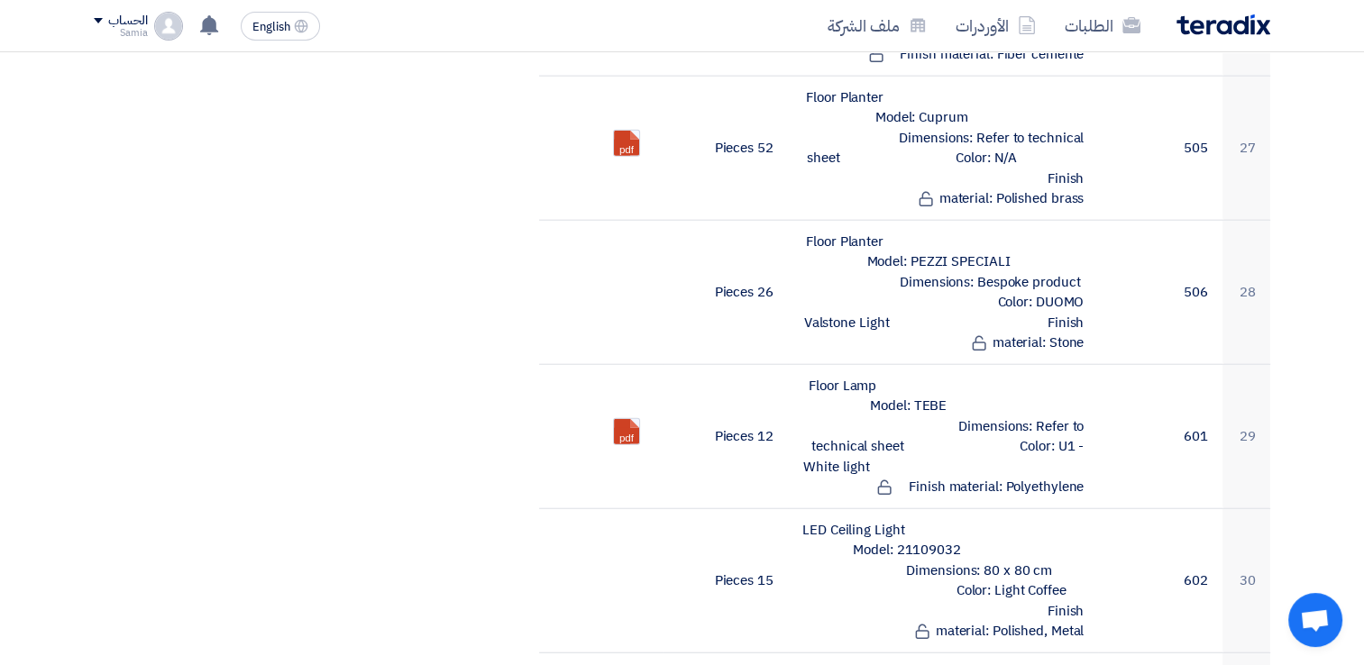
scroll to position [4413, 0]
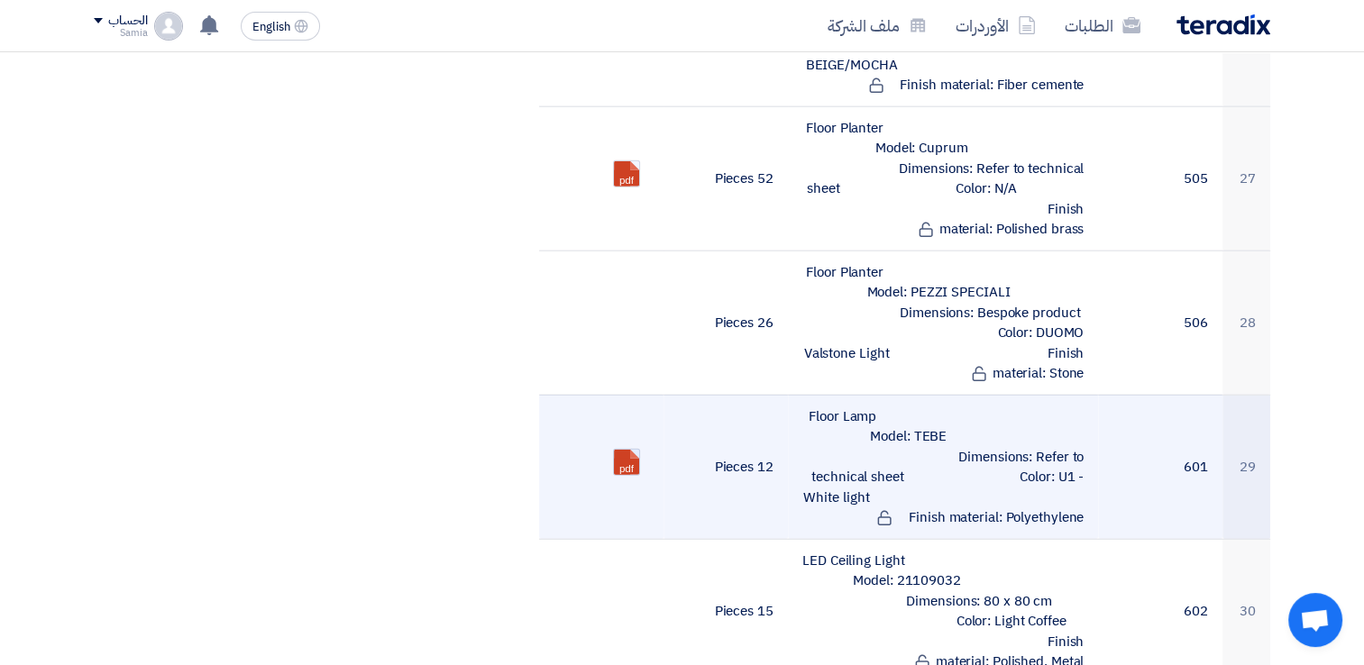
click at [631, 450] on link at bounding box center [686, 504] width 144 height 108
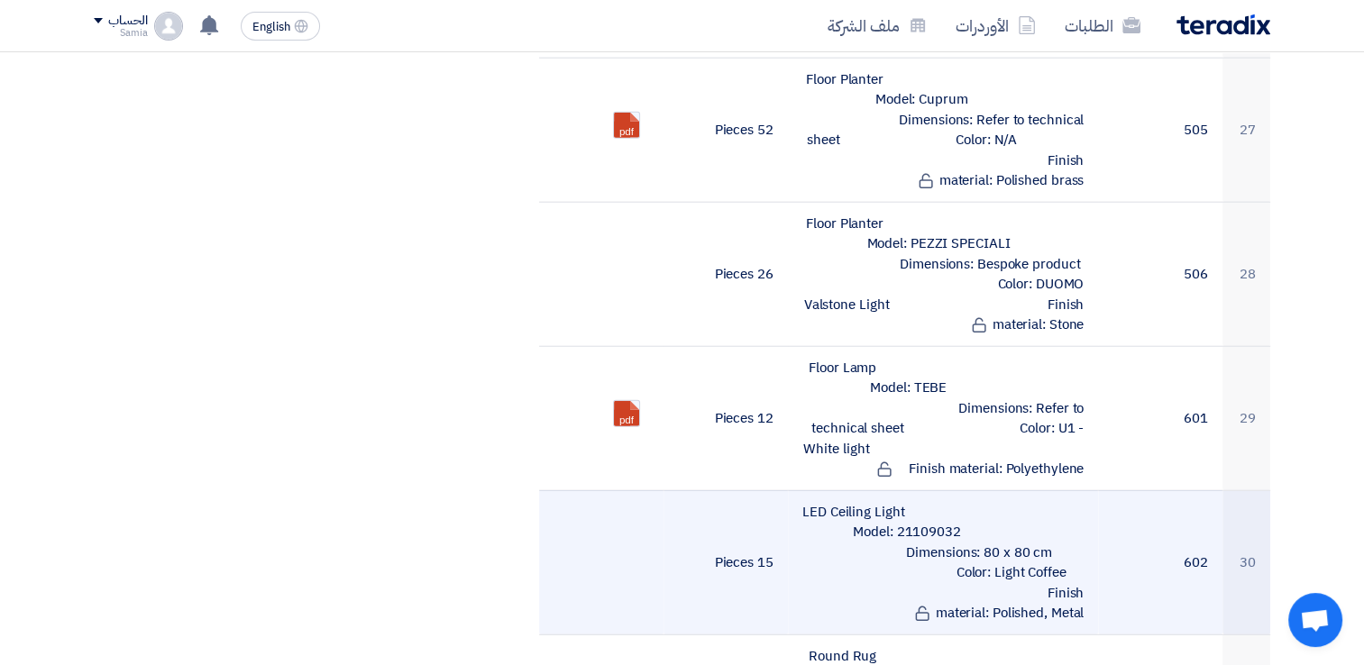
scroll to position [4503, 0]
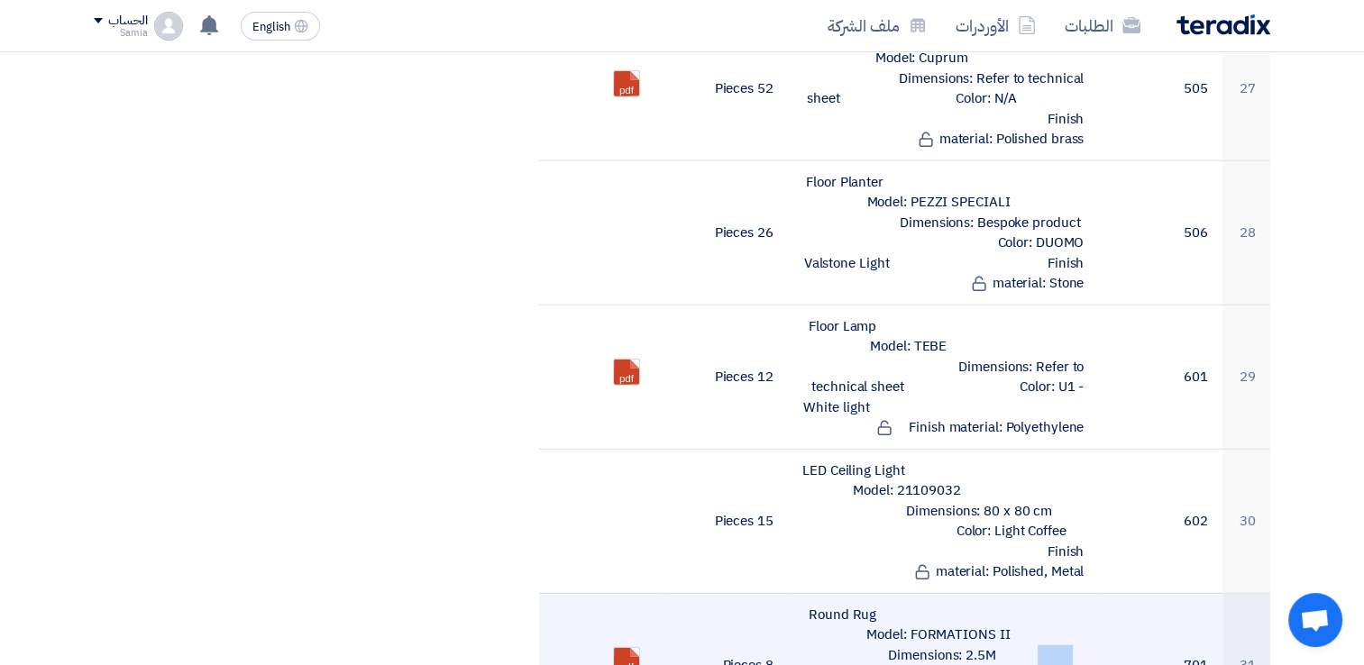
drag, startPoint x: 909, startPoint y: 524, endPoint x: 959, endPoint y: 523, distance: 49.6
click at [959, 593] on td "Round Rug Model: FORMATIONS II Dimensions: 2.5M Color: Shades of grey Finish ma…" at bounding box center [943, 665] width 311 height 144
drag, startPoint x: 880, startPoint y: 537, endPoint x: 1080, endPoint y: 592, distance: 207.6
click at [1080, 593] on td "Round Rug Model: FORMATIONS II Dimensions: 2.5M Color: Shades of grey Finish ma…" at bounding box center [943, 665] width 311 height 144
drag, startPoint x: 805, startPoint y: 474, endPoint x: 885, endPoint y: 483, distance: 80.8
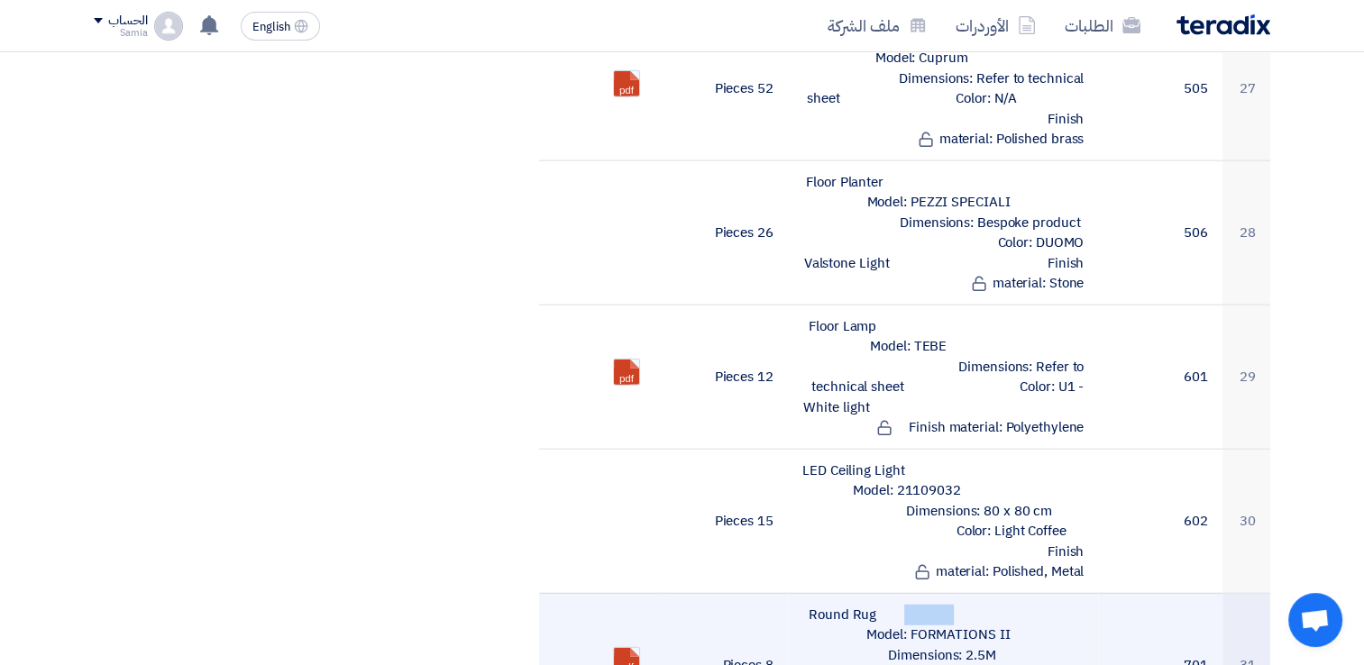
click at [885, 593] on td "Round Rug Model: FORMATIONS II Dimensions: 2.5M Color: Shades of grey Finish ma…" at bounding box center [943, 665] width 311 height 144
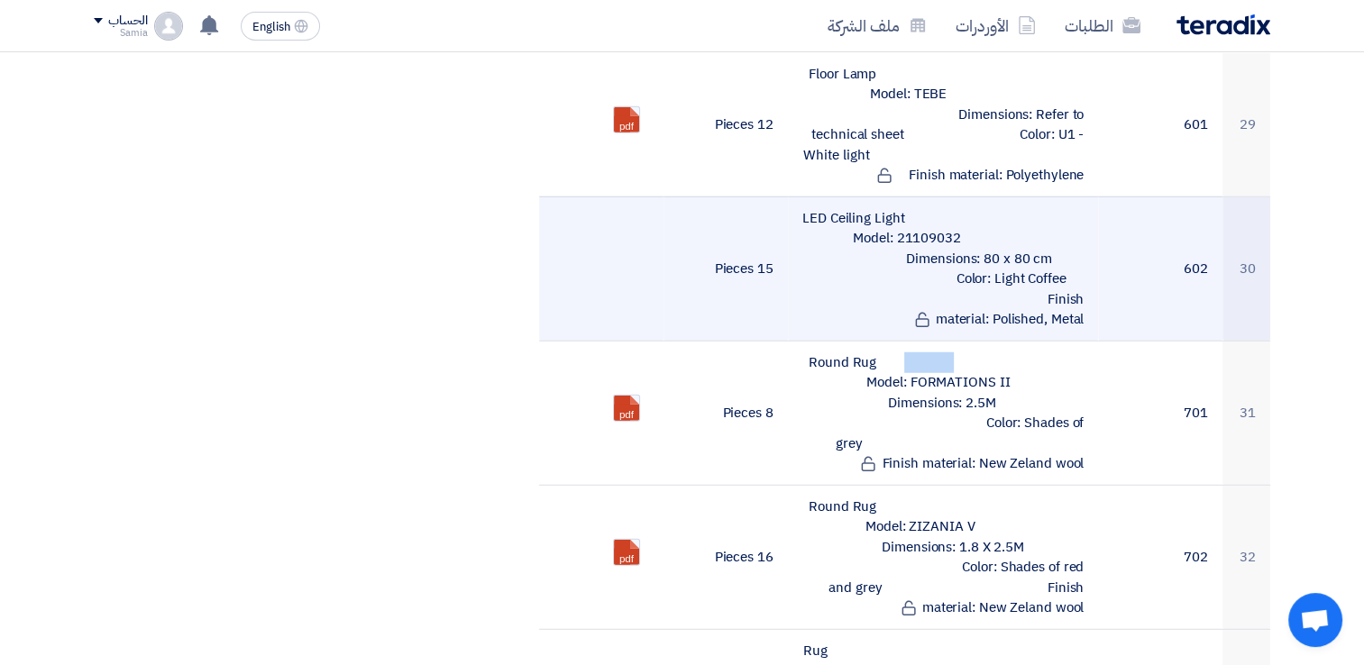
scroll to position [4774, 0]
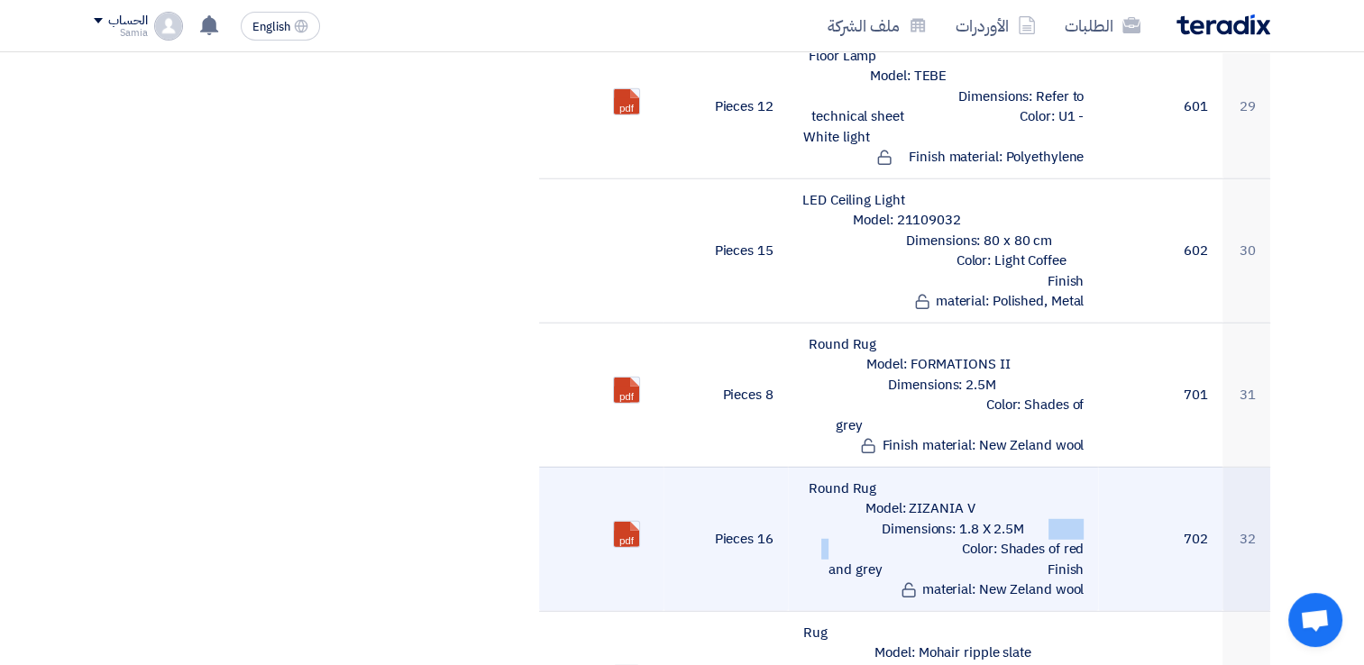
drag, startPoint x: 896, startPoint y: 390, endPoint x: 973, endPoint y: 395, distance: 76.8
click at [973, 467] on td "Round Rug Model: ZIZANIA V Dimensions: 1.8 X 2.5M Color: Shades of red and grey…" at bounding box center [943, 539] width 311 height 144
drag, startPoint x: 862, startPoint y: 413, endPoint x: 1076, endPoint y: 467, distance: 220.4
click at [1076, 467] on td "Round Rug Model: ZIZANIA V Dimensions: 1.8 X 2.5M Color: Shades of red and grey…" at bounding box center [943, 539] width 311 height 144
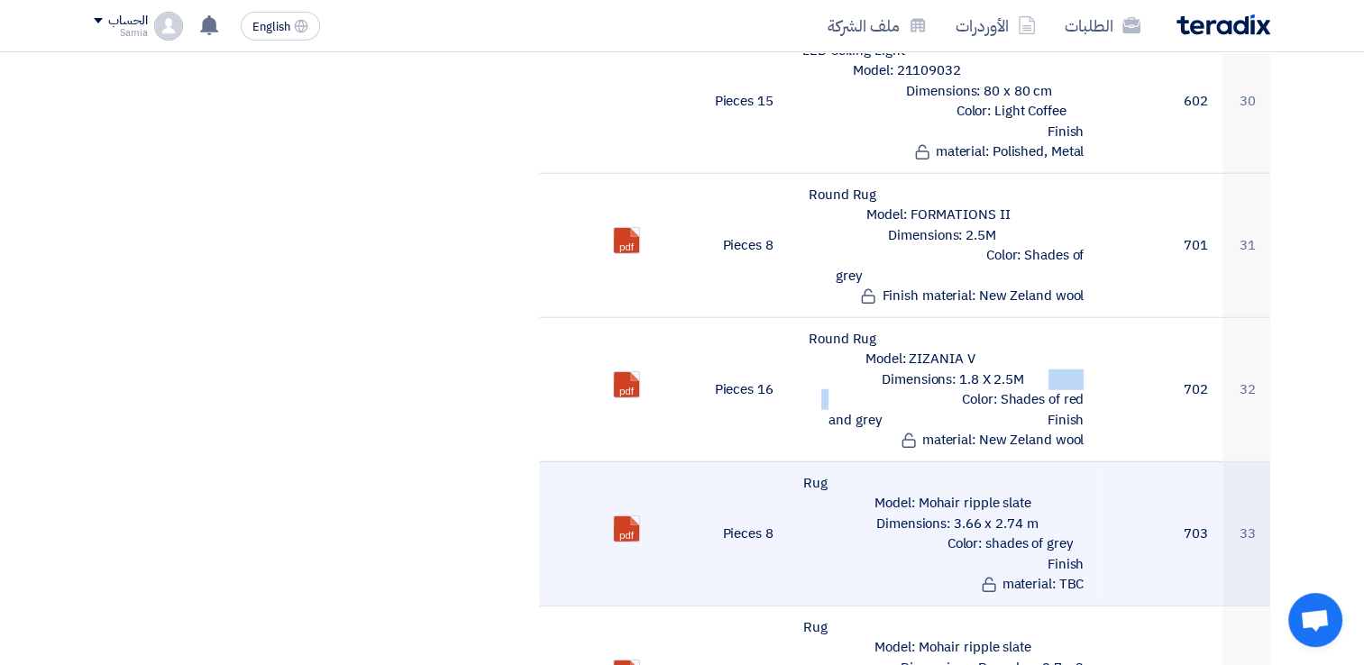
scroll to position [4954, 0]
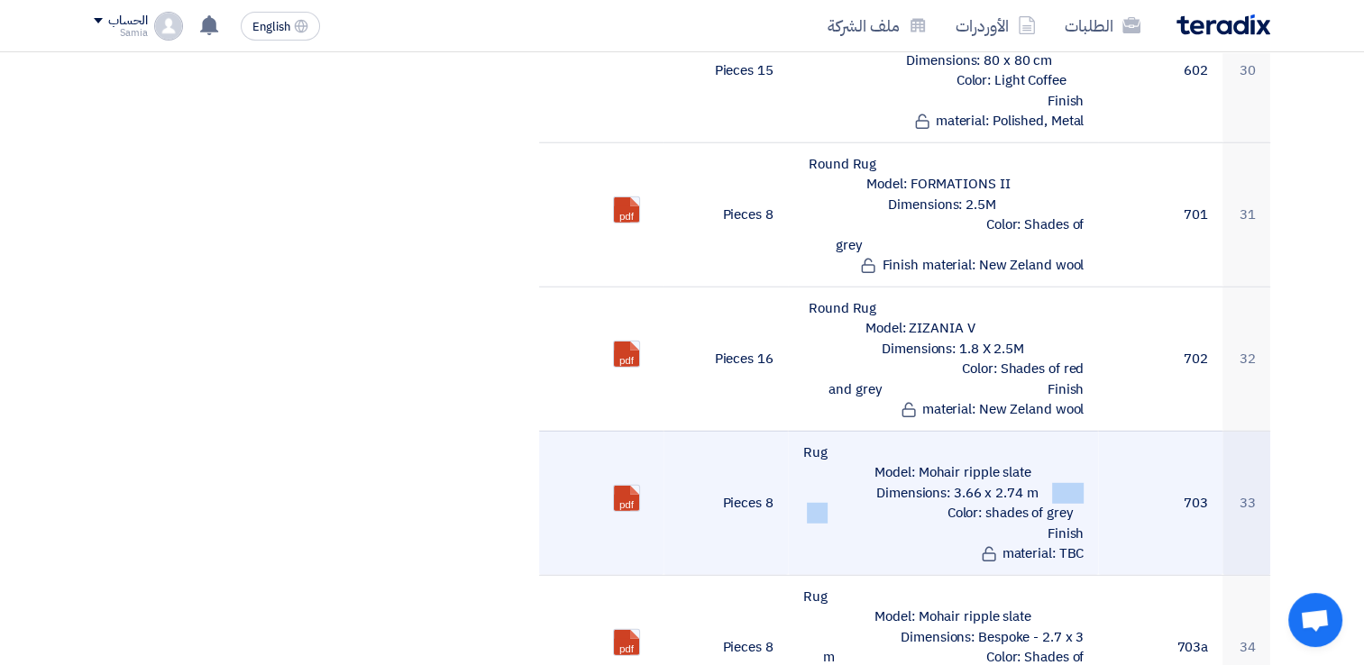
drag, startPoint x: 903, startPoint y: 354, endPoint x: 995, endPoint y: 359, distance: 93.0
click at [995, 431] on td "Rug Model: Mohair ripple slate Dimensions: 3.66 x 2.74 m Color: shades of grey …" at bounding box center [943, 503] width 311 height 144
click at [1069, 431] on td "Rug Model: Mohair ripple slate Dimensions: 3.66 x 2.74 m Color: shades of grey …" at bounding box center [943, 503] width 311 height 144
drag, startPoint x: 912, startPoint y: 378, endPoint x: 1078, endPoint y: 407, distance: 168.4
click at [1078, 431] on td "Rug Model: Mohair ripple slate Dimensions: 3.66 x 2.74 m Color: shades of grey …" at bounding box center [943, 503] width 311 height 144
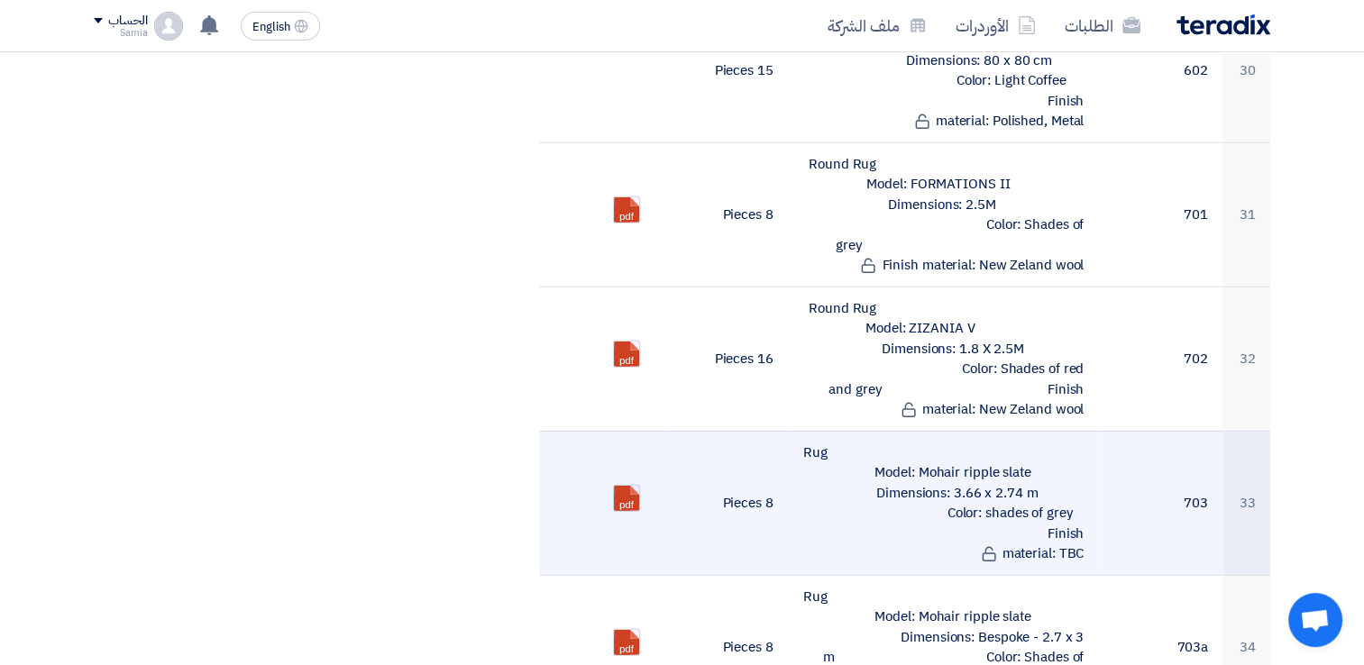
click at [620, 486] on link at bounding box center [686, 540] width 144 height 108
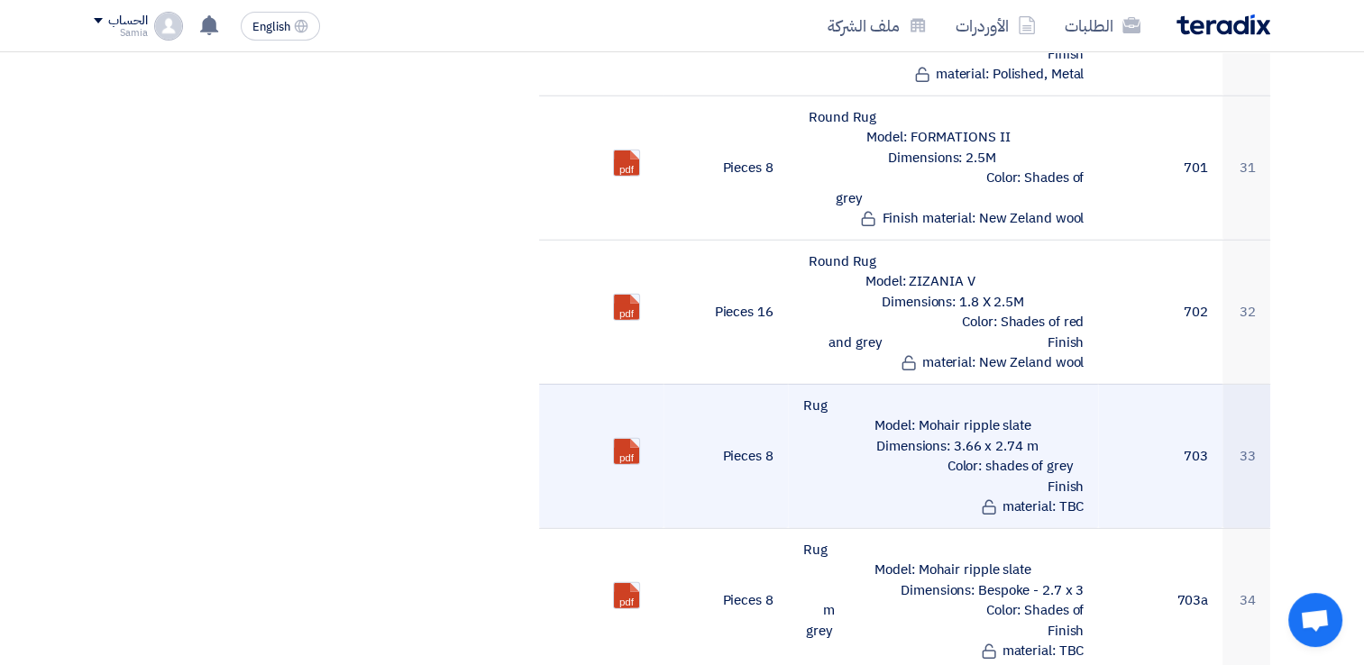
scroll to position [5044, 0]
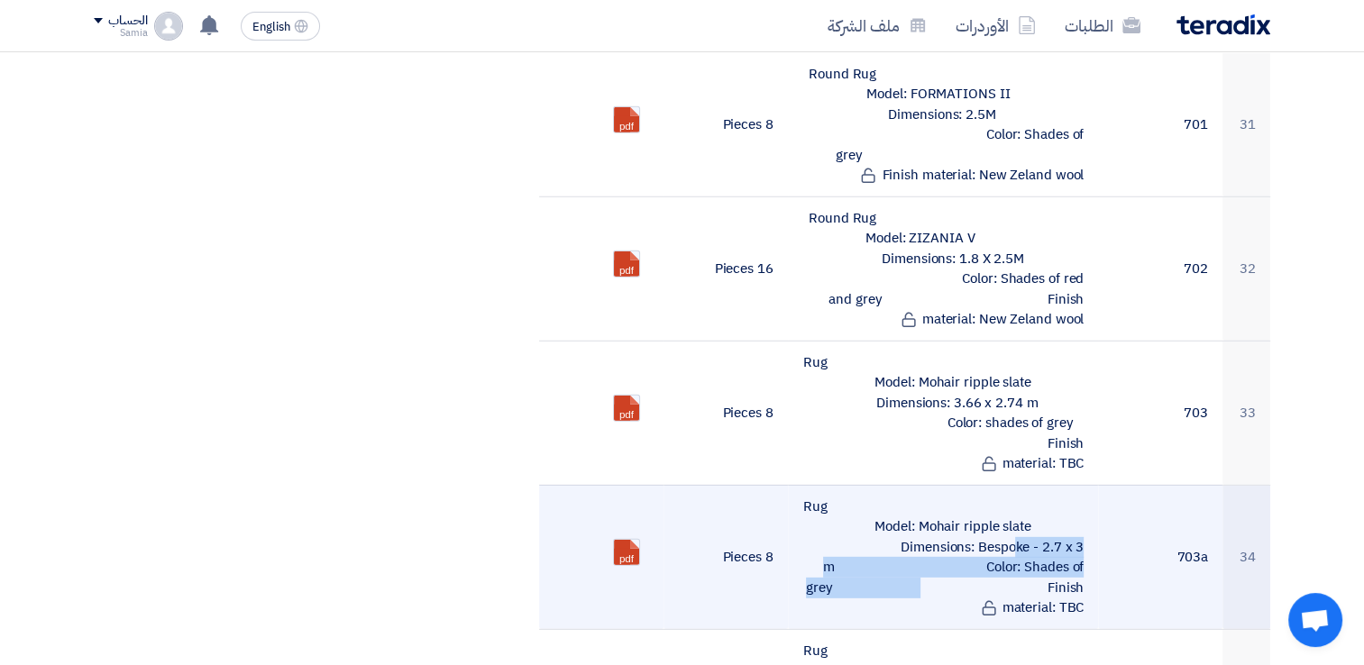
drag, startPoint x: 842, startPoint y: 388, endPoint x: 1044, endPoint y: 413, distance: 203.6
click at [1044, 485] on td "Rug Model: Mohair ripple slate Dimensions: Bespoke - 2.7 x 3 m Color: Shades of…" at bounding box center [943, 557] width 311 height 144
click at [1047, 485] on td "Rug Model: Mohair ripple slate Dimensions: Bespoke - 2.7 x 3 m Color: Shades of…" at bounding box center [943, 557] width 311 height 144
drag, startPoint x: 1039, startPoint y: 399, endPoint x: 920, endPoint y: 391, distance: 119.2
click at [920, 485] on td "Rug Model: Mohair ripple slate Dimensions: Bespoke - 2.7 x 3 m Color: Shades of…" at bounding box center [943, 557] width 311 height 144
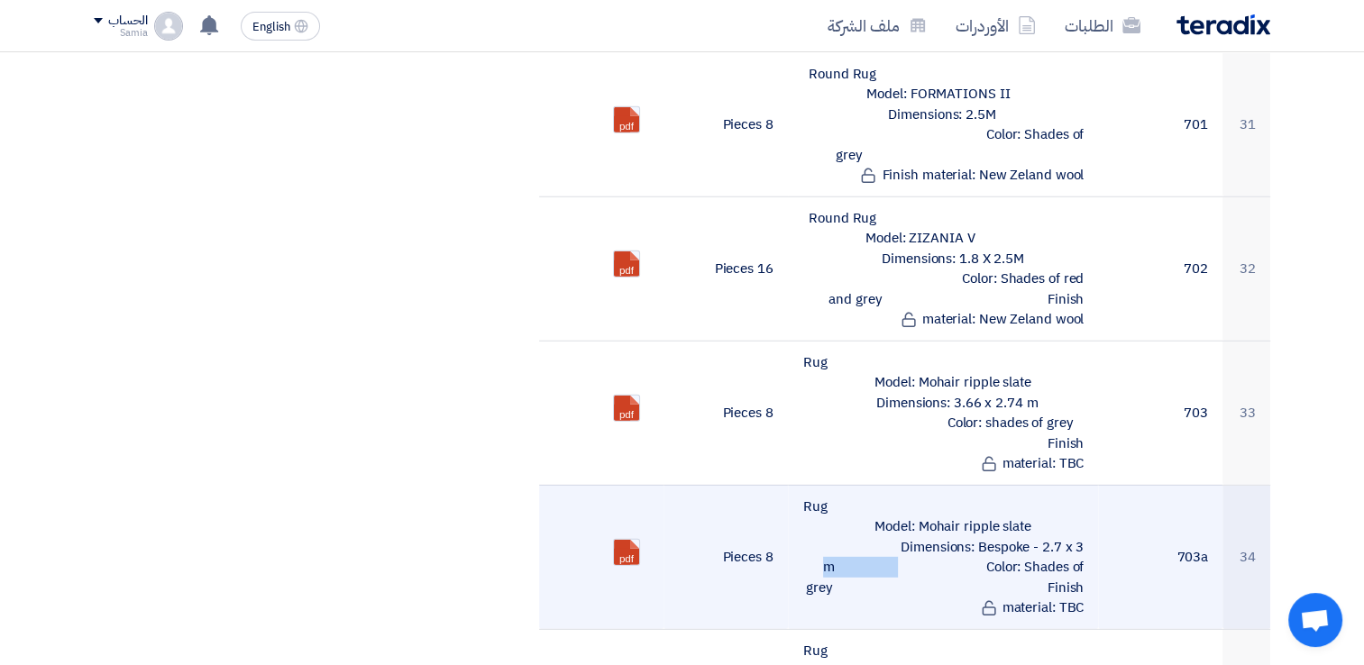
click at [989, 485] on td "Rug Model: Mohair ripple slate Dimensions: Bespoke - 2.7 x 3 m Color: Shades of…" at bounding box center [943, 557] width 311 height 144
drag, startPoint x: 981, startPoint y: 390, endPoint x: 1059, endPoint y: 398, distance: 78.0
click at [1059, 485] on td "Rug Model: Mohair ripple slate Dimensions: Bespoke - 2.7 x 3 m Color: Shades of…" at bounding box center [943, 557] width 311 height 144
drag, startPoint x: 889, startPoint y: 410, endPoint x: 1075, endPoint y: 439, distance: 188.0
click at [1075, 485] on td "Rug Model: Mohair ripple slate Dimensions: Bespoke - 2.7 x 3 m Color: Shades of…" at bounding box center [943, 557] width 311 height 144
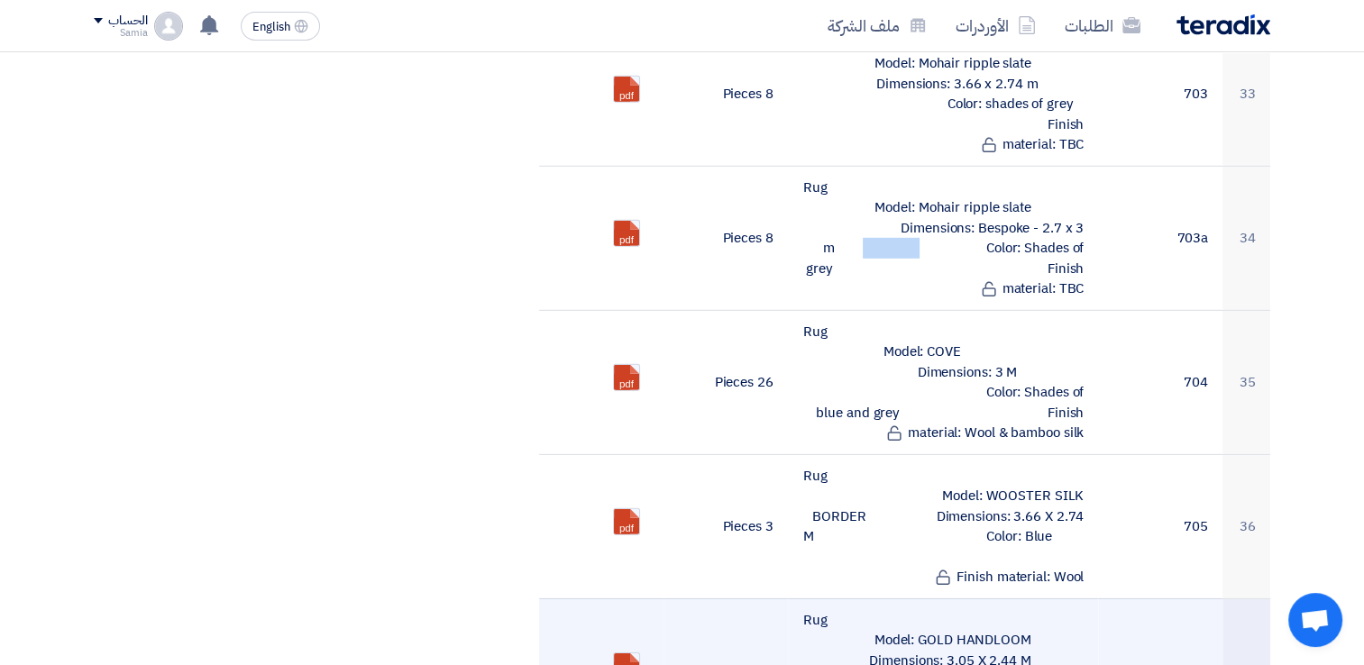
scroll to position [5405, 0]
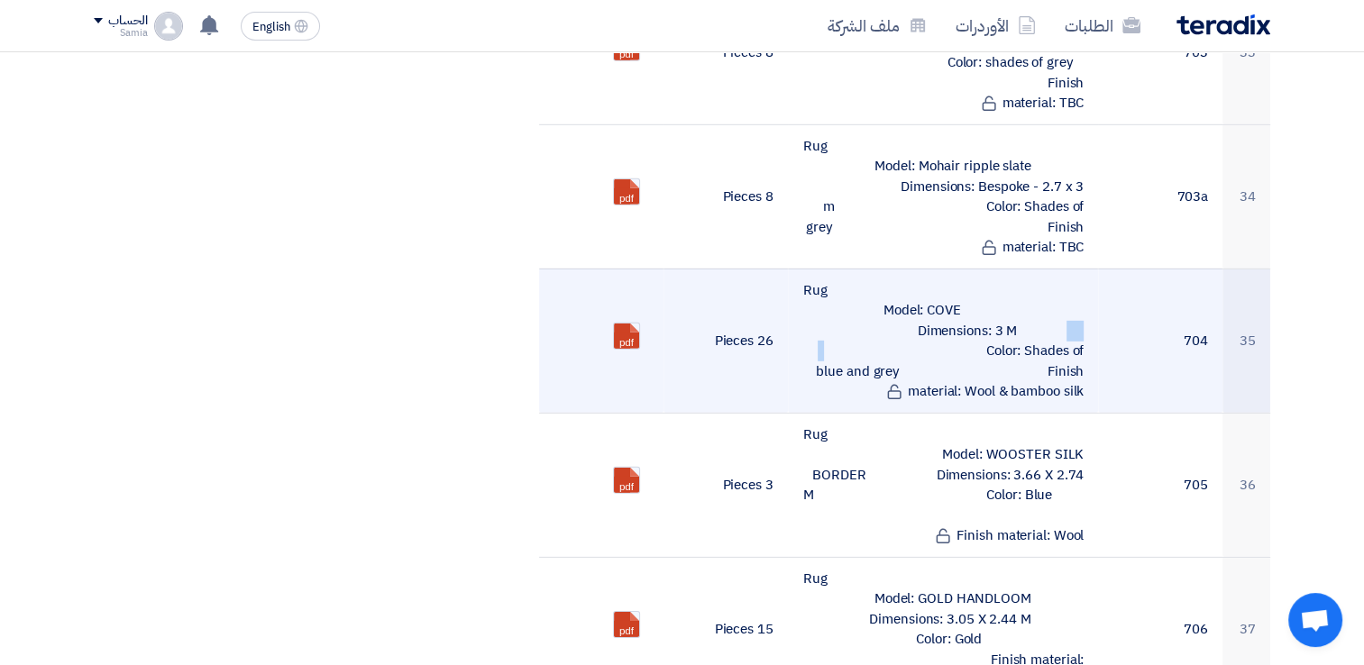
drag, startPoint x: 928, startPoint y: 157, endPoint x: 965, endPoint y: 159, distance: 37.0
click at [965, 269] on td "Rug Model: COVE Dimensions: 3 M Color: Shades of blue and grey Finish material:…" at bounding box center [943, 341] width 311 height 144
drag, startPoint x: 873, startPoint y: 171, endPoint x: 1078, endPoint y: 222, distance: 210.8
click at [1078, 269] on td "Rug Model: COVE Dimensions: 3 M Color: Shades of blue and grey Finish material:…" at bounding box center [943, 341] width 311 height 144
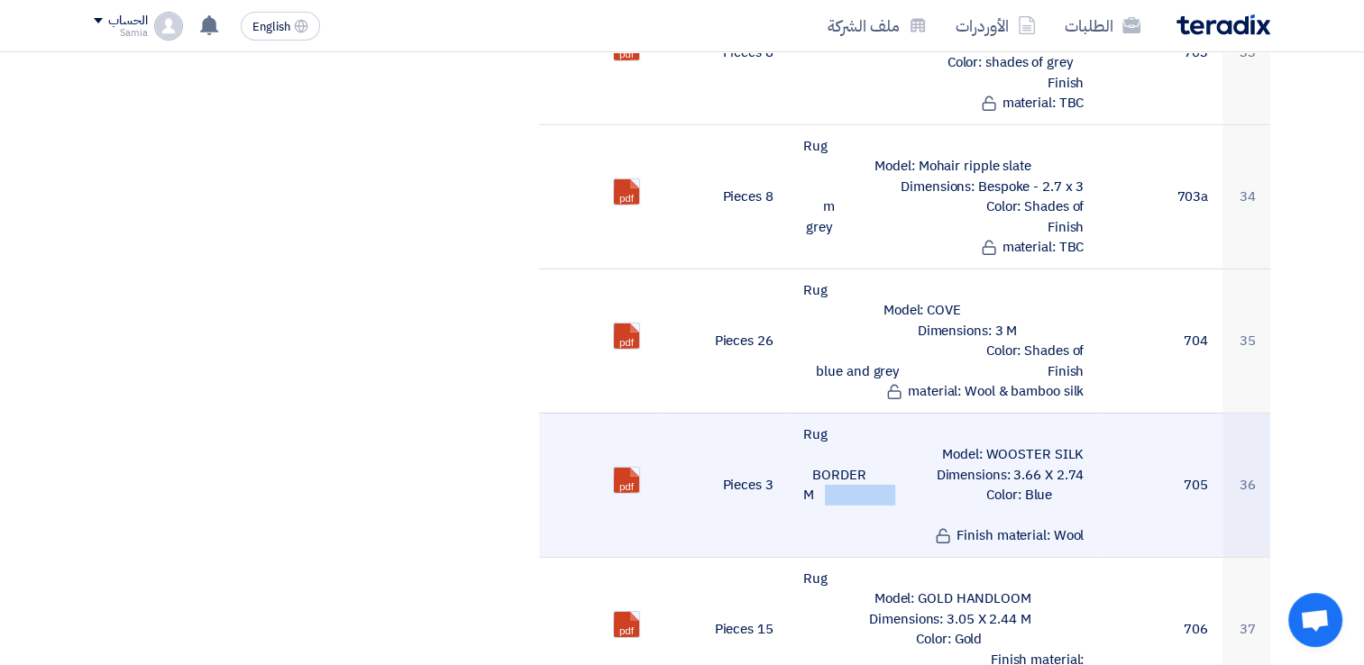
drag, startPoint x: 896, startPoint y: 298, endPoint x: 1000, endPoint y: 301, distance: 103.7
click at [1000, 413] on td "Rug Model: WOOSTER SILK BORDER Dimensions: 3.66 X 2.74 M Color: Blue Finish mat…" at bounding box center [943, 485] width 311 height 144
drag, startPoint x: 857, startPoint y: 319, endPoint x: 1078, endPoint y: 345, distance: 223.4
click at [1078, 413] on td "Rug Model: WOOSTER SILK BORDER Dimensions: 3.66 X 2.74 M Color: Blue Finish mat…" at bounding box center [943, 485] width 311 height 144
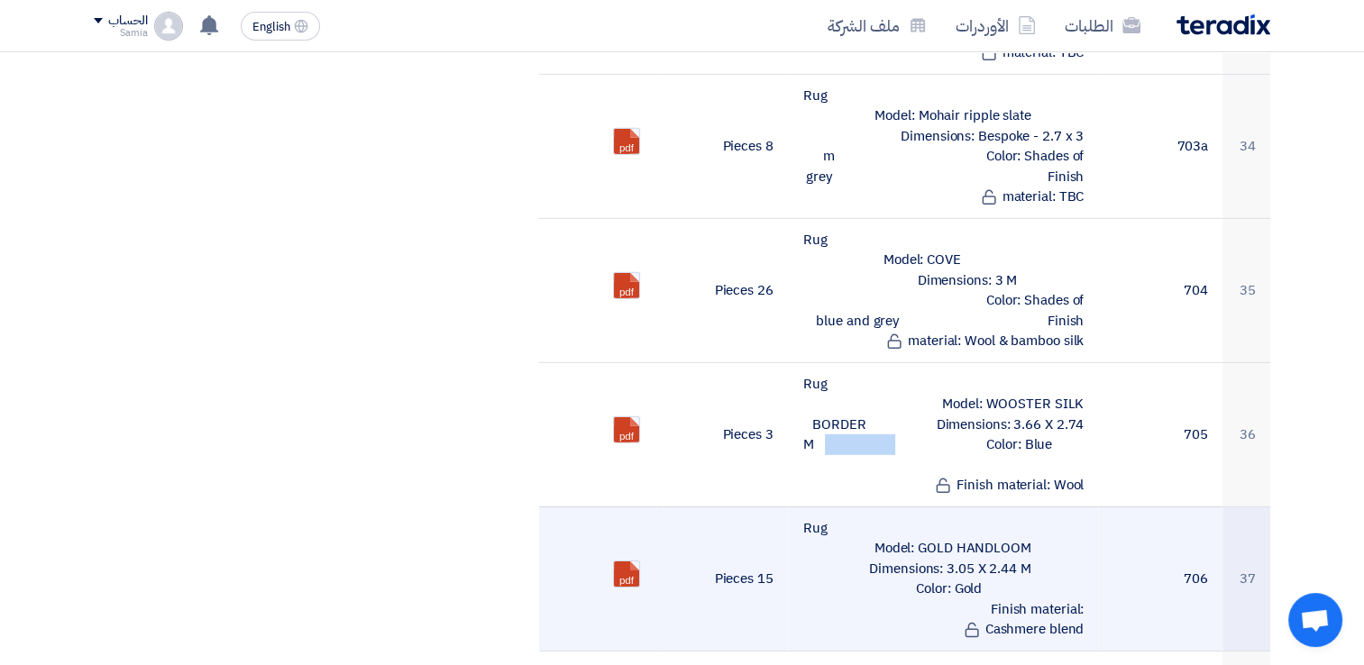
scroll to position [5495, 0]
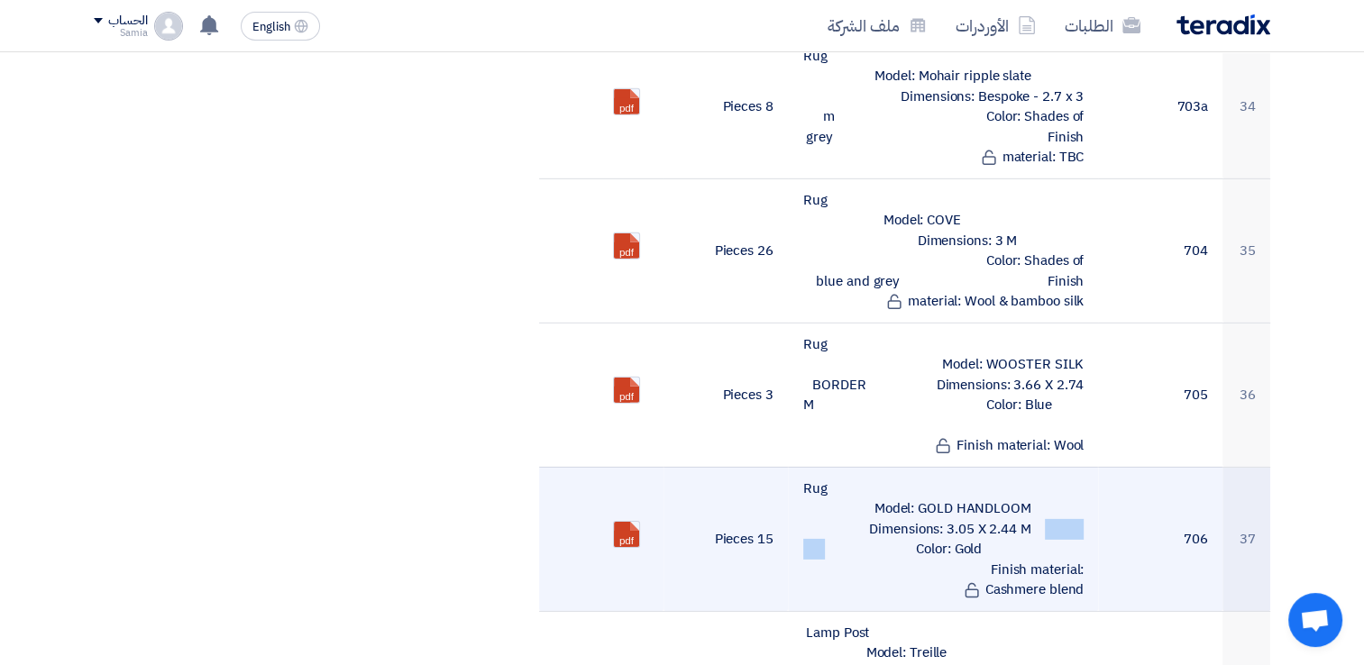
drag, startPoint x: 893, startPoint y: 332, endPoint x: 992, endPoint y: 338, distance: 99.4
click at [992, 467] on td "Rug Model: GOLD HANDLOOM Dimensions: 3.05 X 2.44 M Color: Gold Finish material:…" at bounding box center [943, 539] width 311 height 144
drag, startPoint x: 890, startPoint y: 373, endPoint x: 1032, endPoint y: 359, distance: 142.3
click at [1066, 467] on td "Rug Model: GOLD HANDLOOM Dimensions: 3.05 X 2.44 M Color: Gold Finish material:…" at bounding box center [943, 539] width 311 height 144
click at [887, 467] on td "Rug Model: GOLD HANDLOOM Dimensions: 3.05 X 2.44 M Color: Gold Finish material:…" at bounding box center [943, 539] width 311 height 144
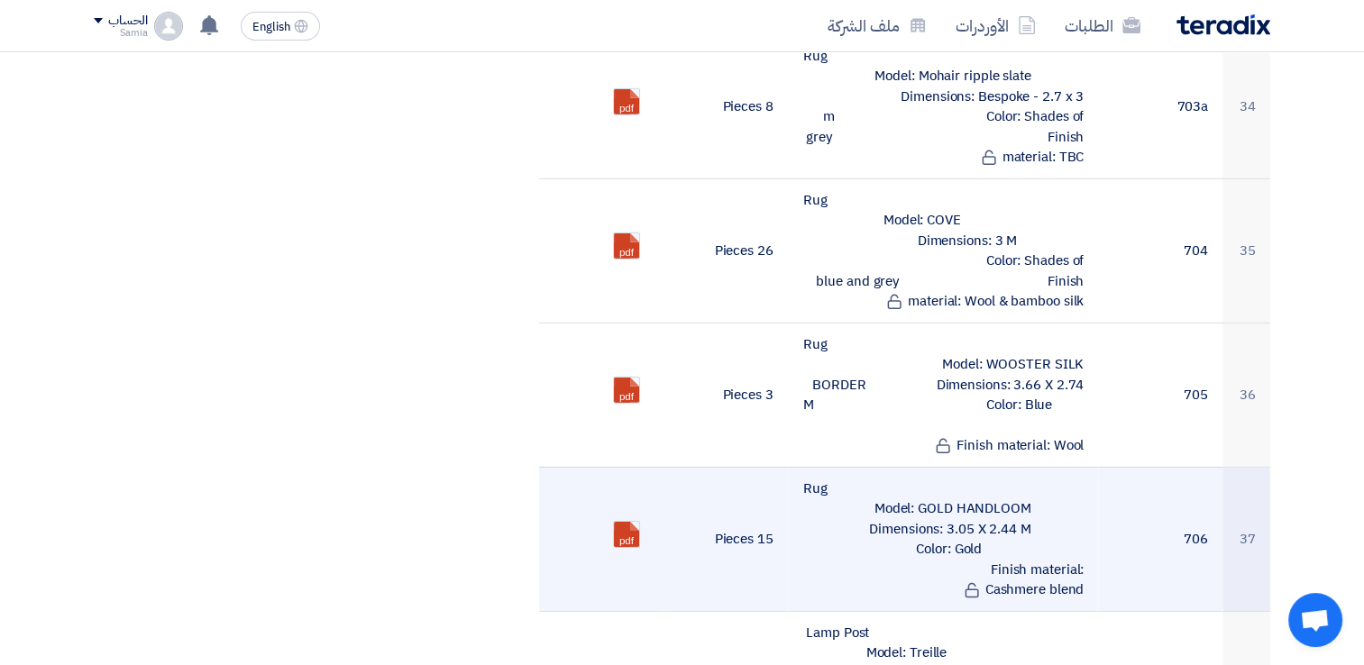
drag, startPoint x: 836, startPoint y: 350, endPoint x: 1073, endPoint y: 384, distance: 239.6
click at [1073, 467] on td "Rug Model: GOLD HANDLOOM Dimensions: 3.05 X 2.44 M Color: Gold Finish material:…" at bounding box center [943, 539] width 311 height 144
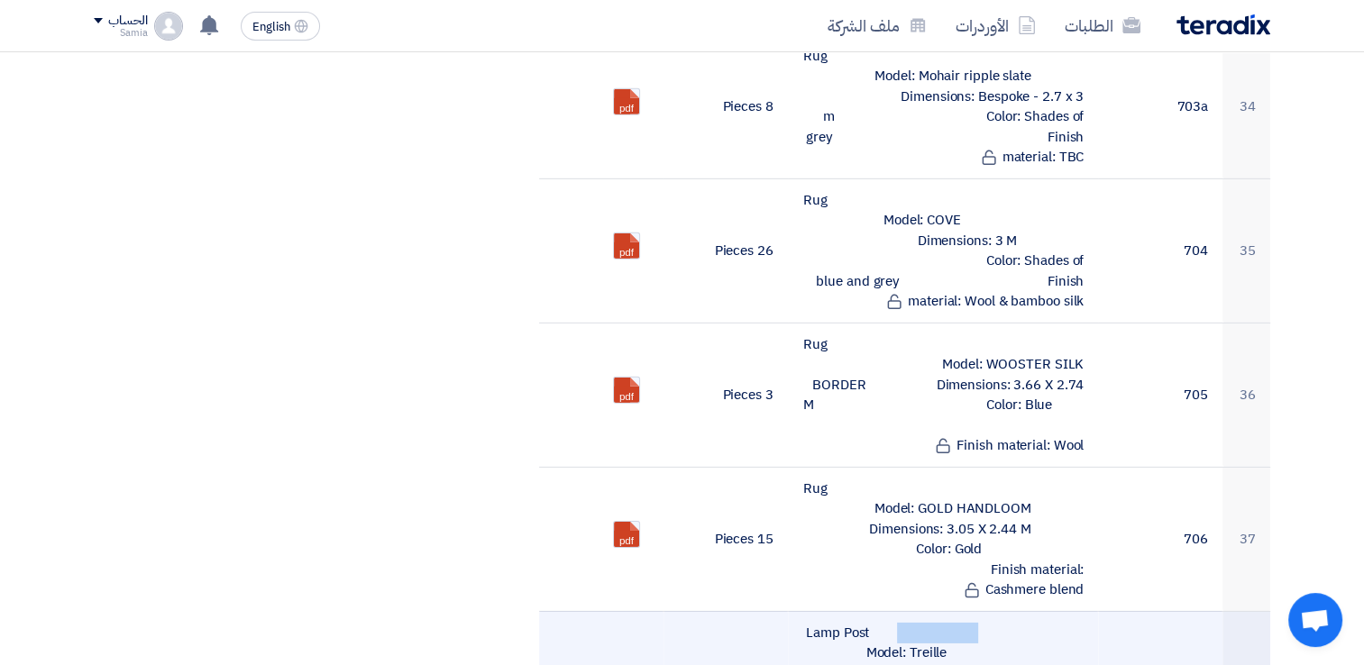
drag, startPoint x: 808, startPoint y: 430, endPoint x: 913, endPoint y: 445, distance: 105.6
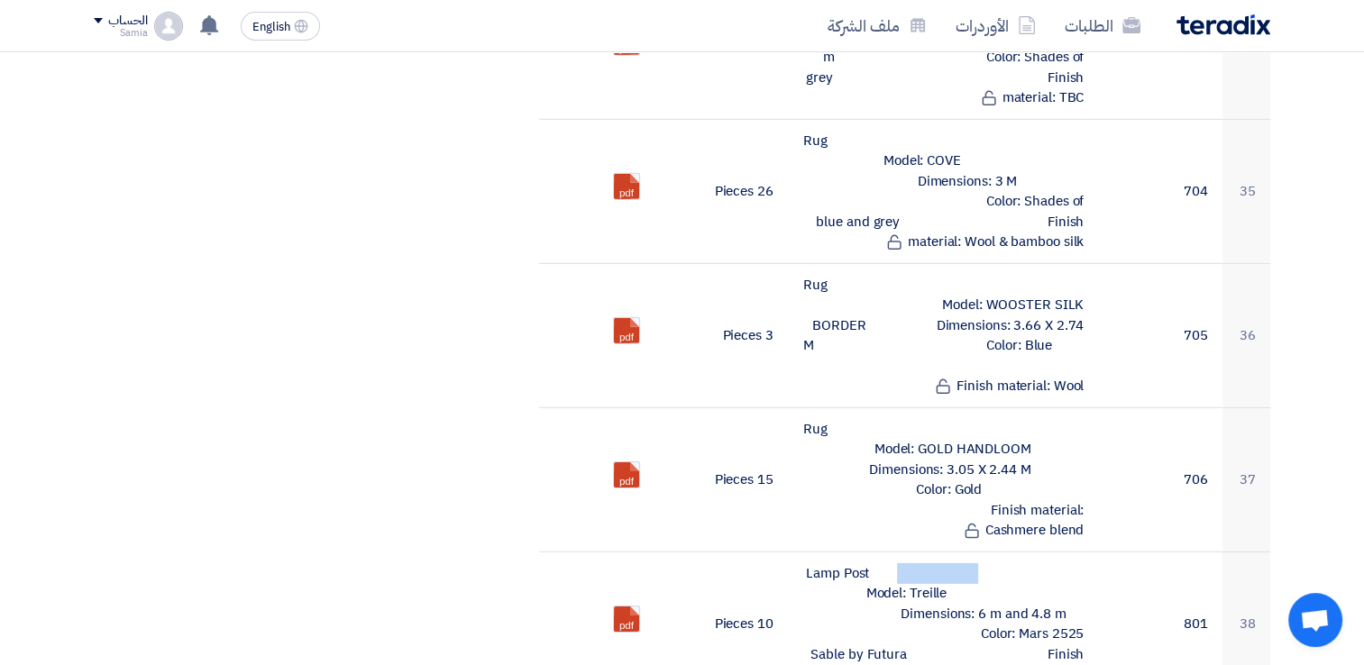
scroll to position [5585, 0]
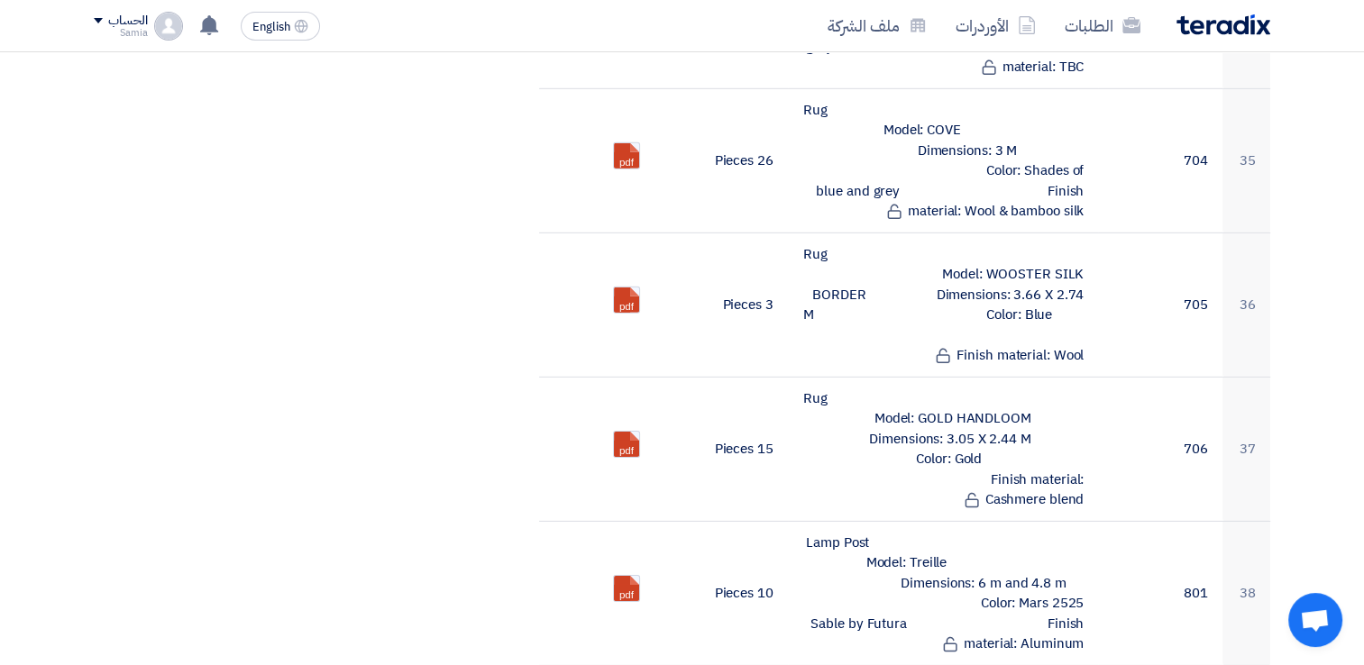
drag, startPoint x: 804, startPoint y: 491, endPoint x: 829, endPoint y: 489, distance: 24.5
drag, startPoint x: 829, startPoint y: 489, endPoint x: 859, endPoint y: 494, distance: 31.1
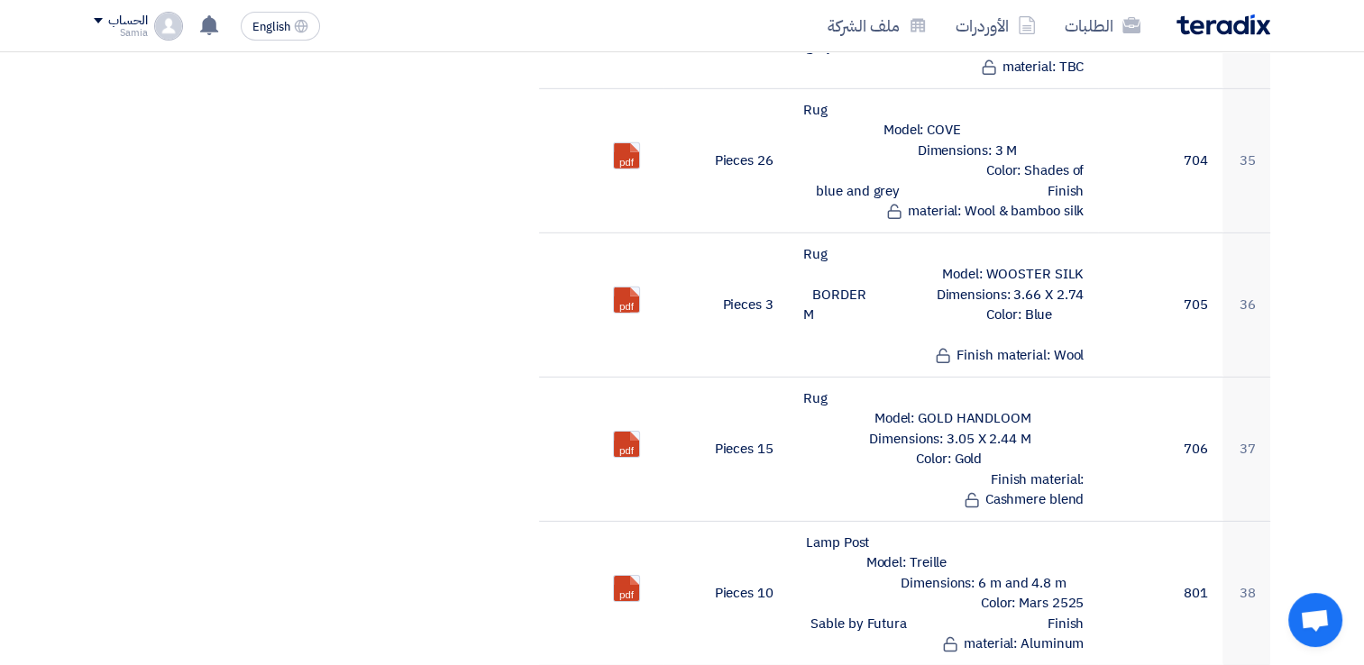
drag, startPoint x: 859, startPoint y: 494, endPoint x: 805, endPoint y: 498, distance: 54.2
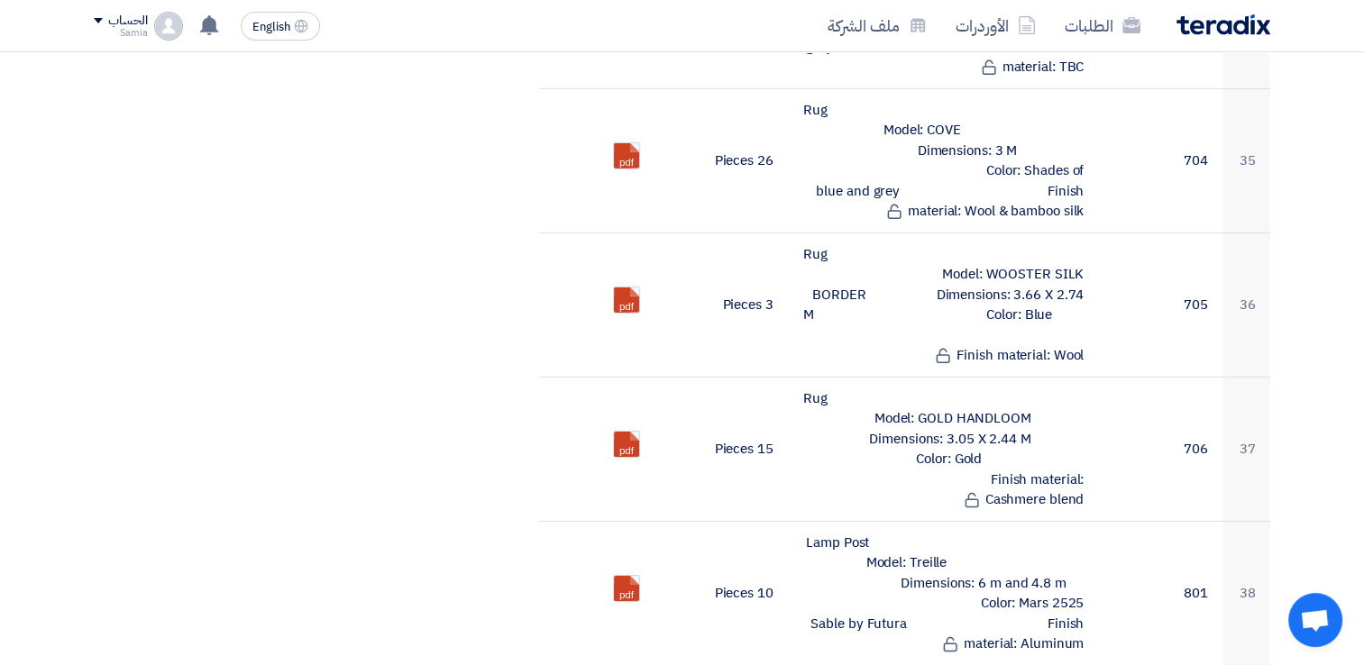
drag, startPoint x: 804, startPoint y: 489, endPoint x: 873, endPoint y: 492, distance: 68.6
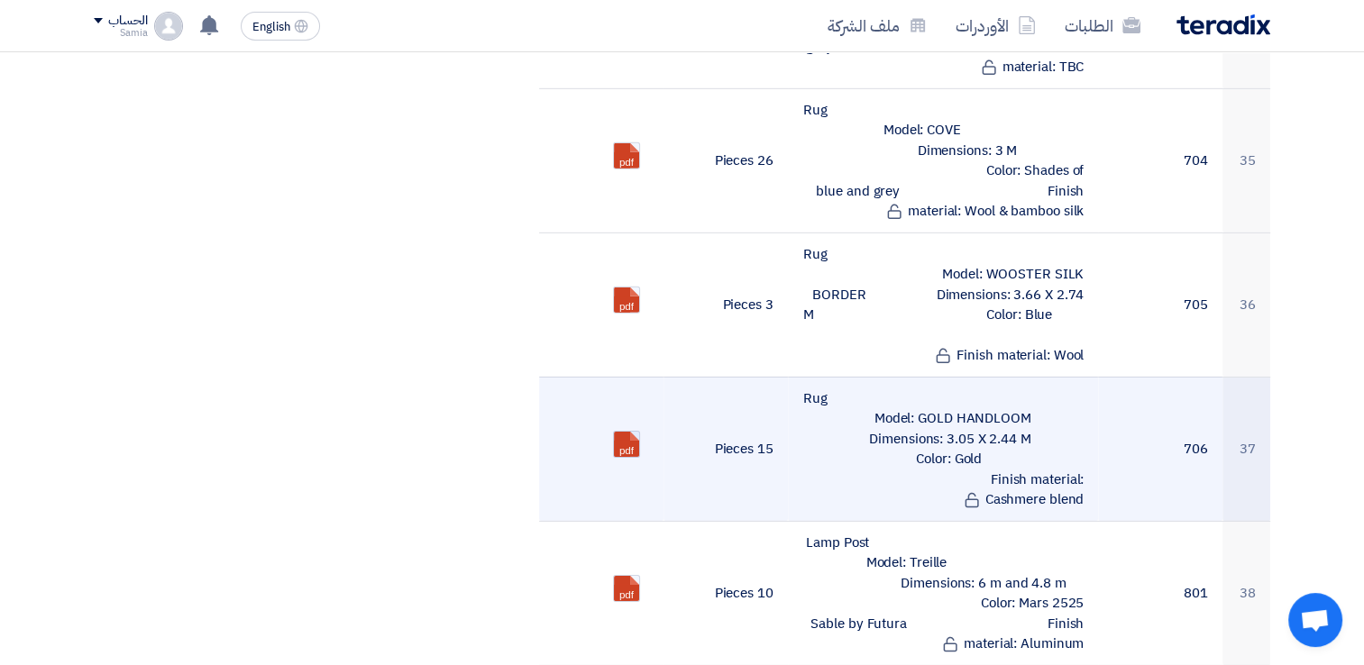
click at [634, 432] on link at bounding box center [686, 486] width 144 height 108
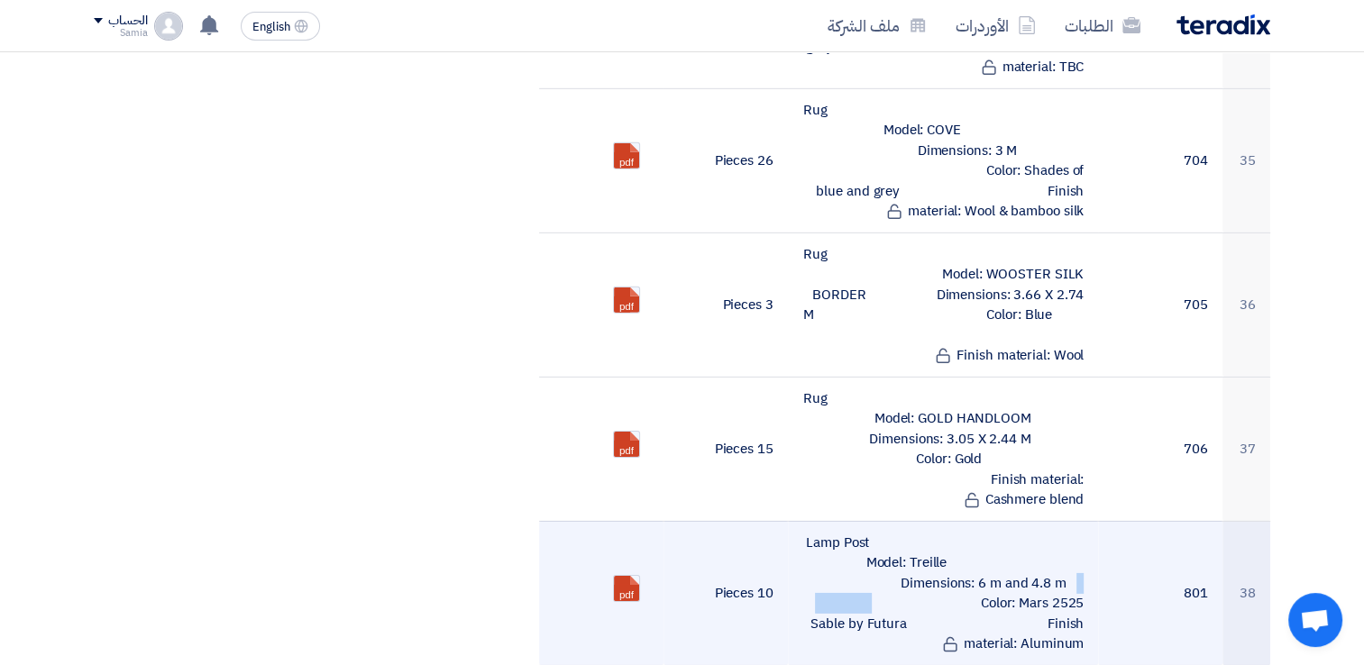
drag, startPoint x: 923, startPoint y: 388, endPoint x: 1028, endPoint y: 390, distance: 104.6
click at [1028, 521] on td "Lamp Post Model: Treille Dimensions: 6 m and 4.8 m Color: Mars 2525 Sable by Fu…" at bounding box center [943, 593] width 311 height 144
drag, startPoint x: 927, startPoint y: 402, endPoint x: 1073, endPoint y: 460, distance: 157.1
click at [1073, 521] on td "Lamp Post Model: Treille Dimensions: 6 m and 4.8 m Color: Mars 2525 Sable by Fu…" at bounding box center [943, 593] width 311 height 144
click at [624, 576] on link at bounding box center [686, 630] width 144 height 108
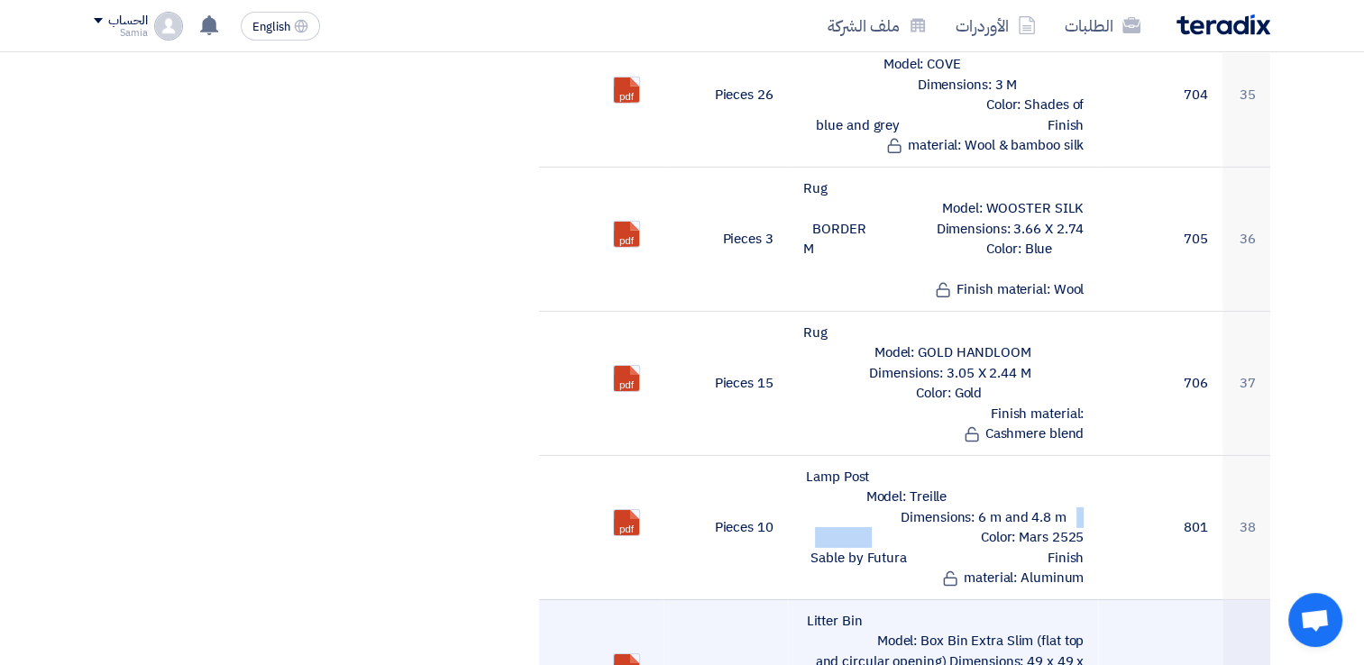
scroll to position [5675, 0]
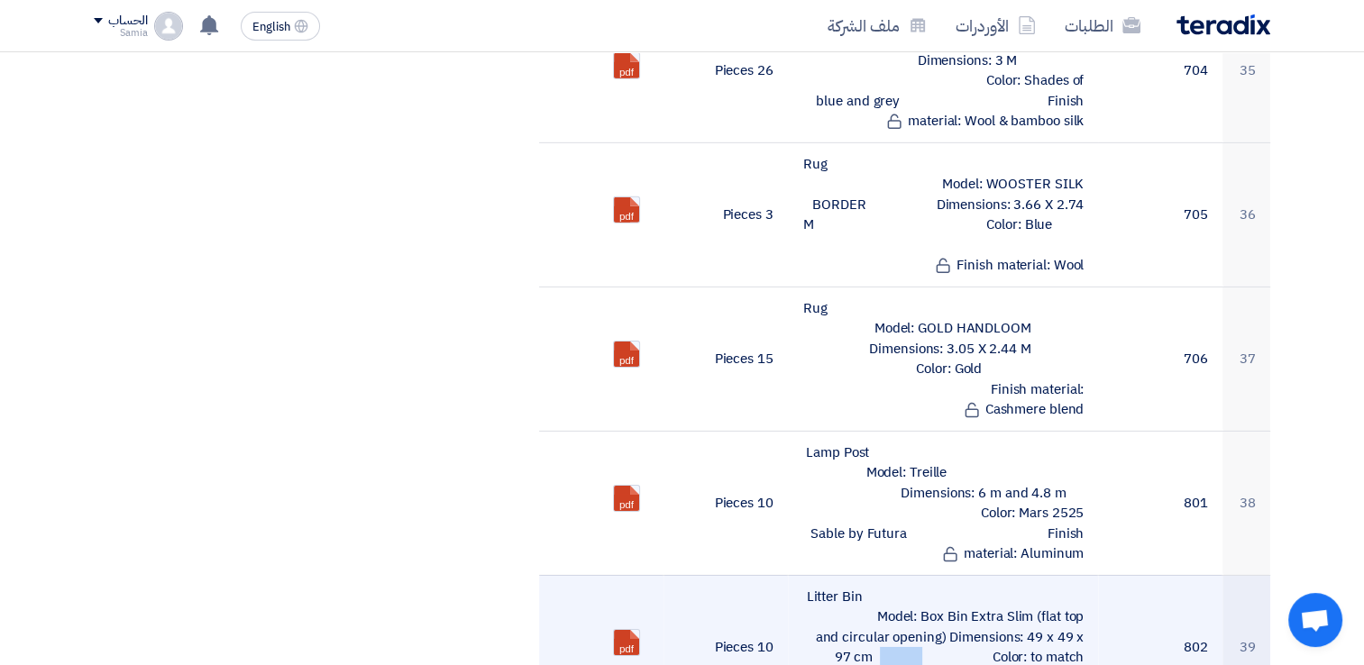
drag, startPoint x: 1010, startPoint y: 437, endPoint x: 1093, endPoint y: 444, distance: 83.2
click at [1093, 575] on td "Litter Bin Model: Box Bin Extra Slim (flat top and circular opening) Dimensions…" at bounding box center [943, 647] width 311 height 144
click at [1028, 575] on td "Litter Bin Model: Box Bin Extra Slim (flat top and circular opening) Dimensions…" at bounding box center [943, 647] width 311 height 144
drag, startPoint x: 1026, startPoint y: 443, endPoint x: 902, endPoint y: 465, distance: 126.5
click at [902, 575] on td "Litter Bin Model: Box Bin Extra Slim (flat top and circular opening) Dimensions…" at bounding box center [943, 647] width 311 height 144
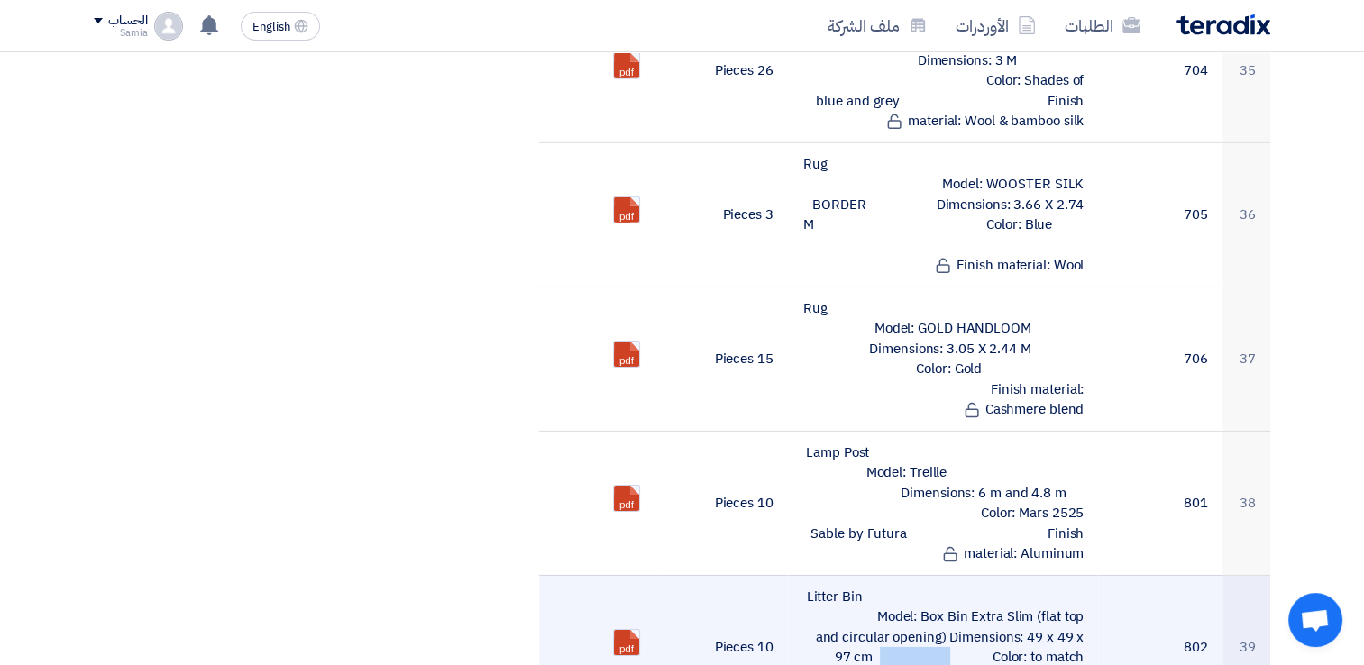
drag, startPoint x: 994, startPoint y: 463, endPoint x: 1078, endPoint y: 510, distance: 96.9
click at [1078, 575] on td "Litter Bin Model: Box Bin Extra Slim (flat top and circular opening) Dimensions…" at bounding box center [943, 647] width 311 height 144
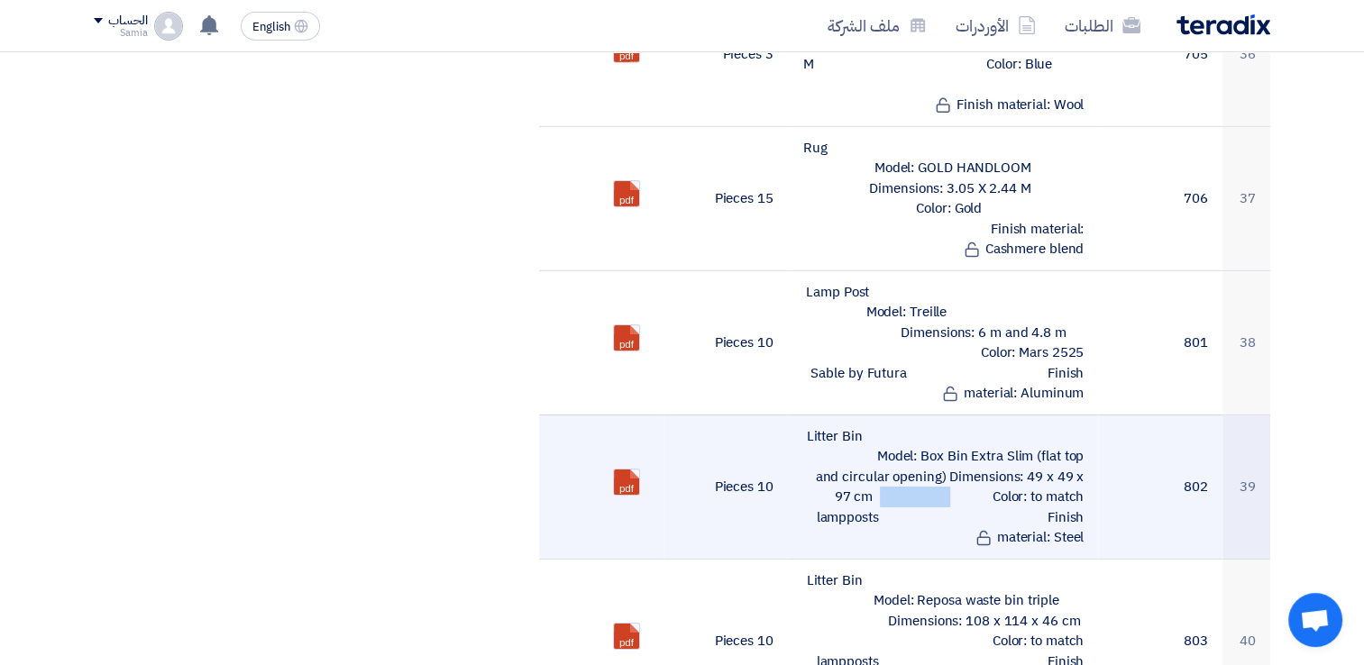
scroll to position [5856, 0]
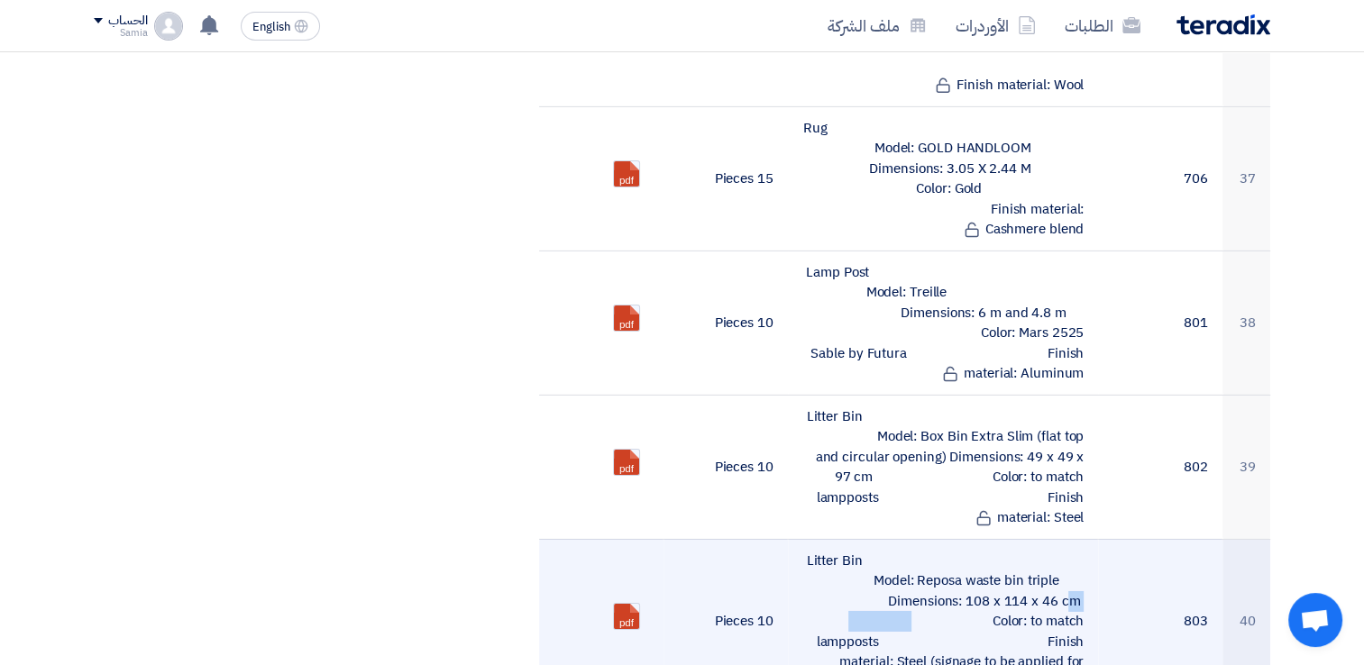
drag, startPoint x: 911, startPoint y: 403, endPoint x: 1035, endPoint y: 407, distance: 124.5
click at [1035, 539] on td "Litter Bin Model: Reposa waste bin triple Dimensions: 108 x 114 x 46 cm Color: …" at bounding box center [943, 621] width 311 height 164
drag, startPoint x: 878, startPoint y: 423, endPoint x: 1078, endPoint y: 475, distance: 206.9
click at [1078, 539] on td "Litter Bin Model: Reposa waste bin triple Dimensions: 108 x 114 x 46 cm Color: …" at bounding box center [943, 621] width 311 height 164
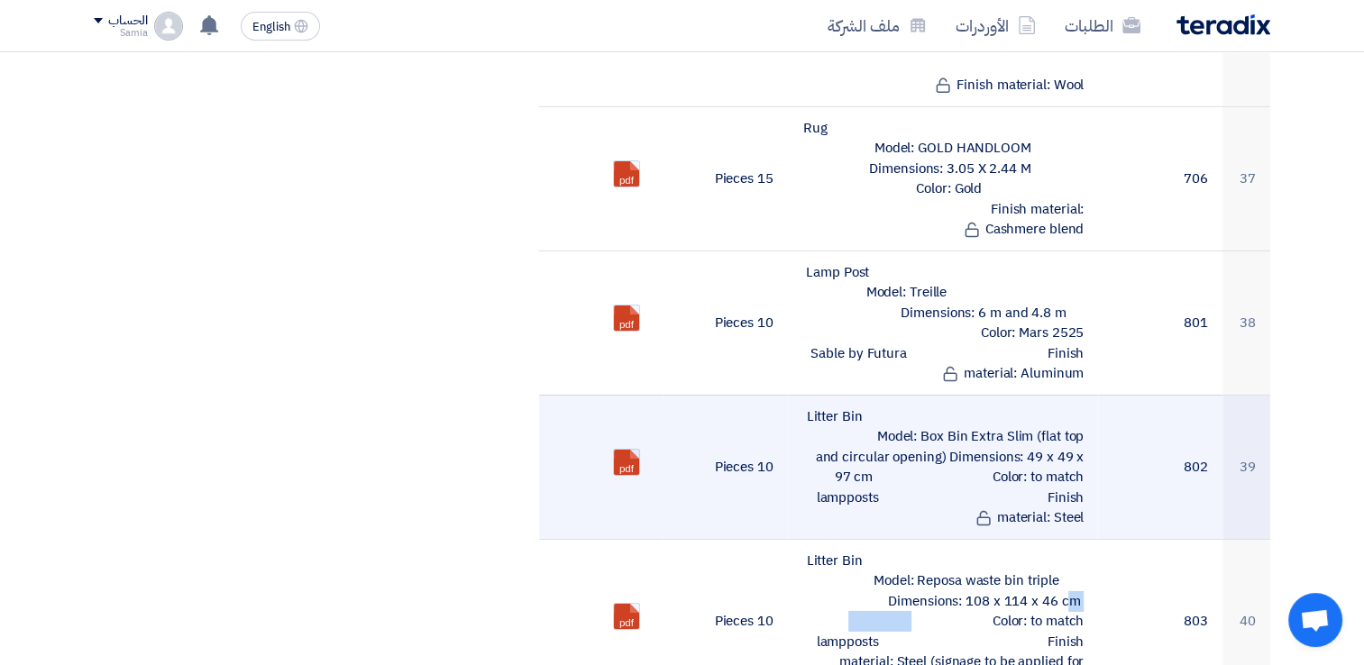
click at [634, 450] on link at bounding box center [686, 504] width 144 height 108
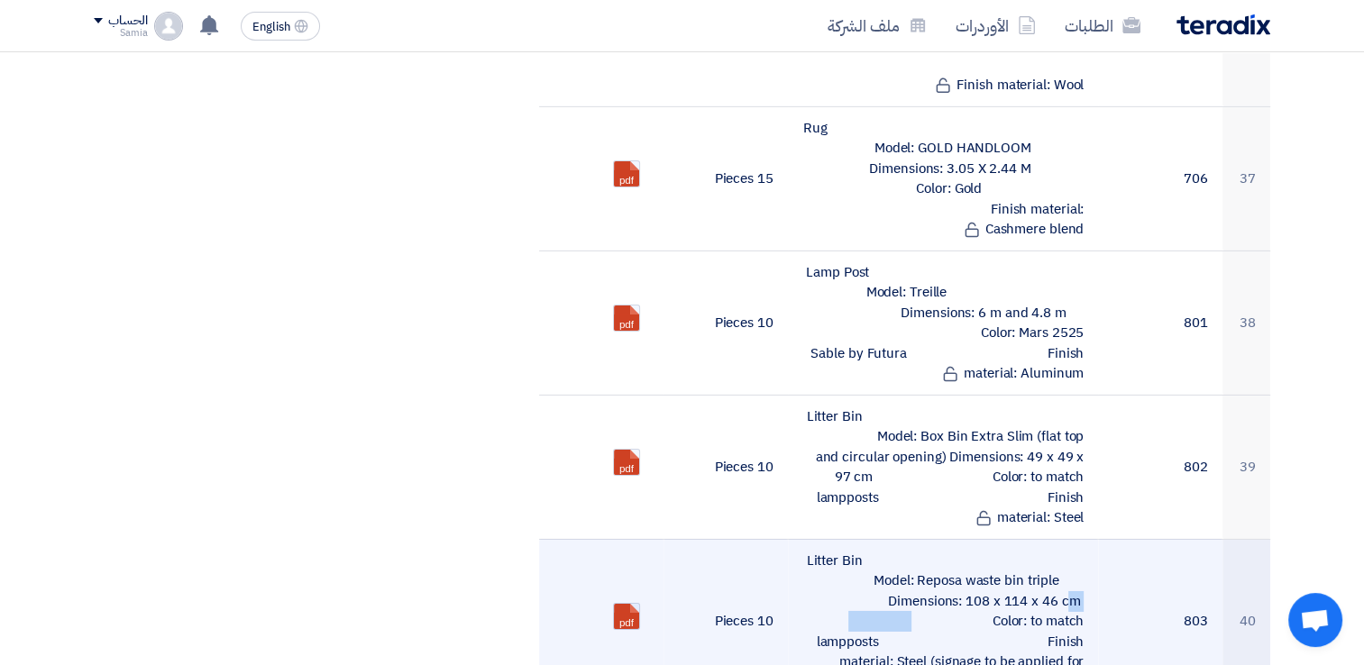
click at [618, 604] on link at bounding box center [686, 658] width 144 height 108
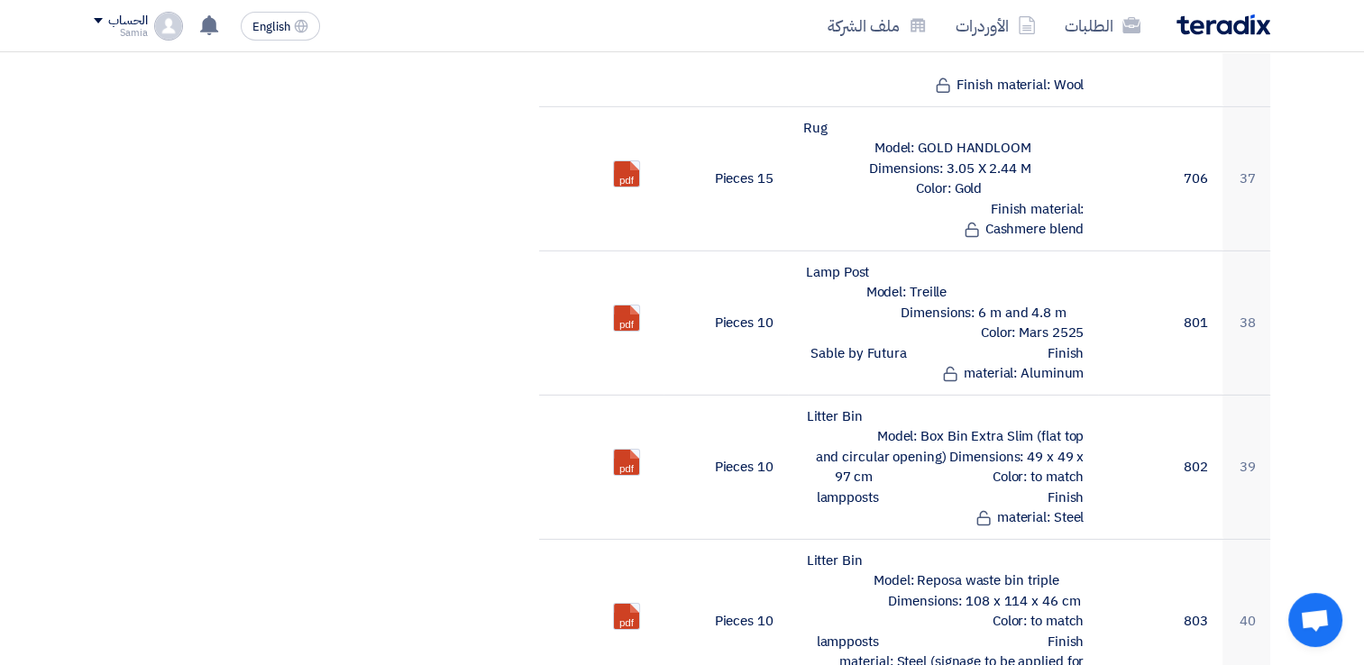
drag, startPoint x: 105, startPoint y: 370, endPoint x: 218, endPoint y: 366, distance: 113.7
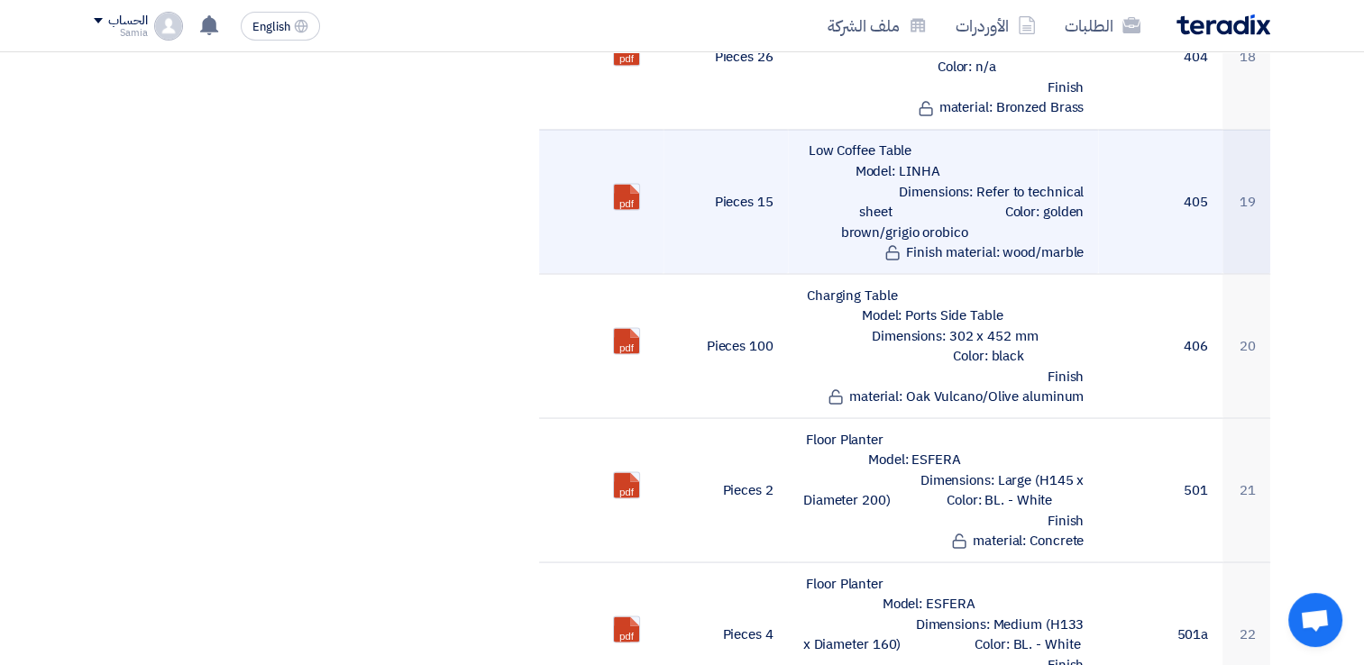
scroll to position [3241, 0]
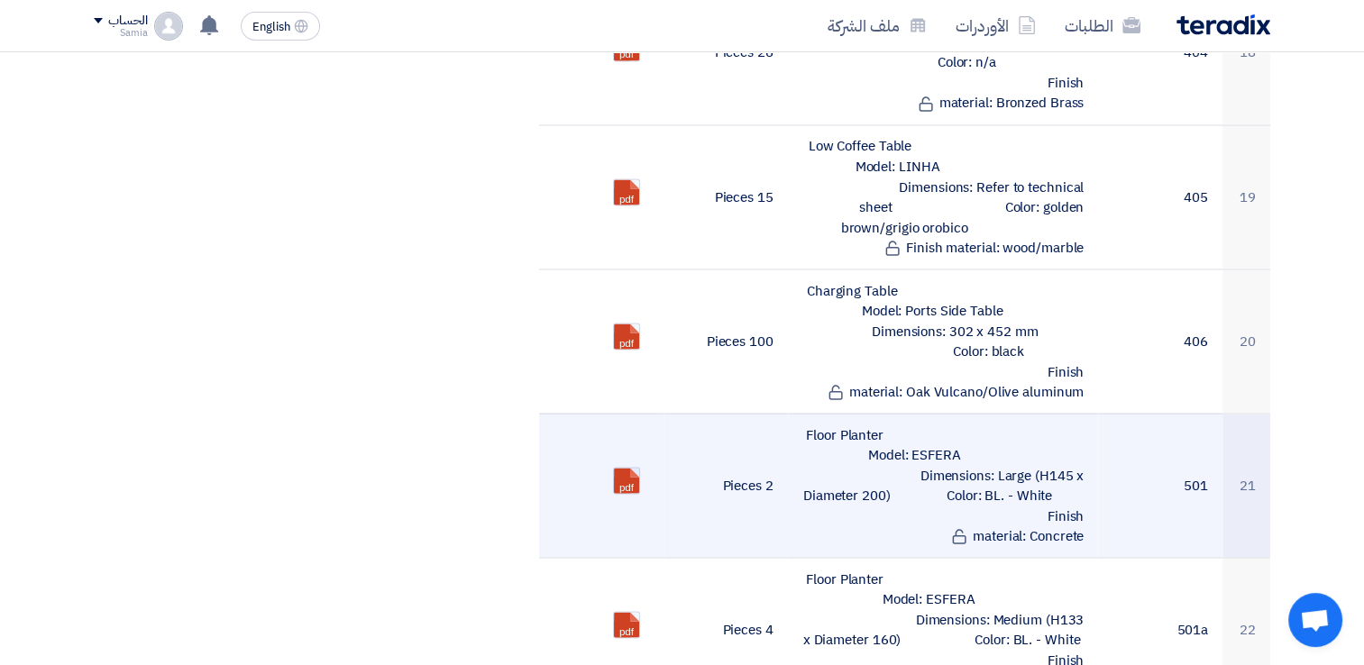
click at [634, 468] on link at bounding box center [686, 522] width 144 height 108
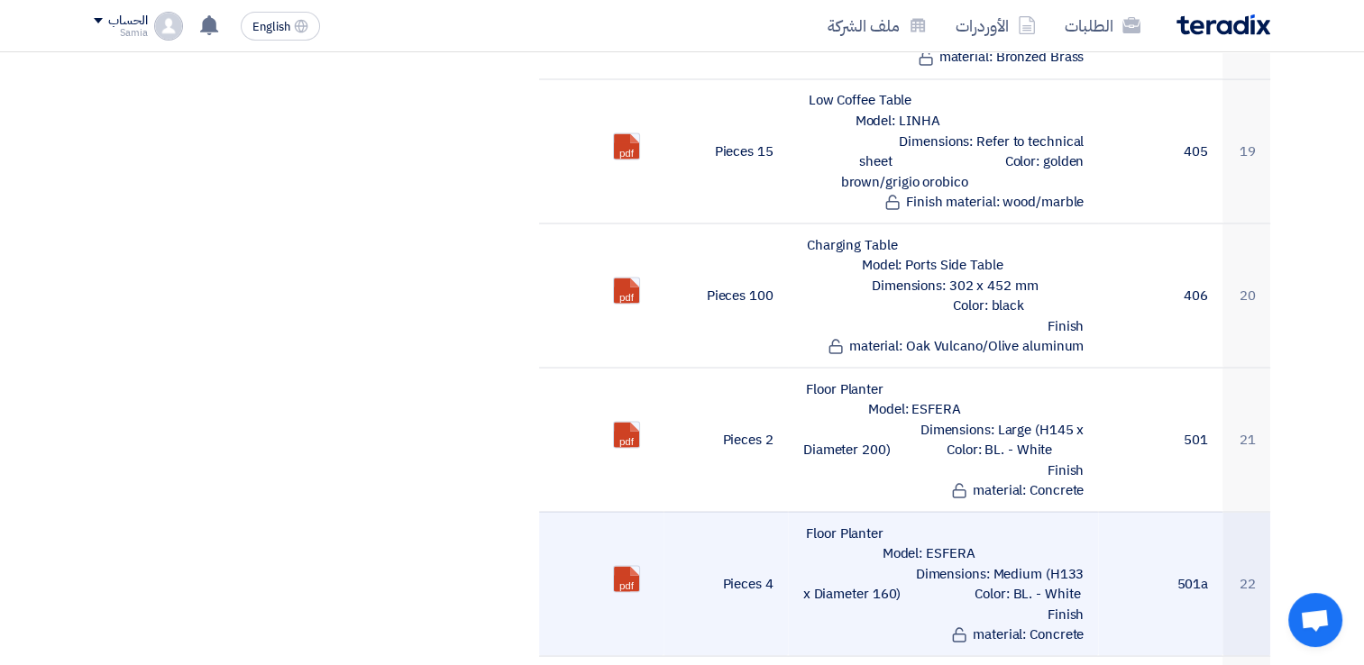
scroll to position [3331, 0]
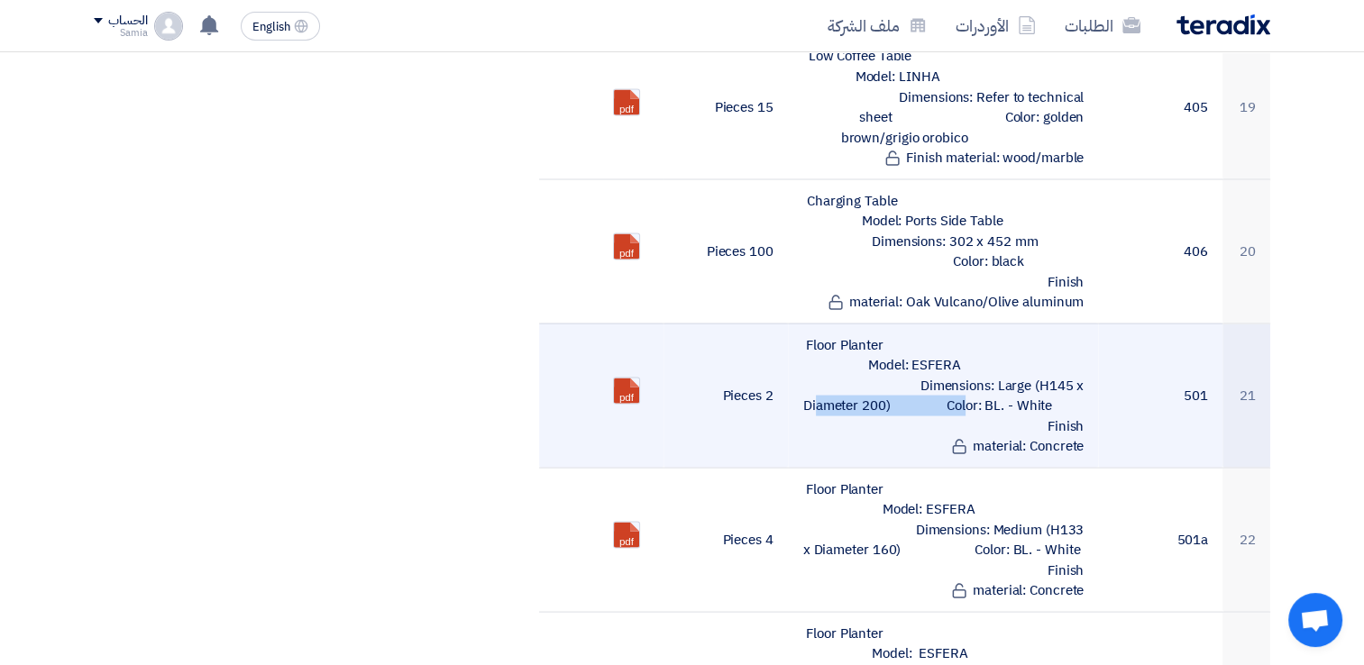
drag, startPoint x: 938, startPoint y: 274, endPoint x: 839, endPoint y: 298, distance: 101.3
click at [839, 323] on td "Floor Planter Model: ESFERA Dimensions: Large (H145 x Diameter 200) Color: BL. …" at bounding box center [943, 395] width 311 height 144
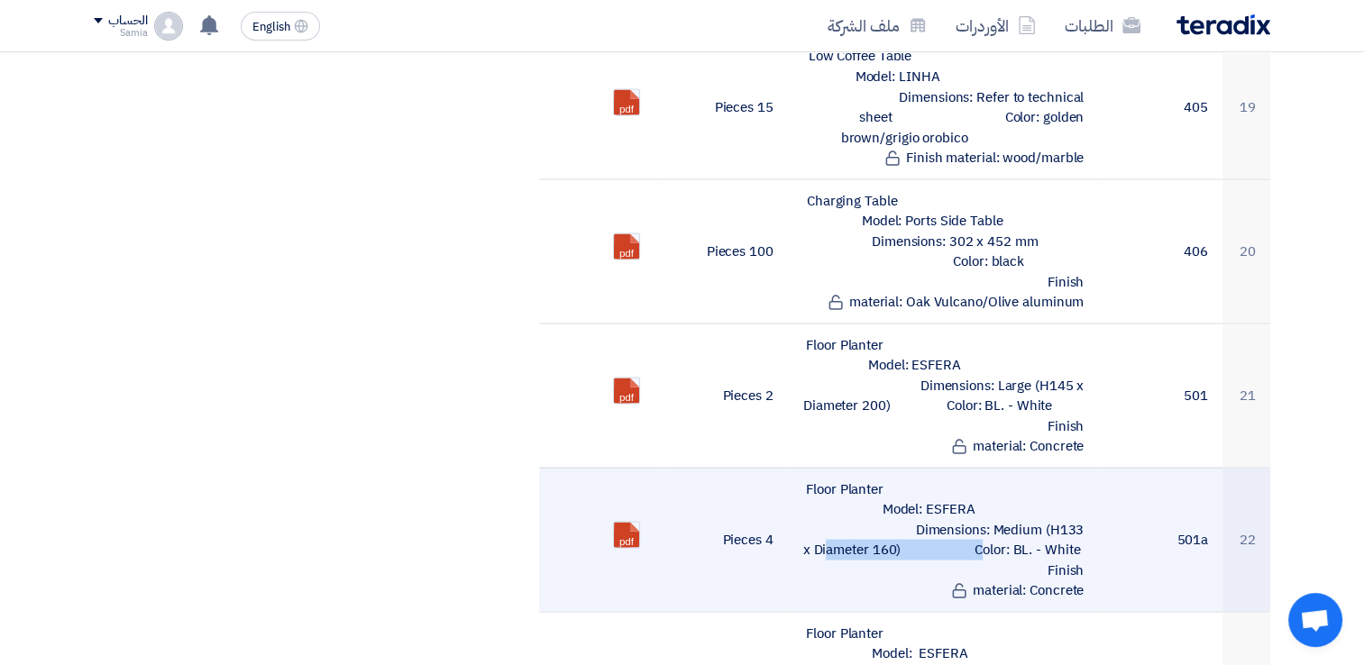
drag, startPoint x: 985, startPoint y: 415, endPoint x: 907, endPoint y: 442, distance: 82.1
click at [907, 467] on td "Floor Planter Model: ESFERA Dimensions: Medium (H133 x Diameter 160) Color: BL.…" at bounding box center [943, 539] width 311 height 144
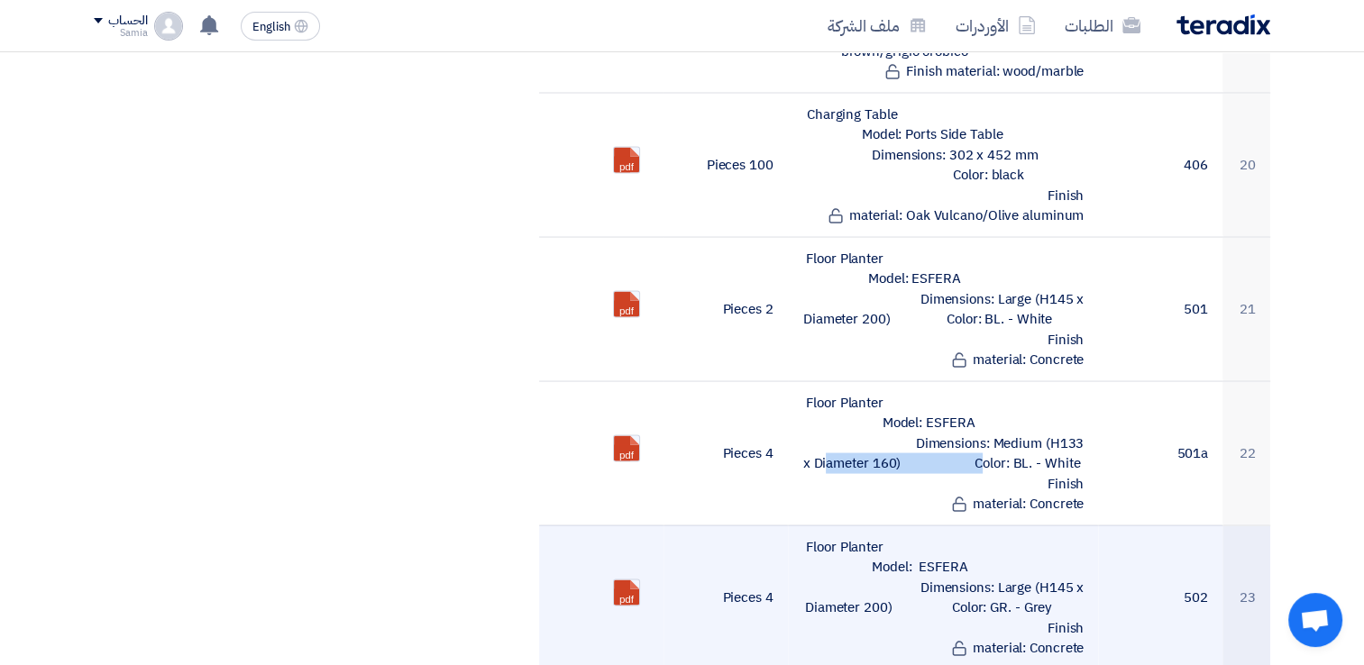
scroll to position [3421, 0]
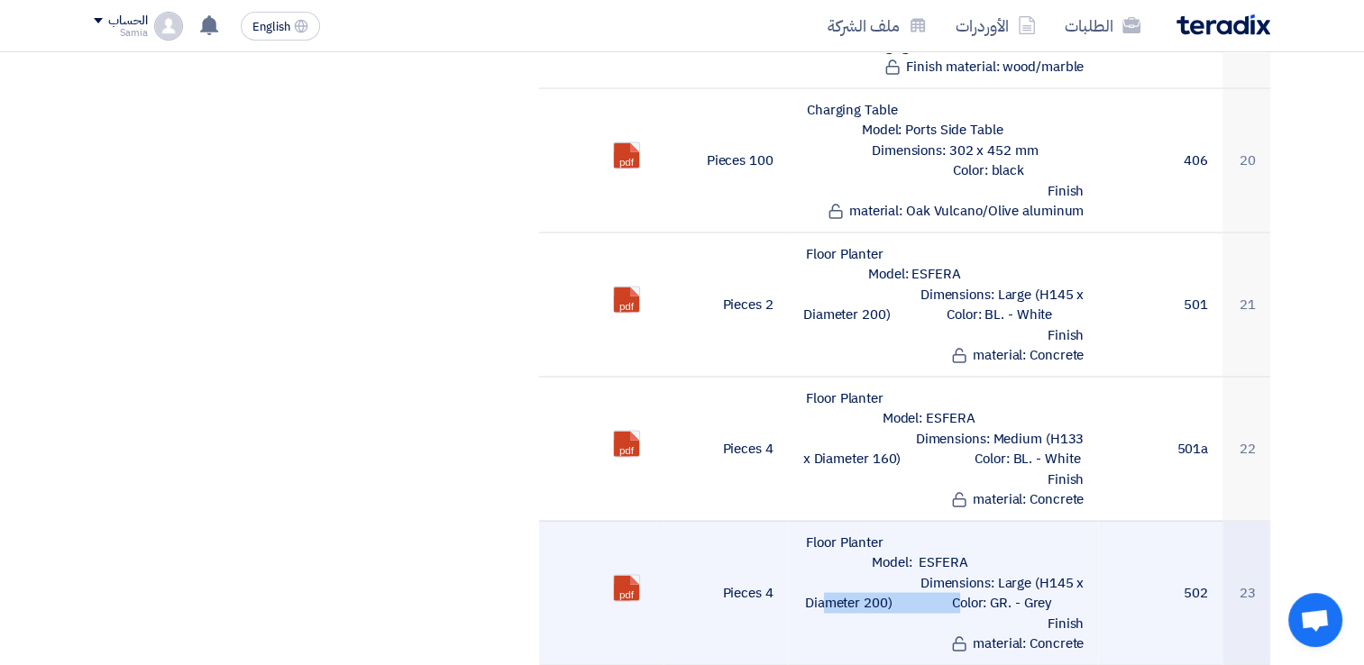
drag, startPoint x: 942, startPoint y: 468, endPoint x: 838, endPoint y: 497, distance: 108.5
click at [838, 521] on td "Floor Planter Model: ESFERA Dimensions: Large (H145 x Diameter 200) Color: GR. …" at bounding box center [943, 593] width 311 height 144
click at [765, 526] on td "4 Pieces" at bounding box center [726, 593] width 124 height 144
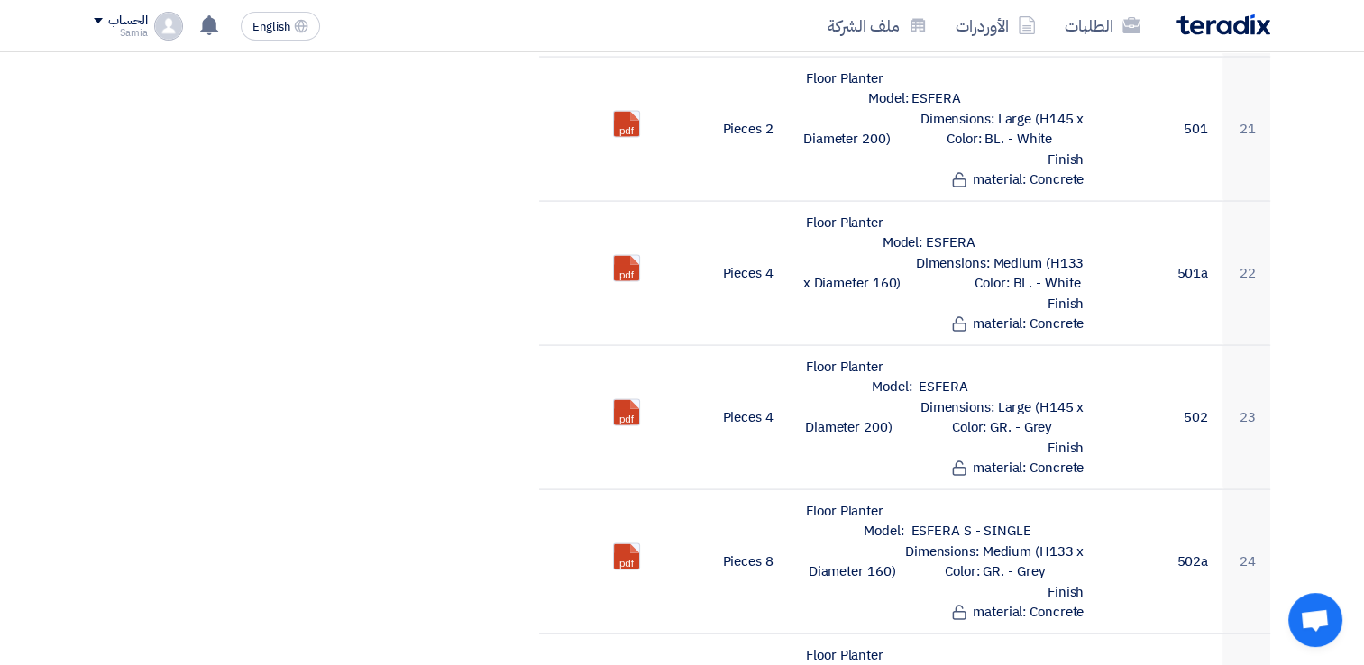
scroll to position [3601, 0]
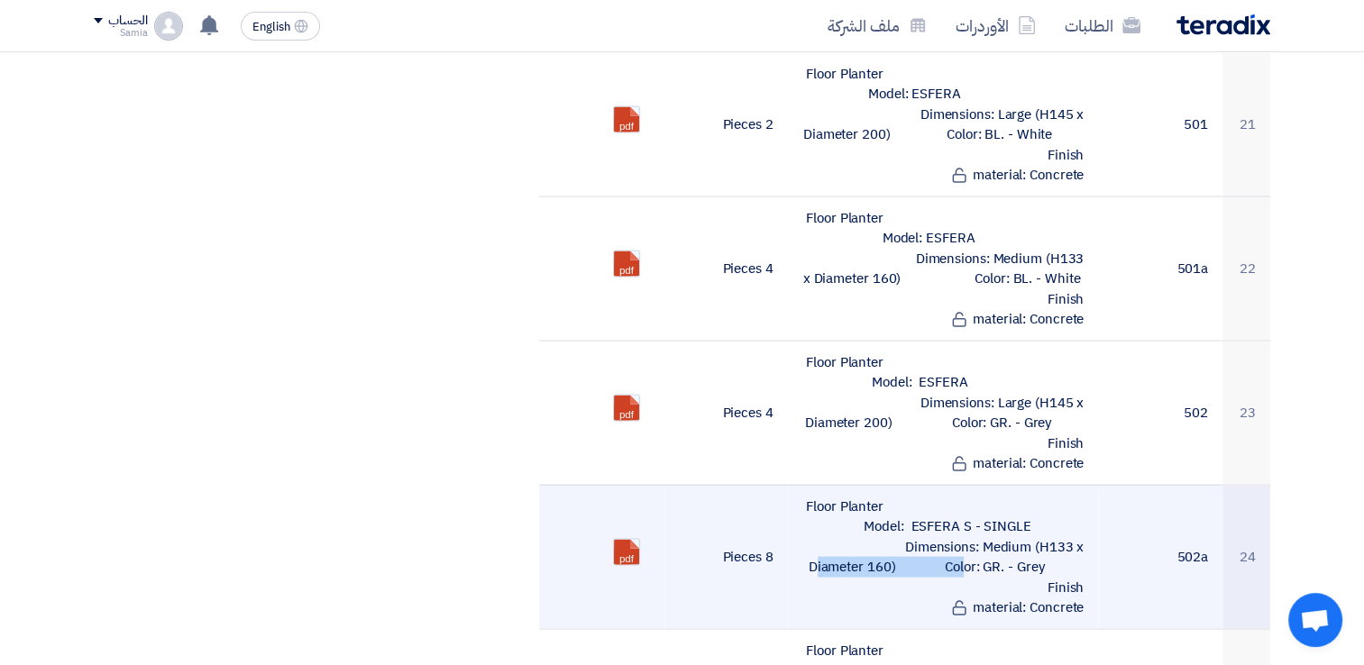
drag, startPoint x: 981, startPoint y: 433, endPoint x: 894, endPoint y: 454, distance: 90.1
click at [894, 485] on td "Floor Planter Model: ESFERA S - SINGLE Dimensions: Medium (H133 x Diameter 160)…" at bounding box center [943, 557] width 311 height 144
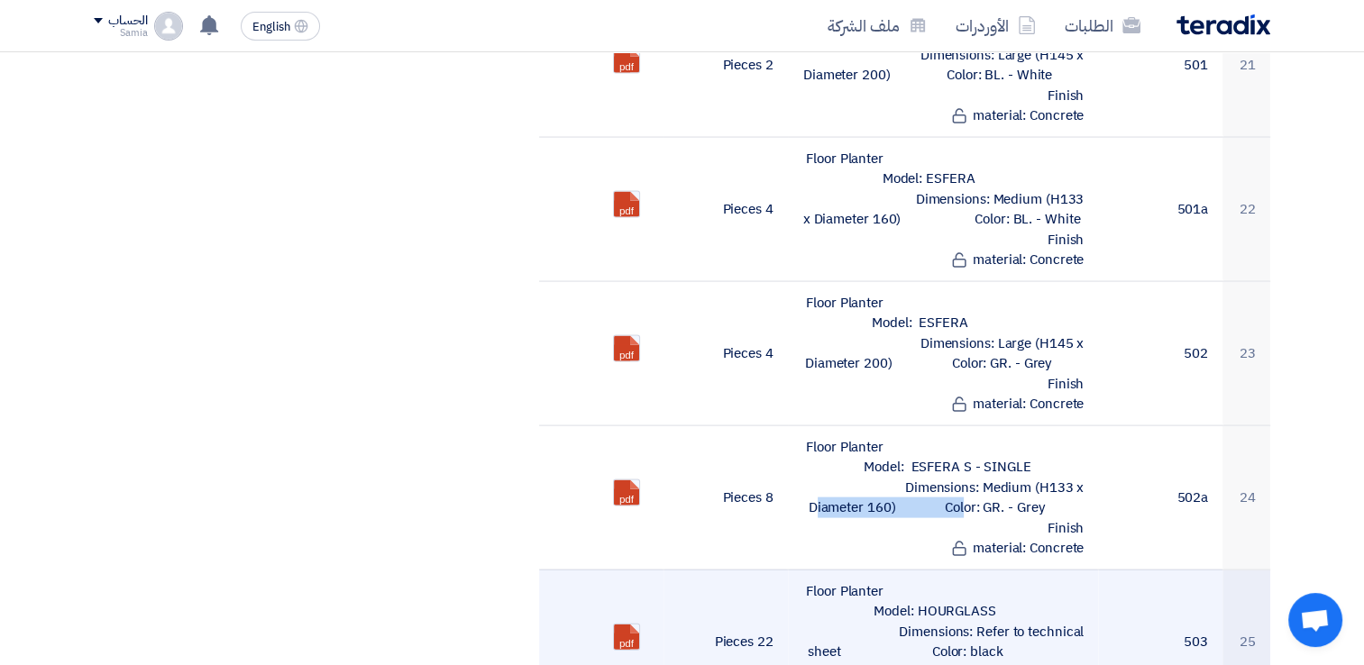
scroll to position [3692, 0]
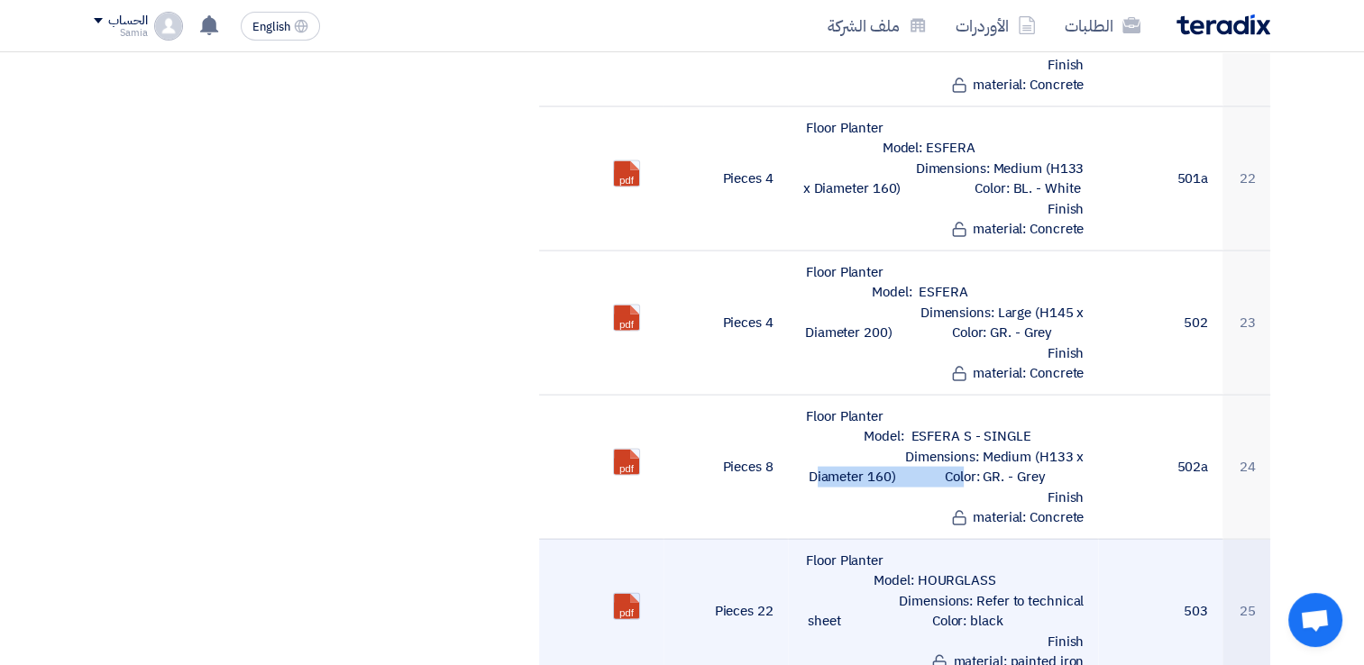
click at [628, 594] on link at bounding box center [686, 648] width 144 height 108
click at [772, 539] on td "22 Pieces" at bounding box center [726, 611] width 124 height 144
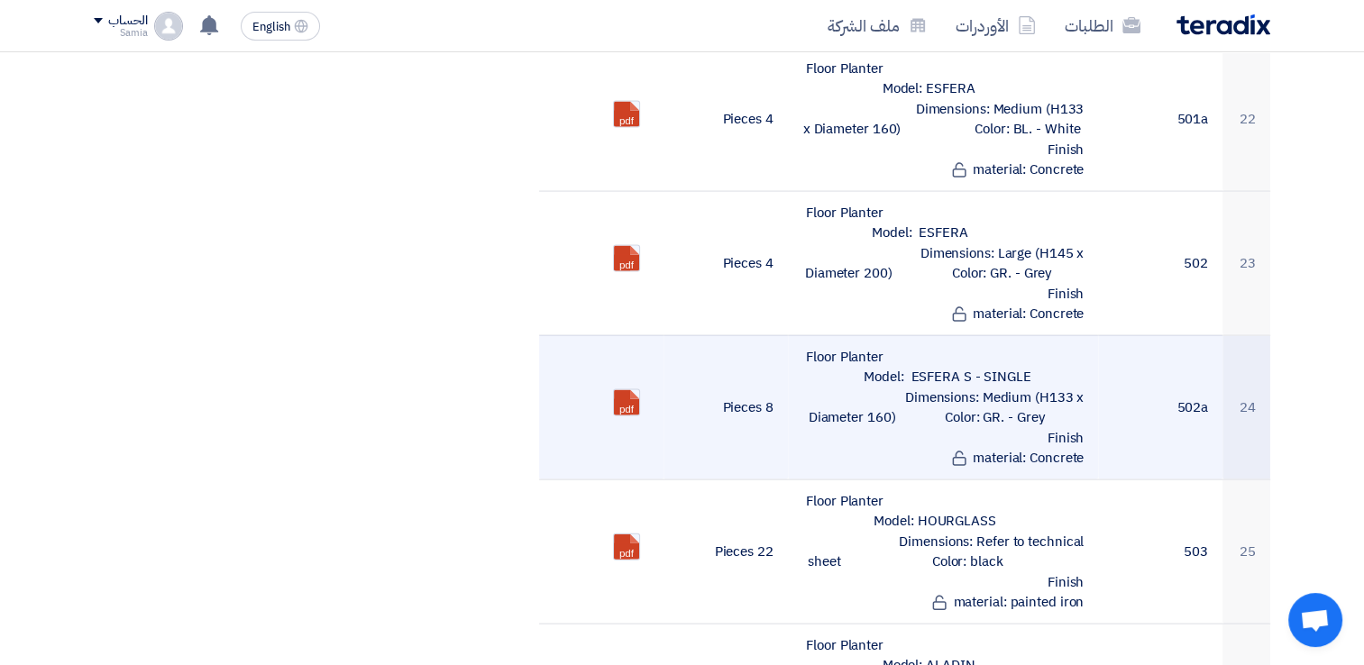
scroll to position [3782, 0]
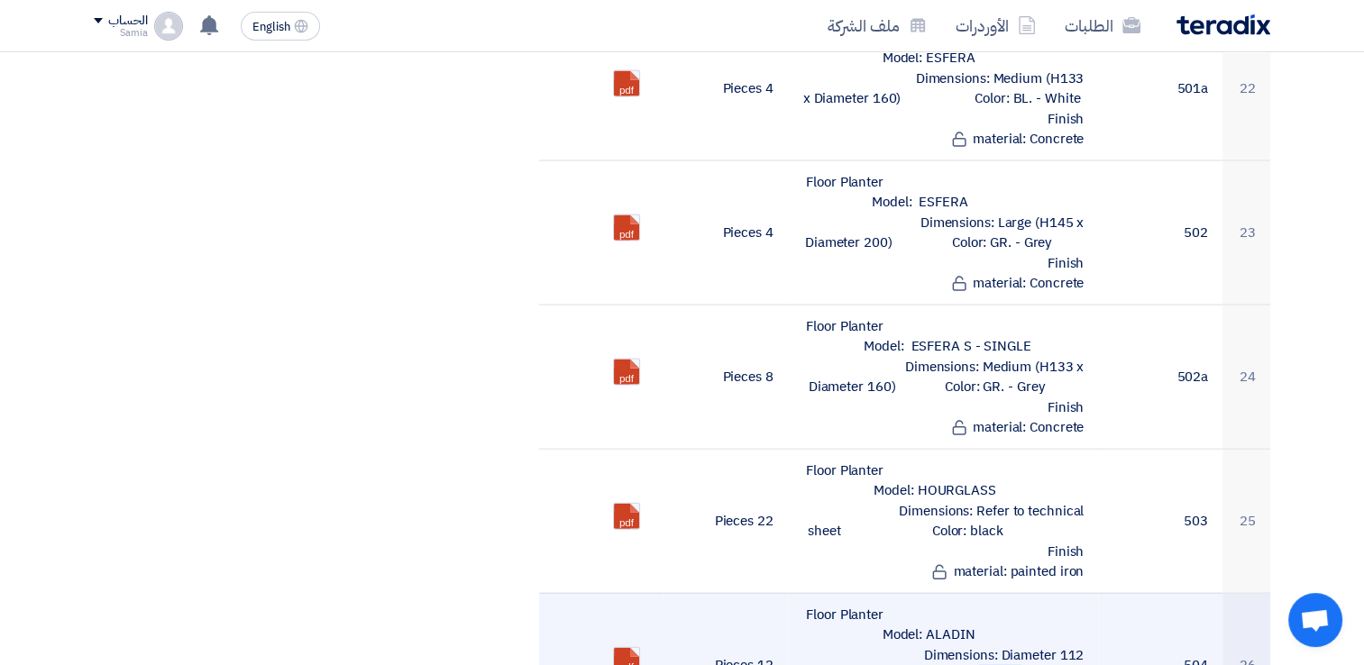
drag, startPoint x: 999, startPoint y: 542, endPoint x: 1089, endPoint y: 541, distance: 90.2
click at [1089, 593] on td "Floor Planter Model: ALADIN Dimensions: Diameter 112 cm xH 59 cm Color: BEIGE/M…" at bounding box center [943, 665] width 311 height 144
drag, startPoint x: 898, startPoint y: 564, endPoint x: 1075, endPoint y: 615, distance: 184.1
click at [1075, 615] on td "Floor Planter Model: ALADIN Dimensions: Diameter 112 cm xH 59 cm Color: BEIGE/M…" at bounding box center [943, 665] width 311 height 144
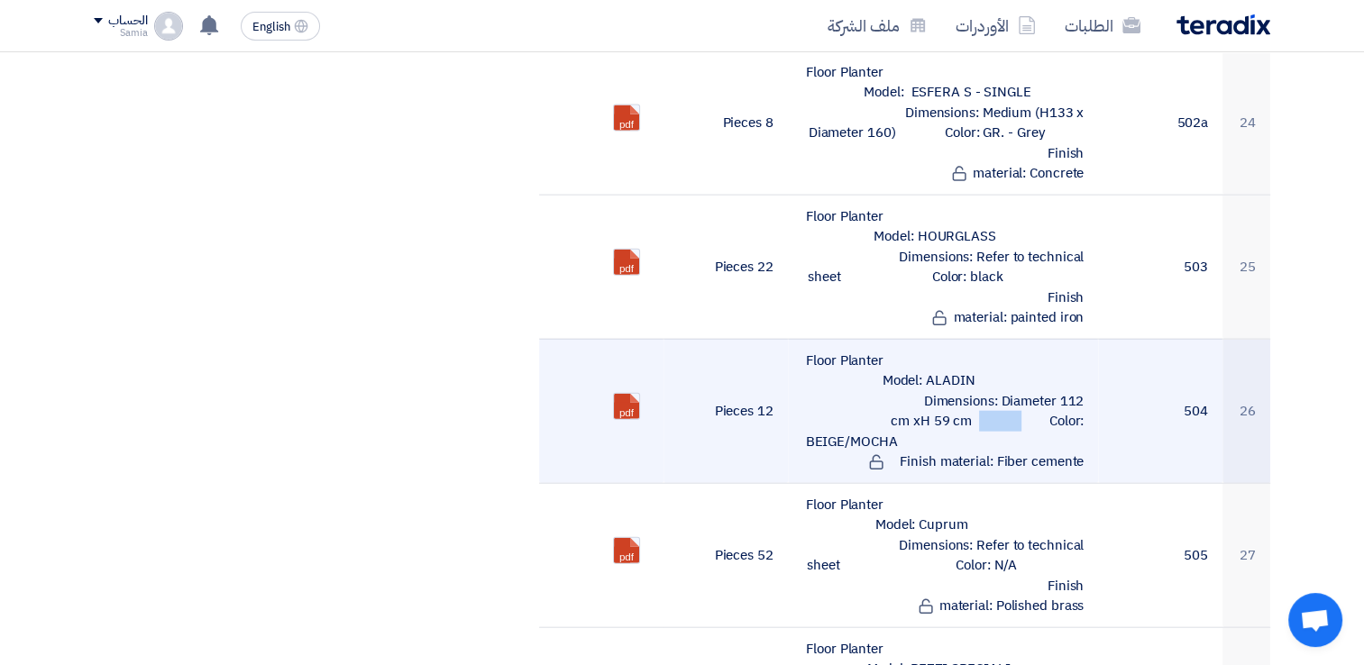
scroll to position [4052, 0]
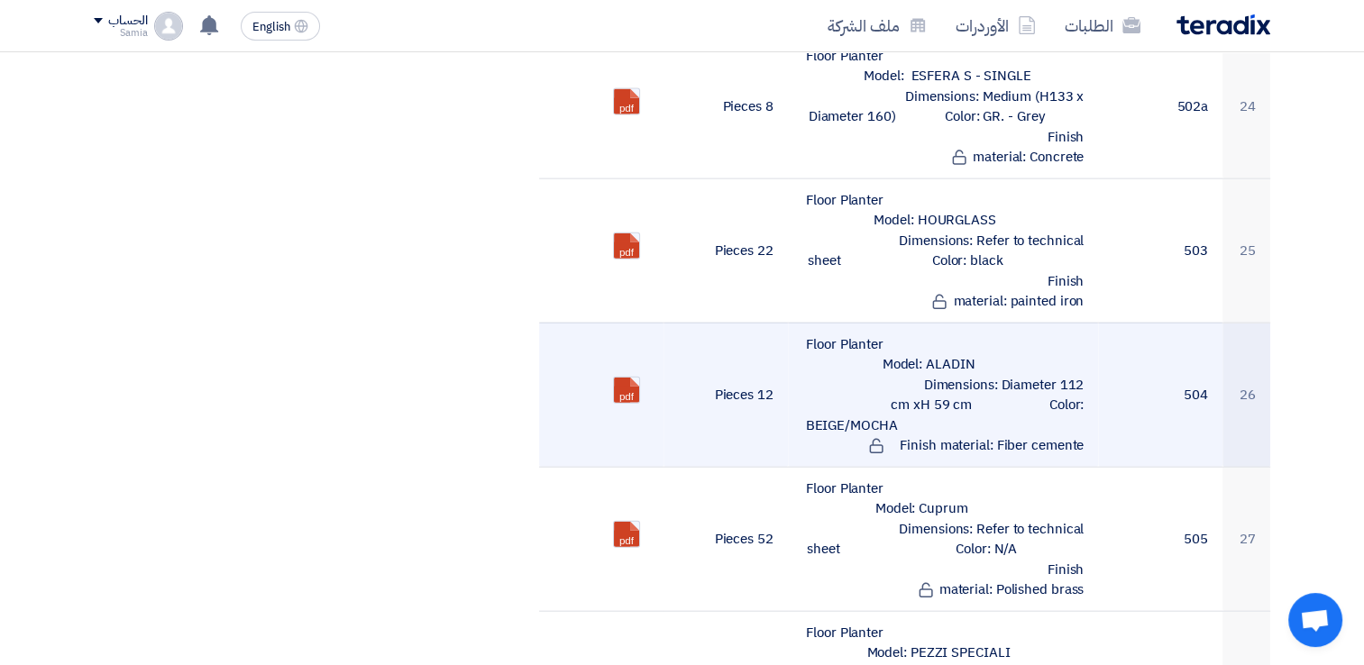
click at [644, 368] on ul "pdf" at bounding box center [602, 390] width 96 height 45
click at [635, 378] on link at bounding box center [686, 432] width 144 height 108
drag, startPoint x: 894, startPoint y: 295, endPoint x: 1086, endPoint y: 339, distance: 197.1
click at [1086, 339] on td "Floor Planter Model: ALADIN Dimensions: Diameter 112 cm xH 59 cm Color: BEIGE/M…" at bounding box center [943, 395] width 311 height 144
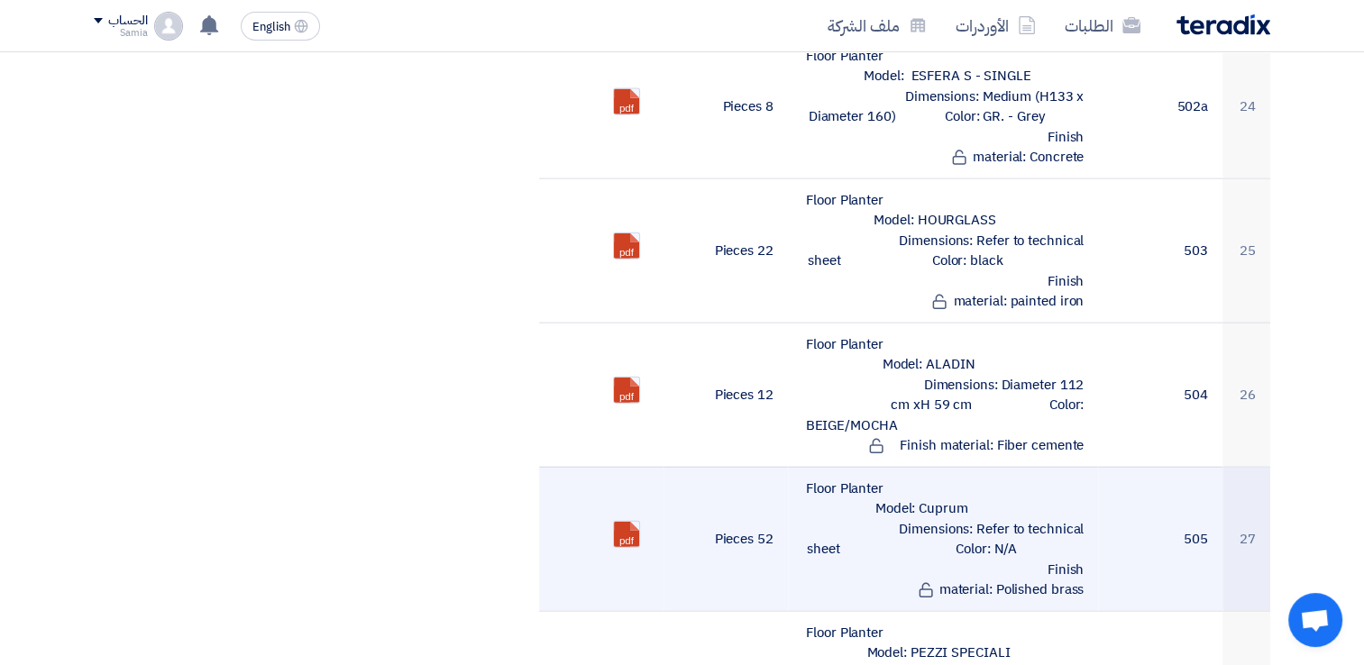
drag, startPoint x: 904, startPoint y: 436, endPoint x: 1078, endPoint y: 462, distance: 176.0
click at [1078, 467] on td "Floor Planter Model: Cuprum Dimensions: Refer to technical sheet Color: N/A Fin…" at bounding box center [943, 539] width 311 height 144
click at [999, 487] on td "Floor Planter Model: Cuprum Dimensions: Refer to technical sheet Color: N/A Fin…" at bounding box center [943, 539] width 311 height 144
click at [638, 522] on link at bounding box center [686, 576] width 144 height 108
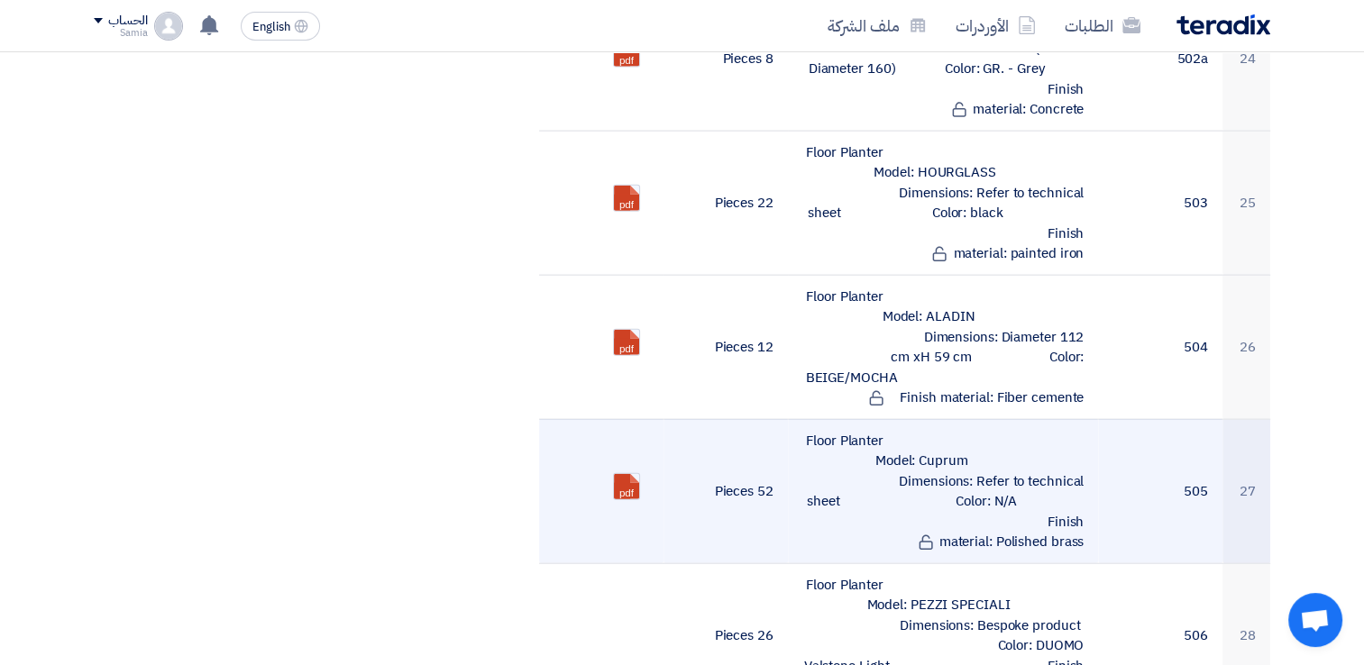
scroll to position [4142, 0]
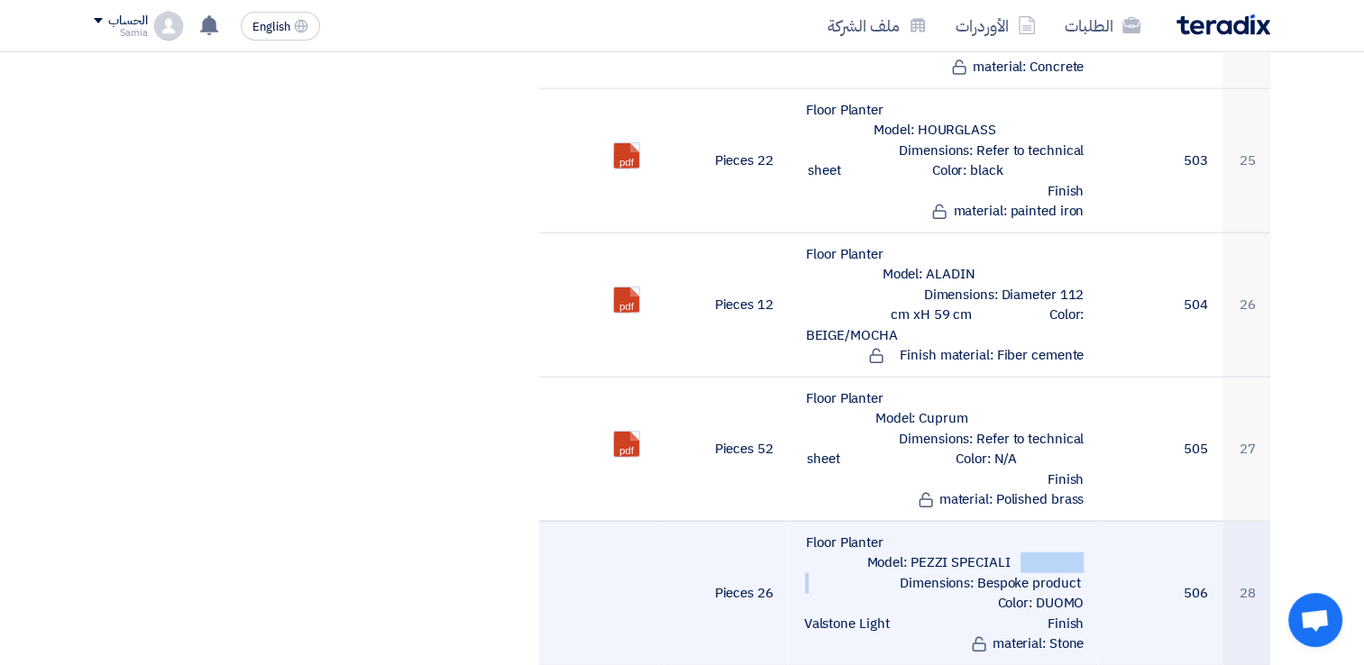
drag, startPoint x: 878, startPoint y: 447, endPoint x: 994, endPoint y: 463, distance: 116.4
click at [994, 521] on td "Floor Planter Model: PEZZI SPECIALI Dimensions: Bespoke product Color: DUOMO Va…" at bounding box center [943, 593] width 311 height 144
drag, startPoint x: 994, startPoint y: 463, endPoint x: 981, endPoint y: 493, distance: 33.2
click at [981, 521] on td "Floor Planter Model: PEZZI SPECIALI Dimensions: Bespoke product Color: DUOMO Va…" at bounding box center [943, 593] width 311 height 144
drag, startPoint x: 981, startPoint y: 493, endPoint x: 923, endPoint y: 467, distance: 63.4
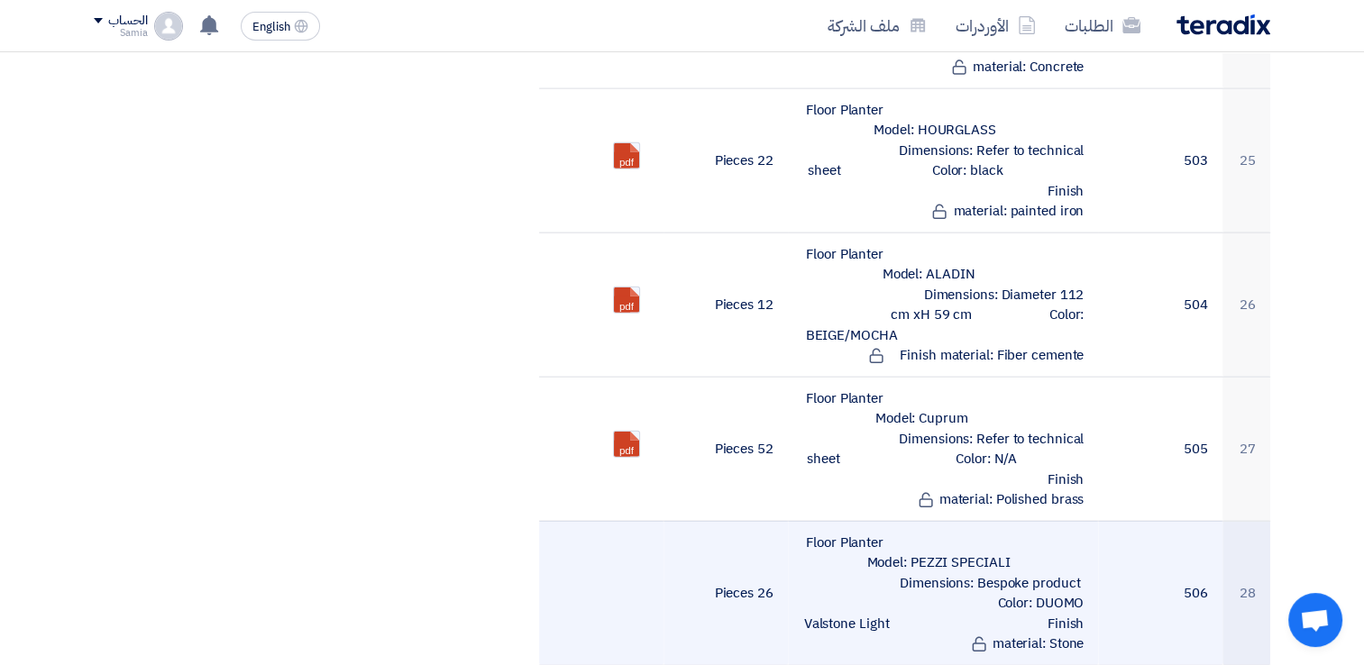
click at [922, 521] on td "Floor Planter Model: PEZZI SPECIALI Dimensions: Bespoke product Color: DUOMO Va…" at bounding box center [943, 593] width 311 height 144
drag, startPoint x: 914, startPoint y: 489, endPoint x: 1063, endPoint y: 514, distance: 150.9
click at [1073, 521] on td "Floor Planter Model: PEZZI SPECIALI Dimensions: Bespoke product Color: DUOMO Va…" at bounding box center [943, 593] width 311 height 144
click at [862, 521] on td "Floor Planter Model: PEZZI SPECIALI Dimensions: Bespoke product Color: DUOMO Va…" at bounding box center [943, 593] width 311 height 144
drag, startPoint x: 880, startPoint y: 487, endPoint x: 1078, endPoint y: 516, distance: 199.6
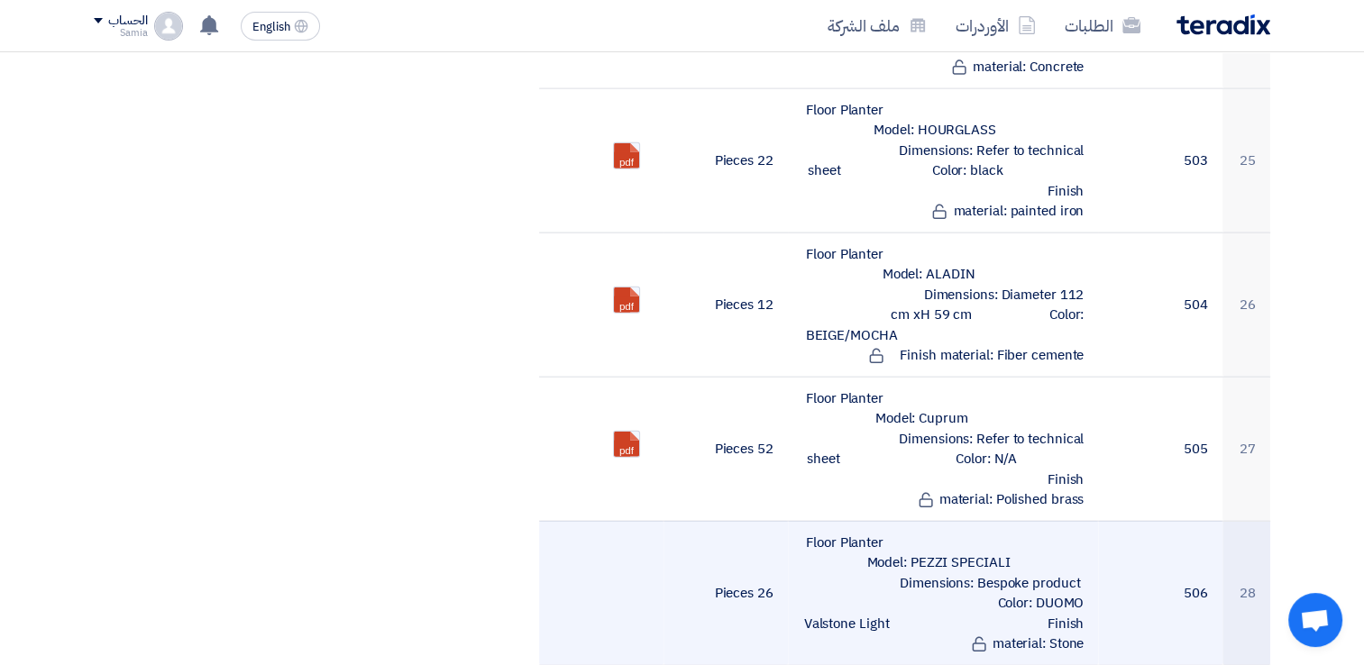
click at [1077, 521] on td "Floor Planter Model: PEZZI SPECIALI Dimensions: Bespoke product Color: DUOMO Va…" at bounding box center [943, 593] width 311 height 144
click at [552, 521] on td at bounding box center [601, 593] width 124 height 144
